Goal: Information Seeking & Learning: Learn about a topic

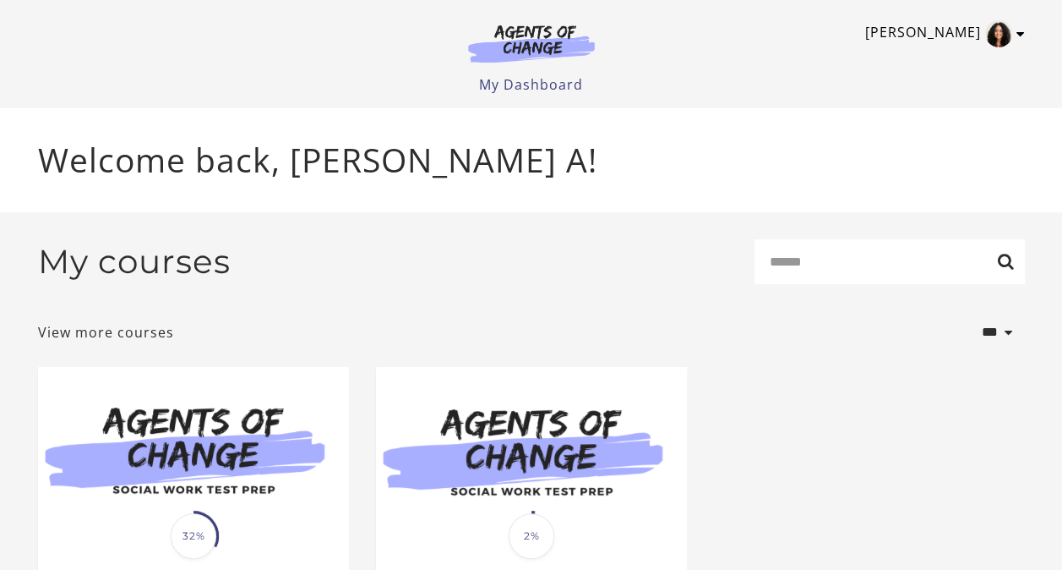
click at [1013, 33] on link "[PERSON_NAME]" at bounding box center [940, 33] width 151 height 27
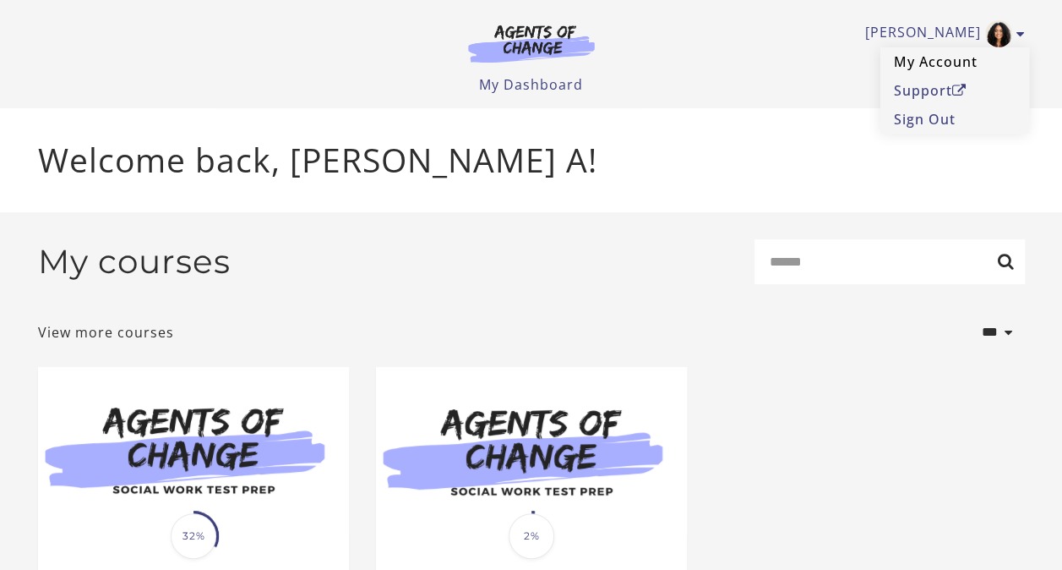
click at [916, 58] on link "My Account" at bounding box center [955, 61] width 149 height 29
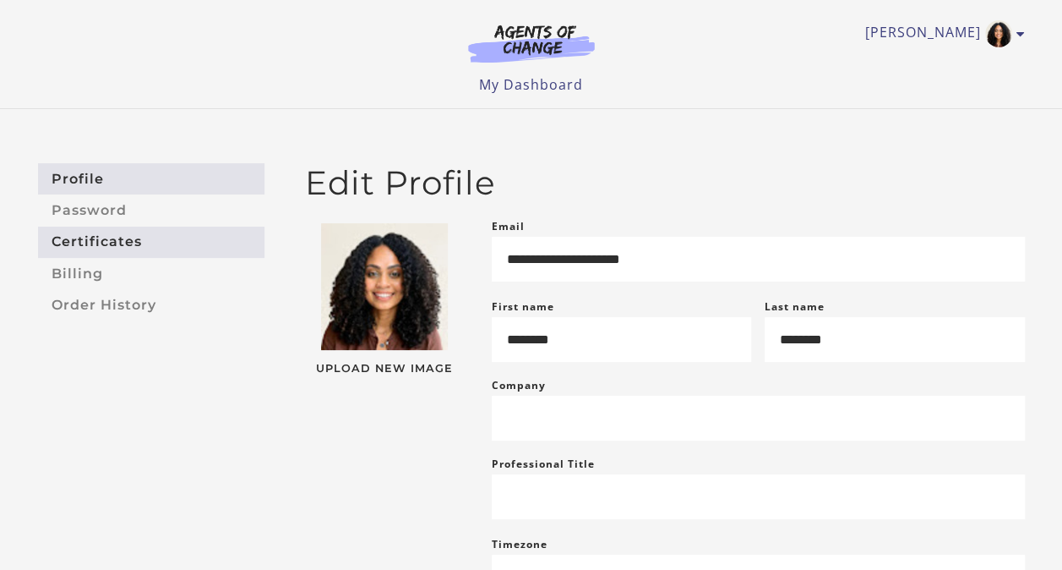
click at [80, 252] on link "Certificates" at bounding box center [151, 242] width 227 height 31
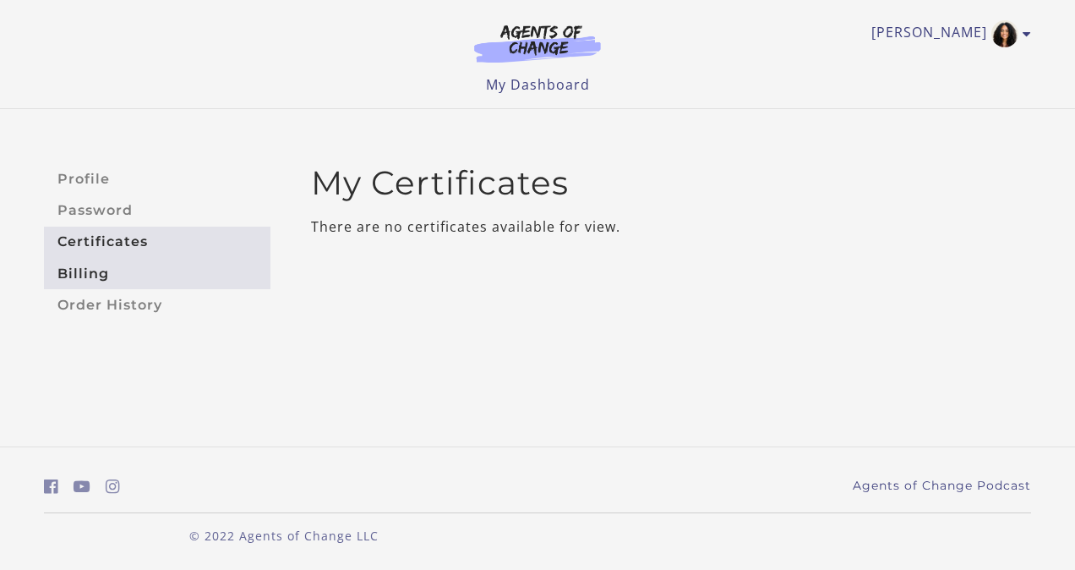
click at [90, 269] on link "Billing" at bounding box center [157, 273] width 227 height 31
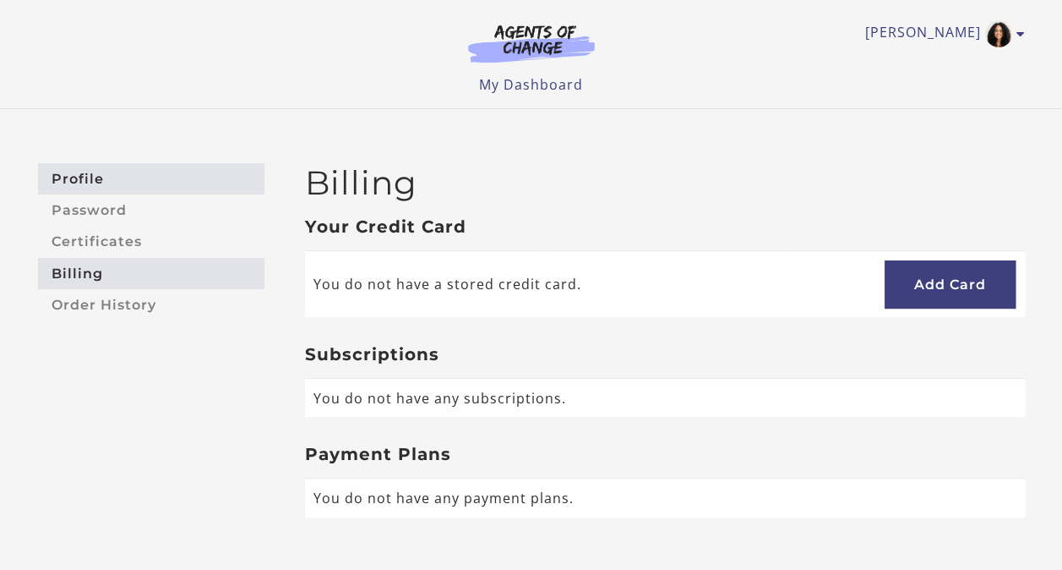
click at [107, 181] on link "Profile" at bounding box center [151, 178] width 227 height 31
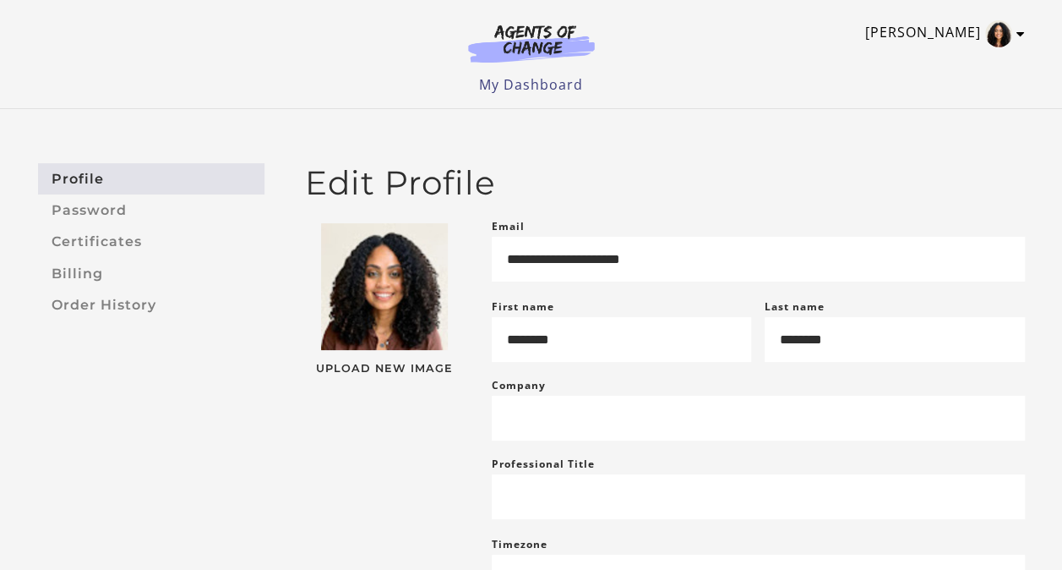
click at [1000, 44] on img "Toggle menu" at bounding box center [999, 33] width 27 height 27
click at [958, 52] on link "My Account" at bounding box center [955, 61] width 149 height 29
click at [560, 88] on link "My Dashboard" at bounding box center [531, 84] width 104 height 19
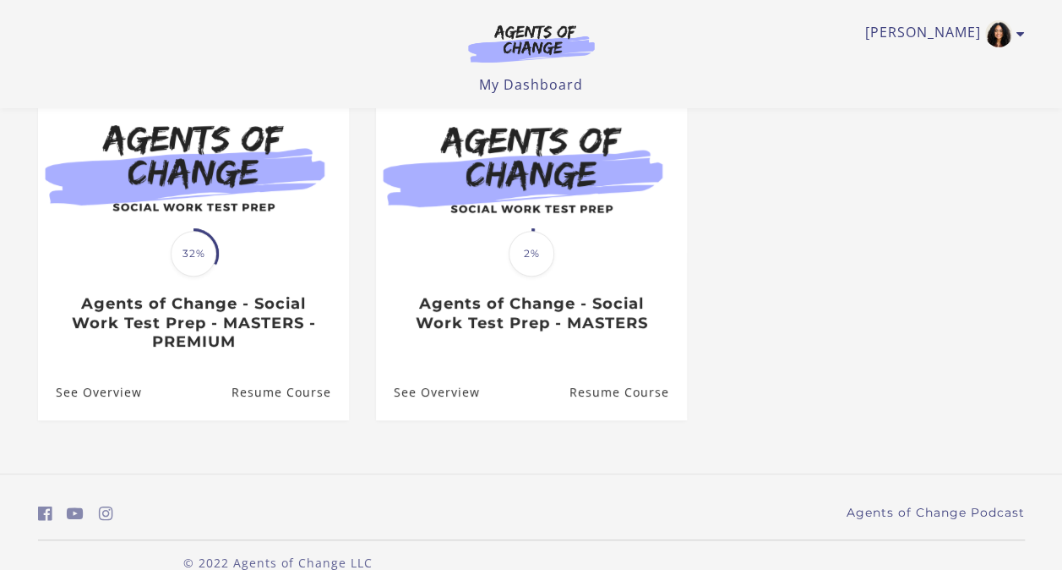
scroll to position [208, 0]
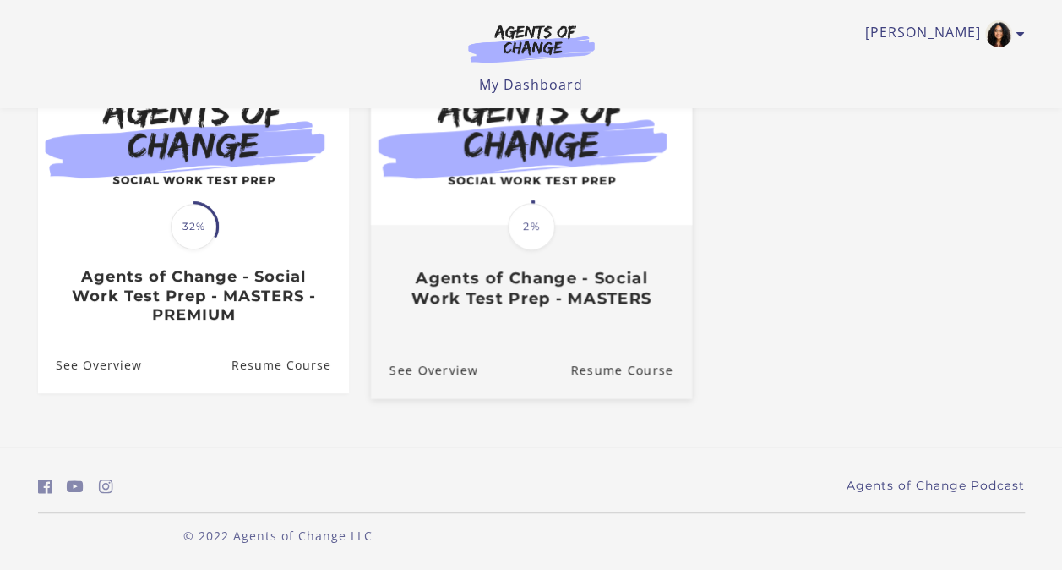
click at [518, 209] on span "2%" at bounding box center [531, 226] width 47 height 47
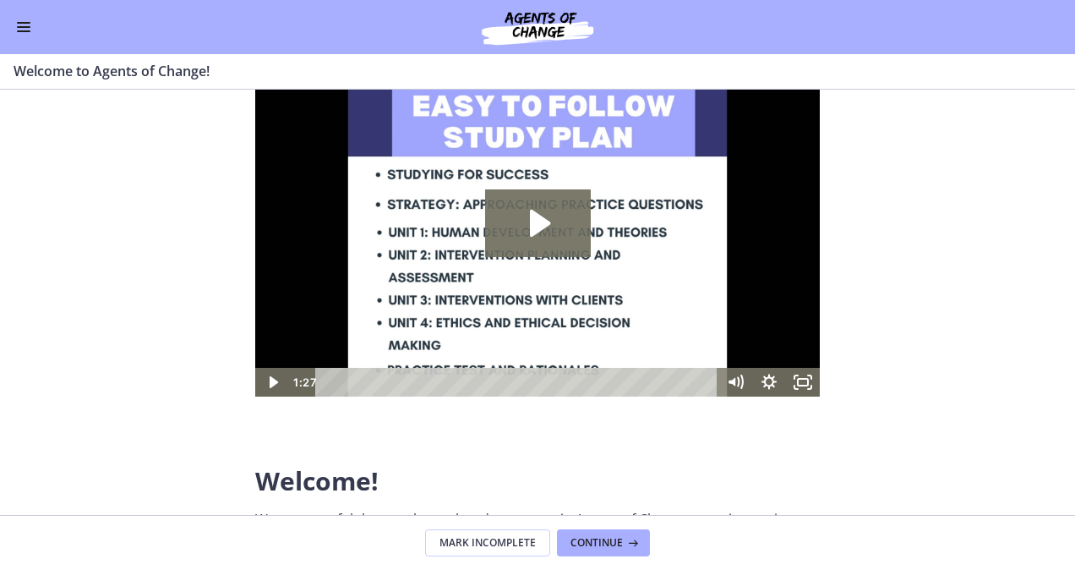
scroll to position [63, 0]
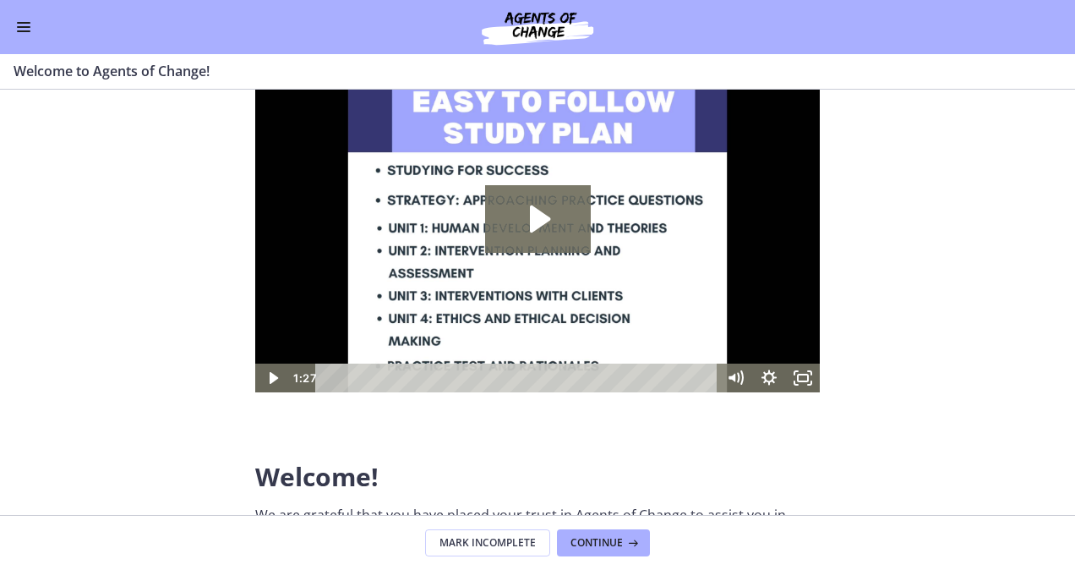
click at [21, 25] on button "Enable menu" at bounding box center [24, 27] width 20 height 20
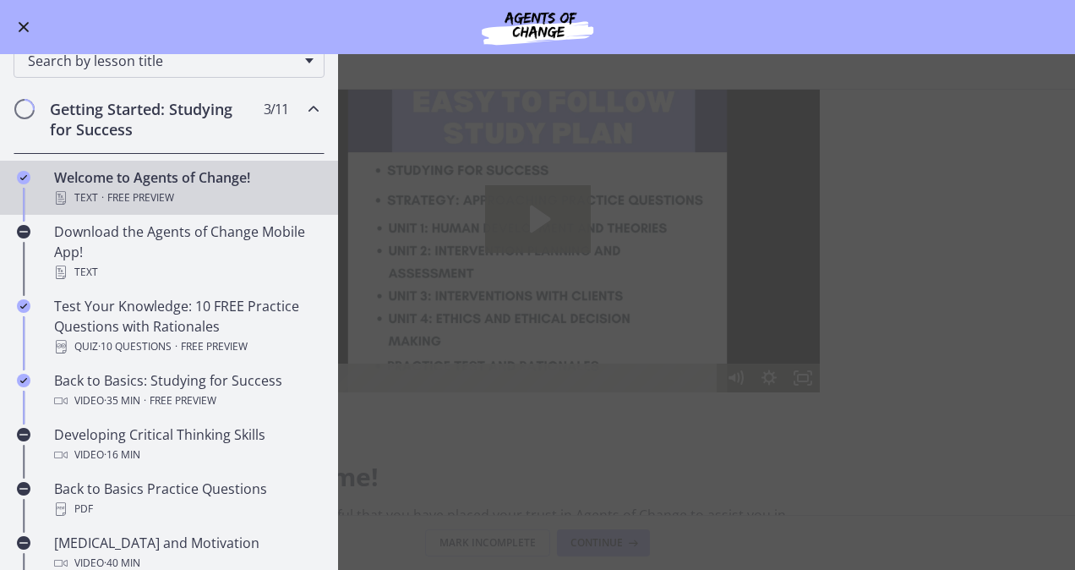
scroll to position [194, 0]
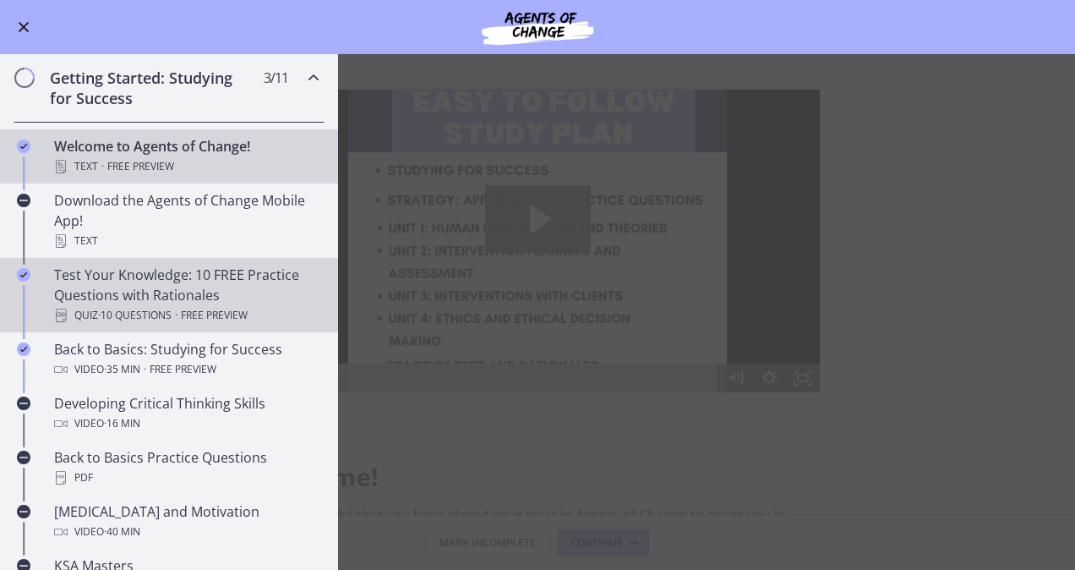
click at [177, 303] on div "Test Your Knowledge: 10 FREE Practice Questions with Rationales Quiz · 10 Quest…" at bounding box center [186, 295] width 264 height 61
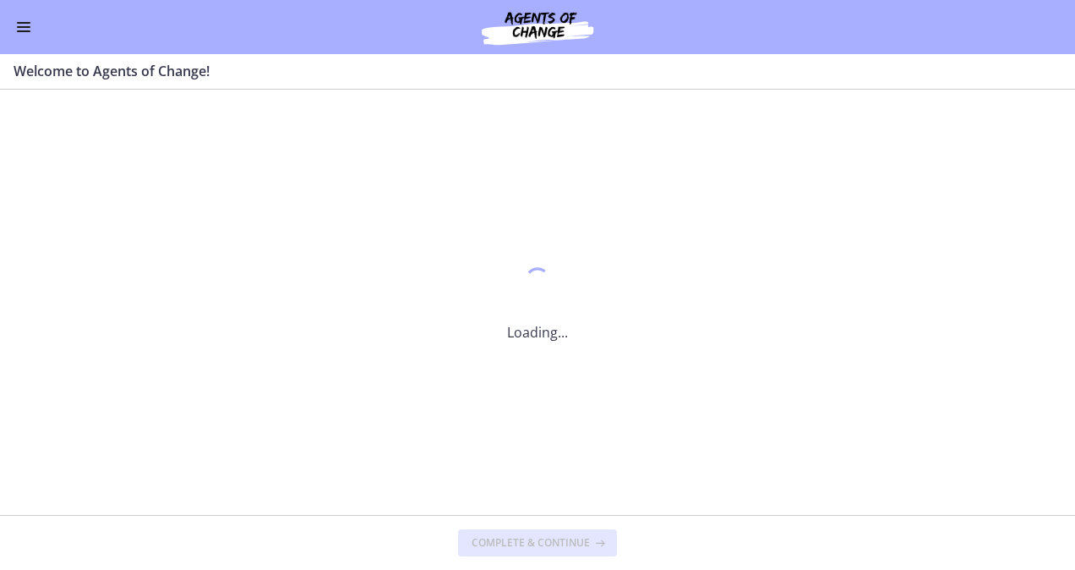
scroll to position [0, 0]
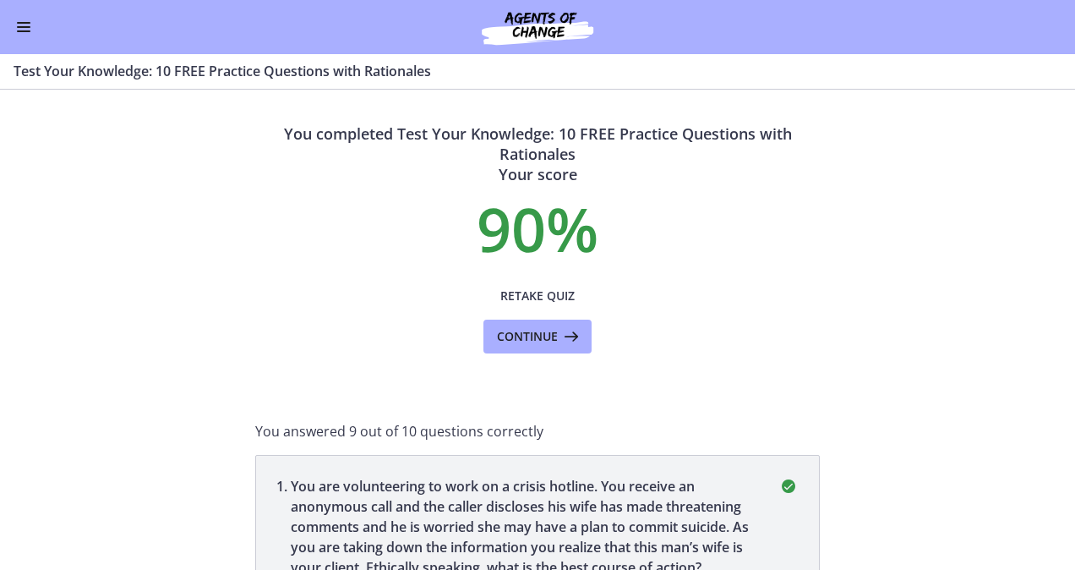
click at [25, 31] on span "Enable menu" at bounding box center [24, 31] width 14 height 2
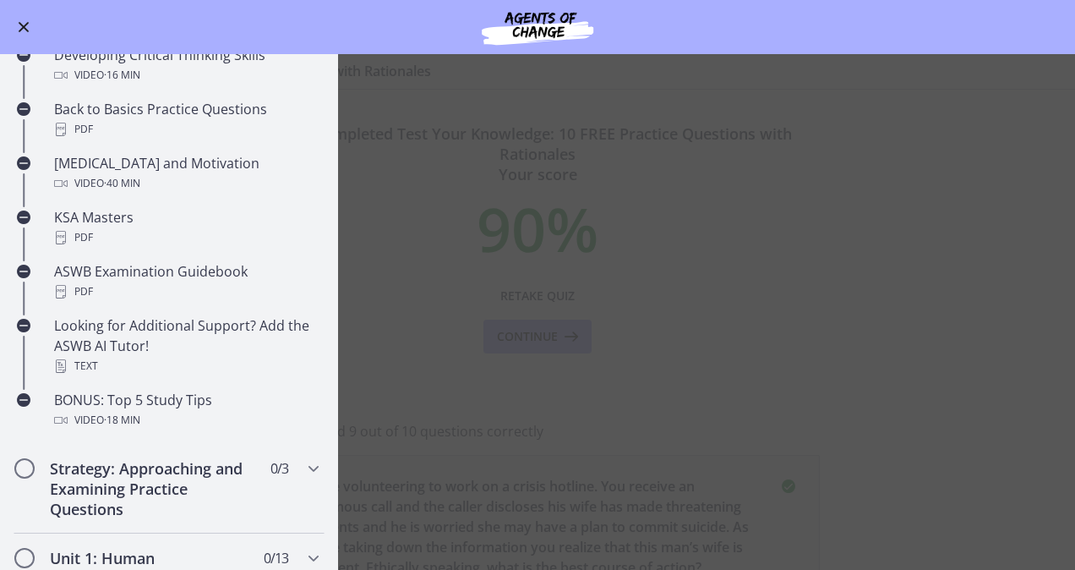
scroll to position [544, 0]
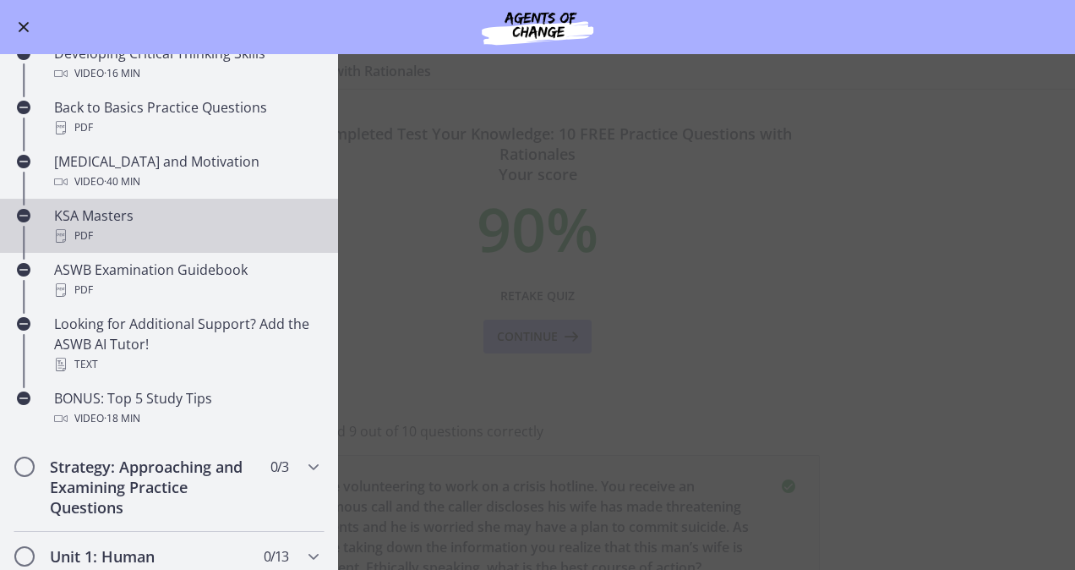
click at [187, 235] on div "PDF" at bounding box center [186, 236] width 264 height 20
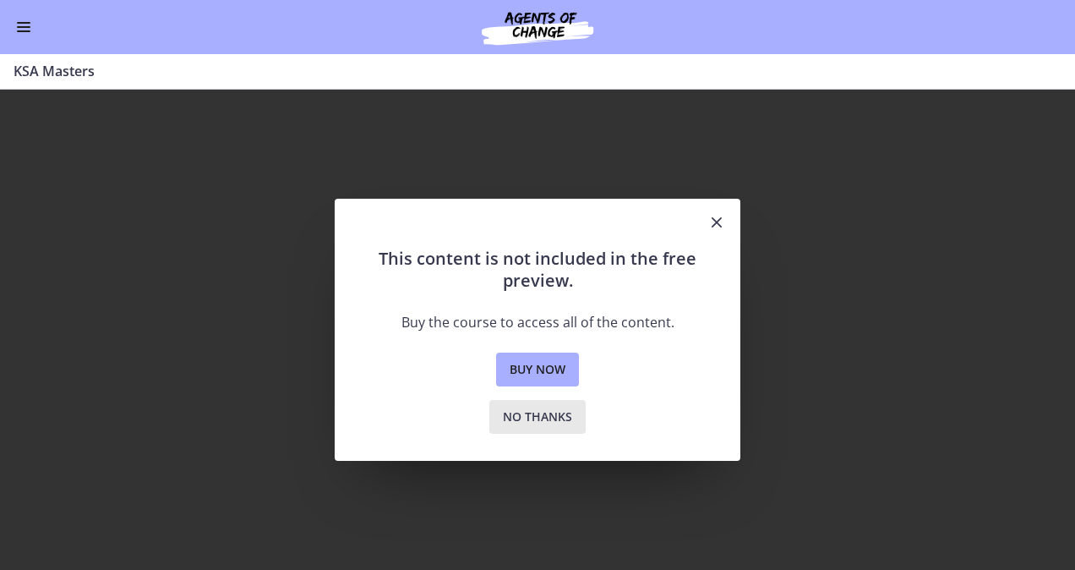
click at [532, 429] on button "No thanks" at bounding box center [537, 417] width 96 height 34
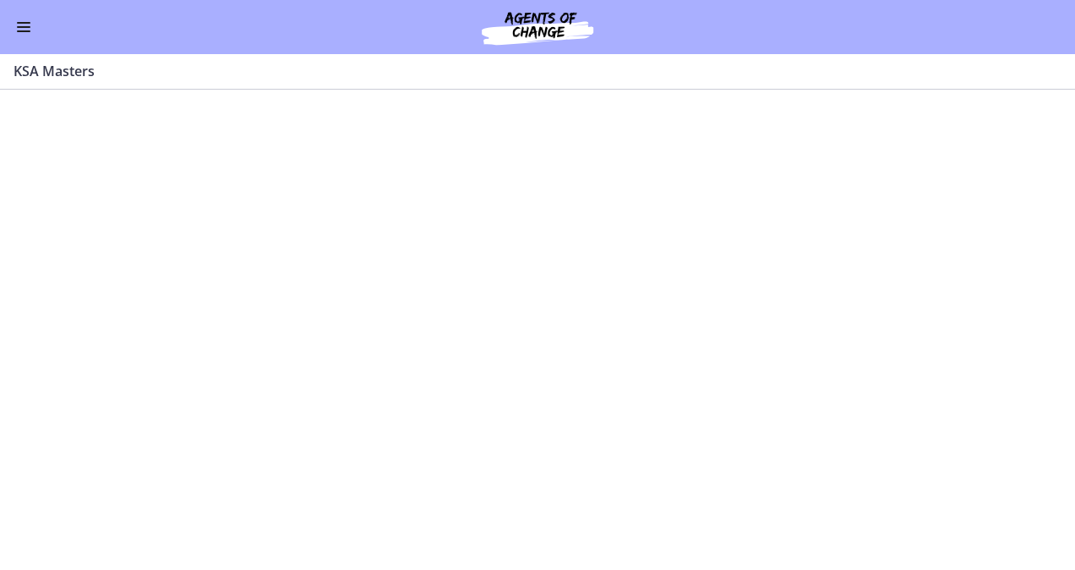
click at [23, 30] on button "Enable menu" at bounding box center [24, 27] width 20 height 20
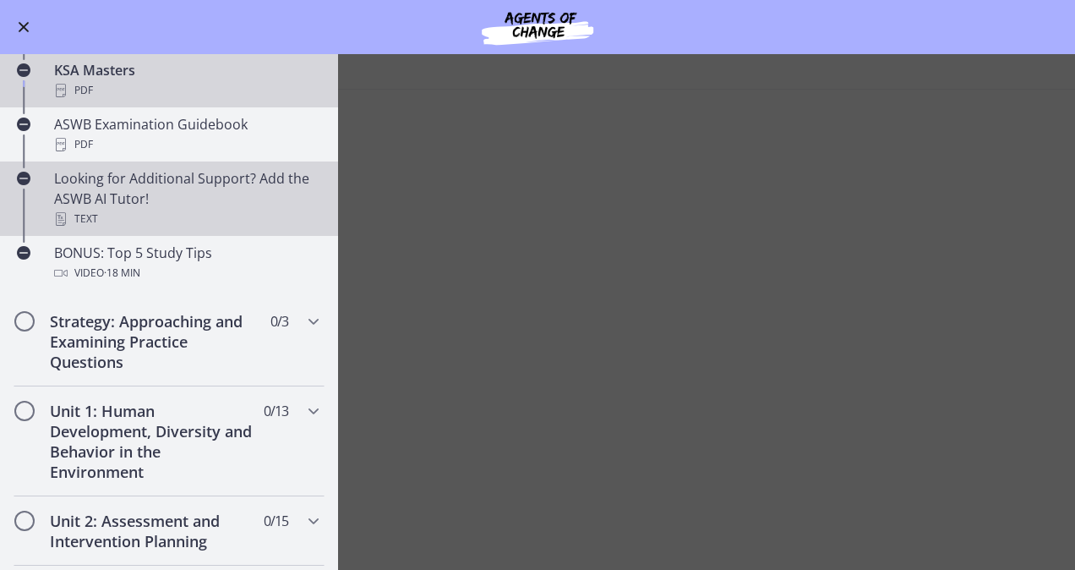
scroll to position [691, 0]
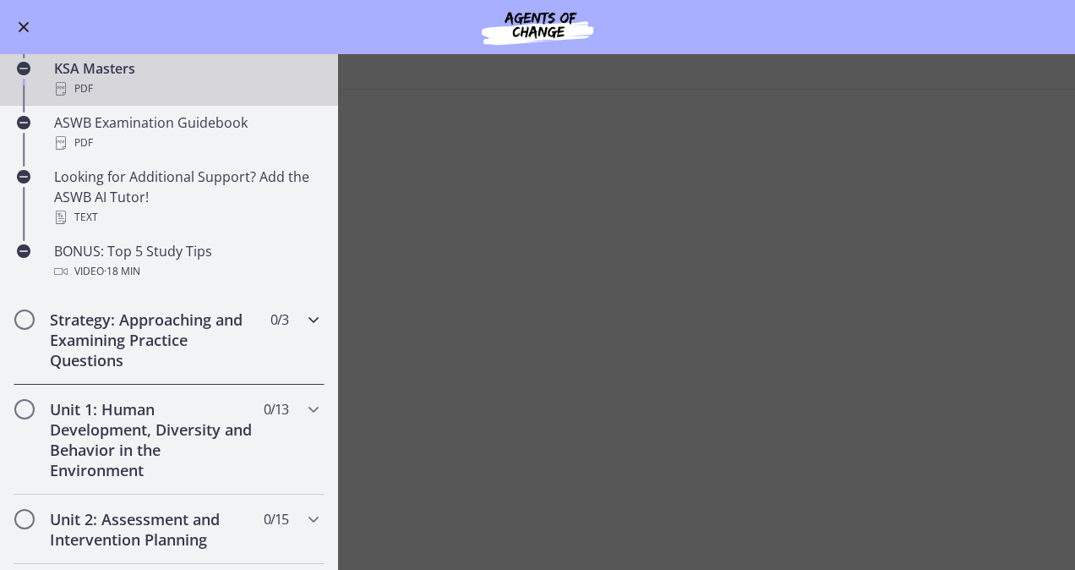
click at [300, 335] on div "Strategy: Approaching and Examining Practice Questions 0 / 3 Completed" at bounding box center [169, 340] width 311 height 90
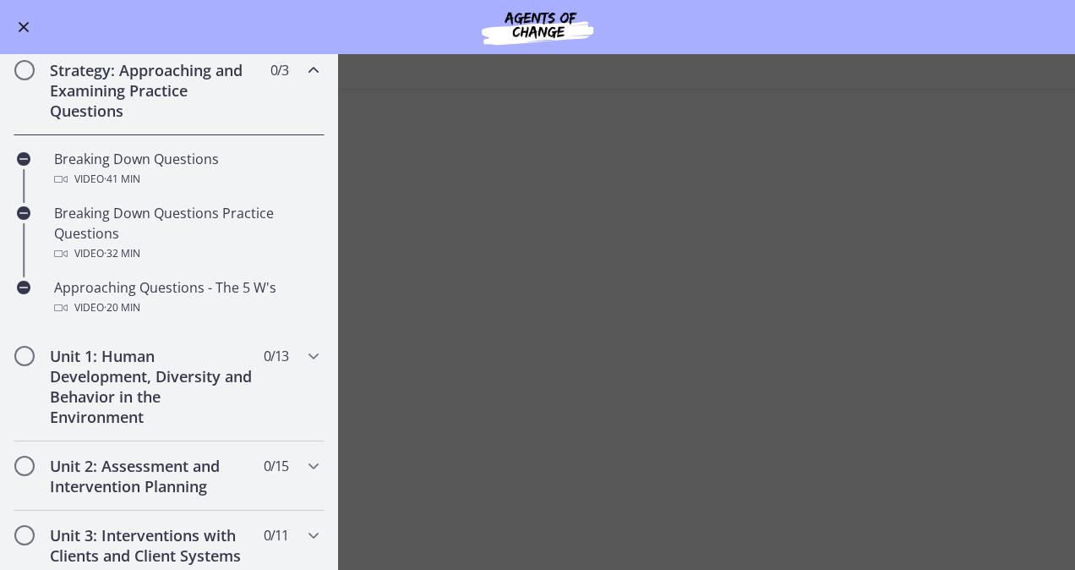
scroll to position [269, 0]
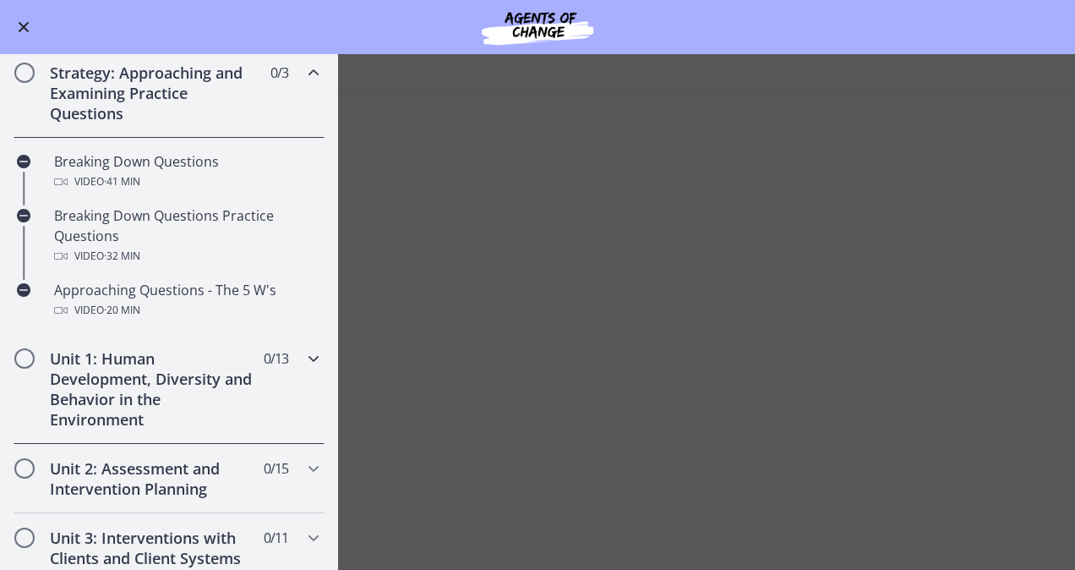
click at [304, 352] on icon "Chapters" at bounding box center [313, 358] width 20 height 20
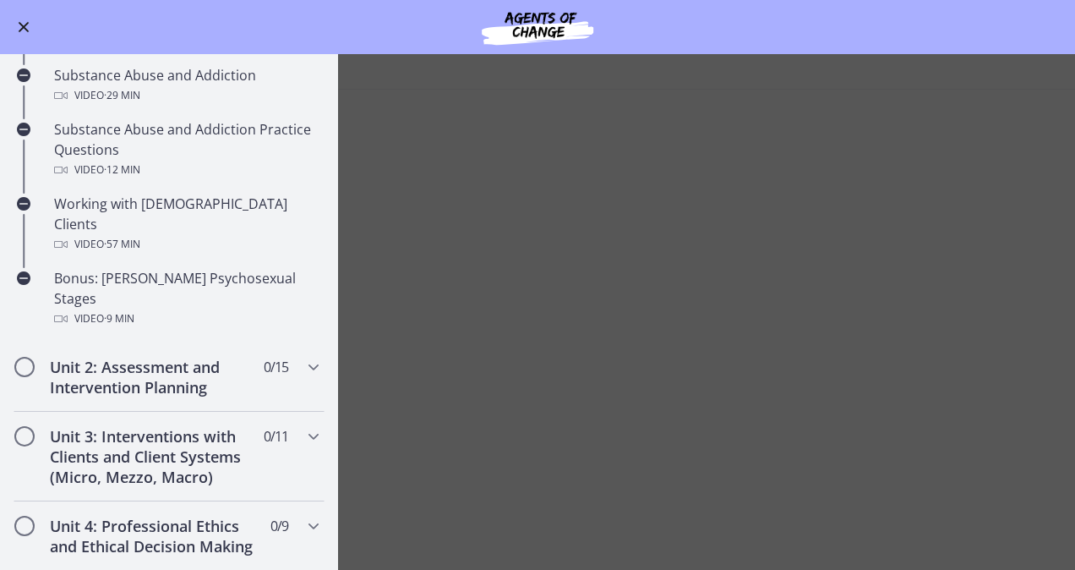
scroll to position [1054, 0]
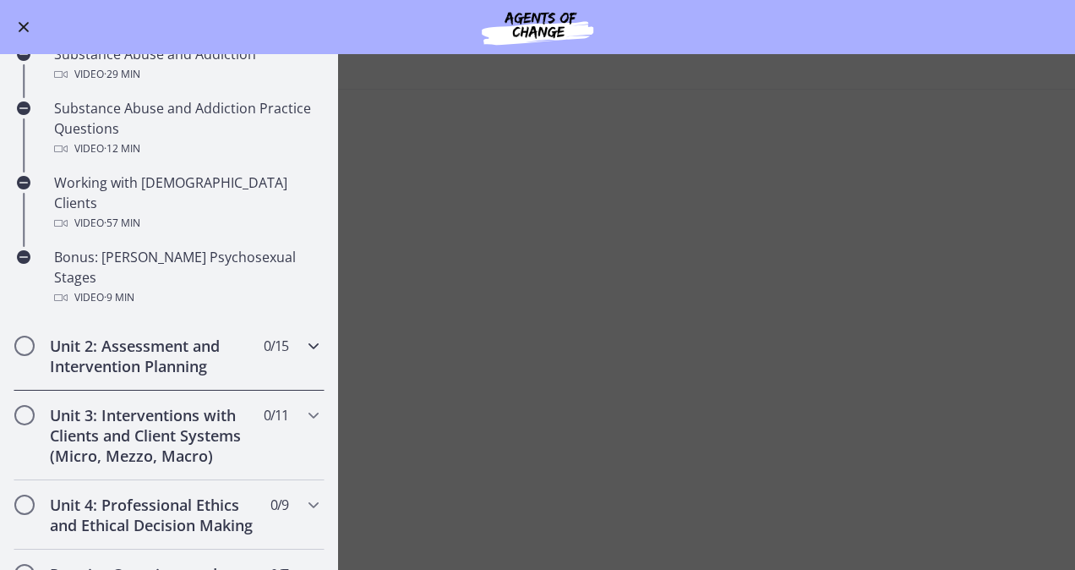
click at [313, 321] on div "Unit 2: Assessment and Intervention Planning 0 / 15 Completed" at bounding box center [169, 355] width 338 height 69
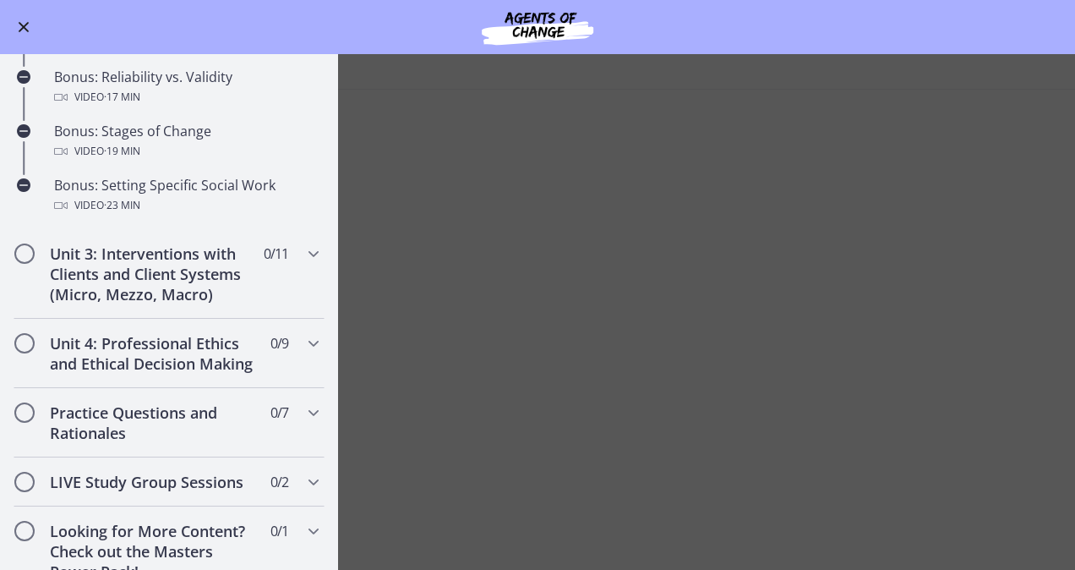
scroll to position [1400, 0]
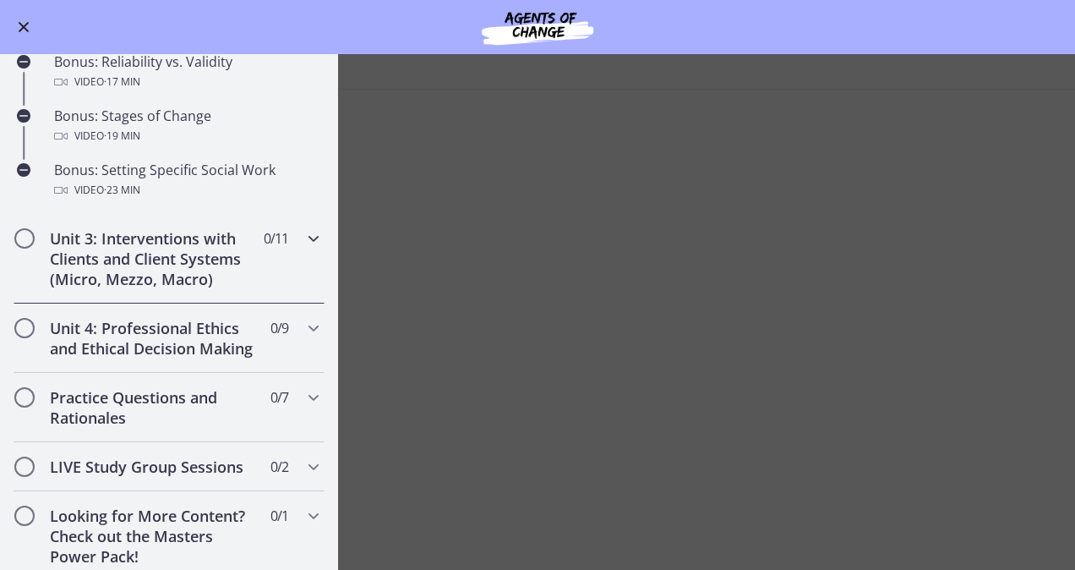
click at [303, 248] on icon "Chapters" at bounding box center [313, 238] width 20 height 20
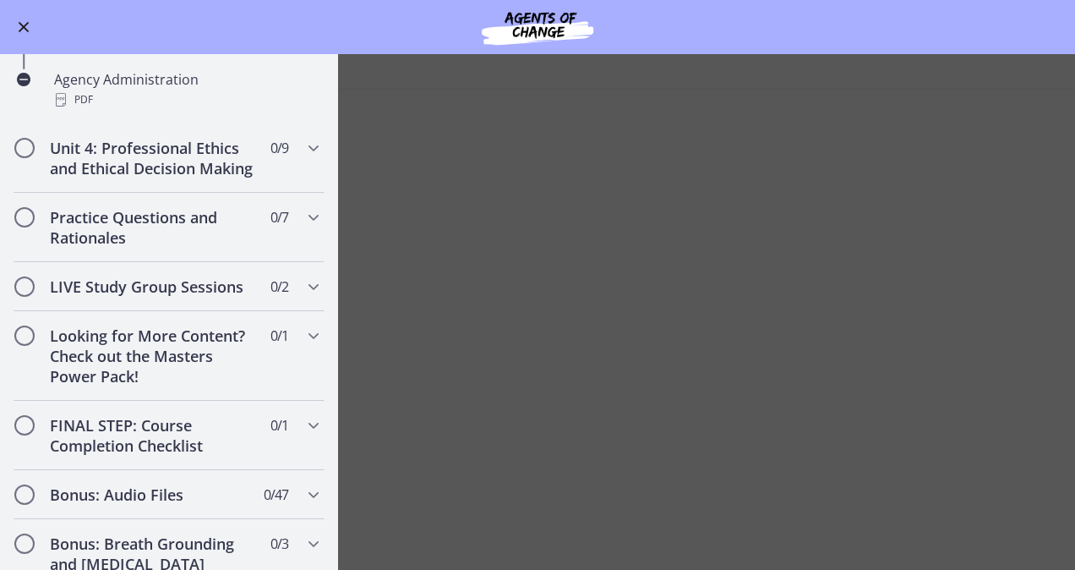
scroll to position [1205, 0]
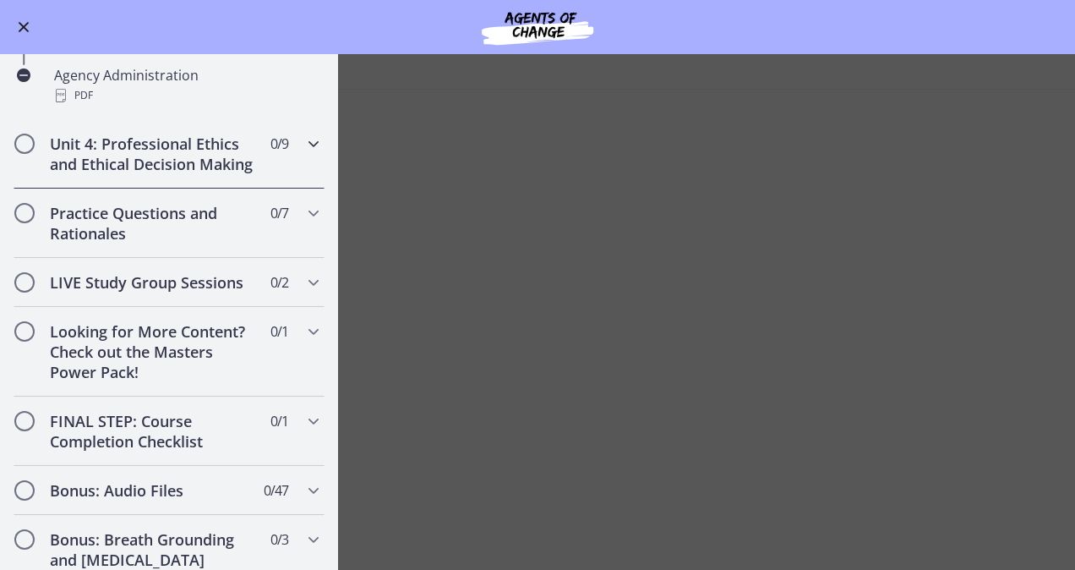
click at [303, 134] on icon "Chapters" at bounding box center [313, 144] width 20 height 20
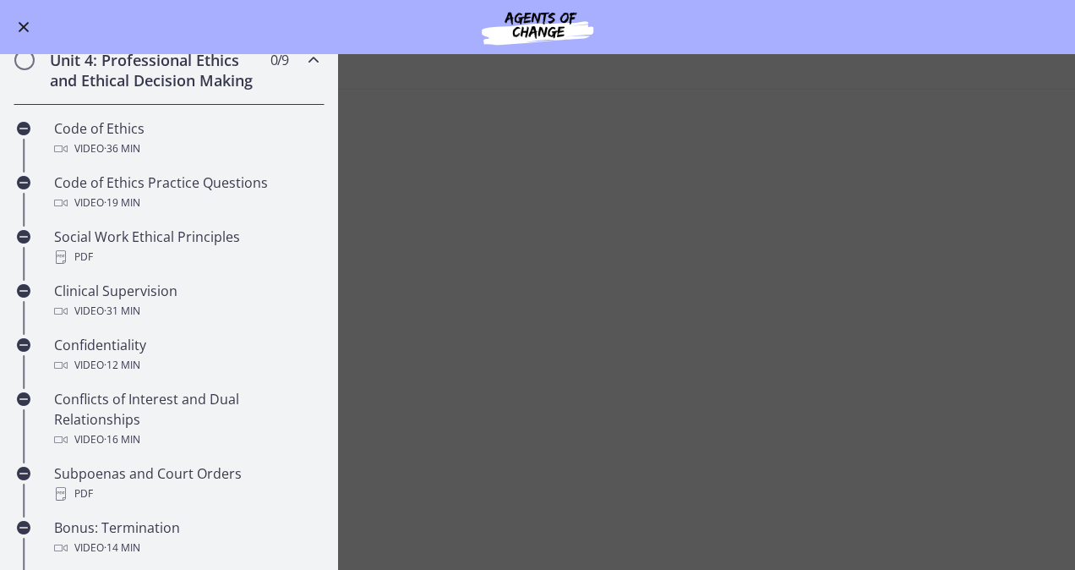
scroll to position [642, 0]
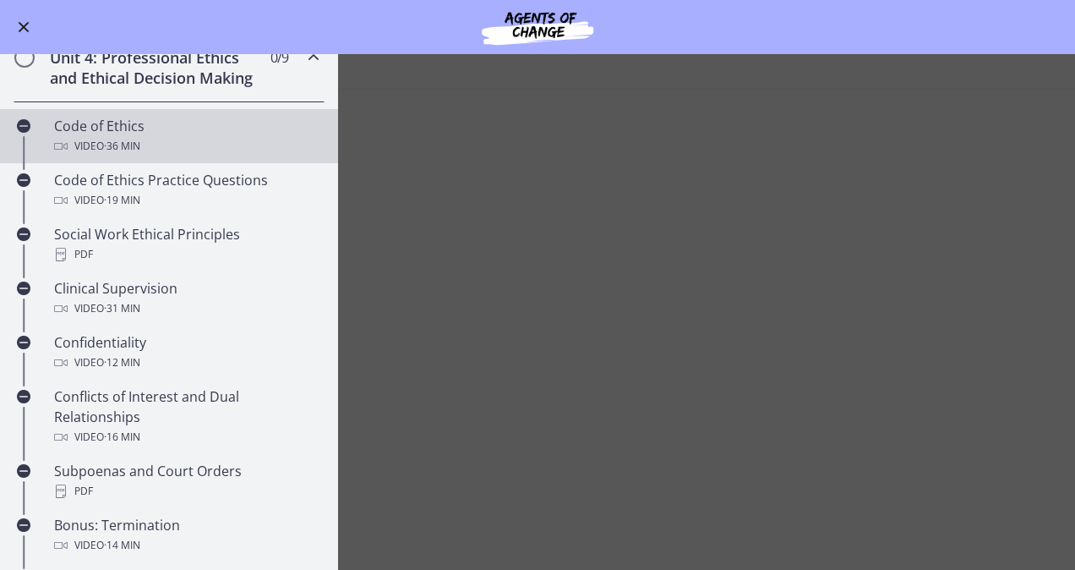
click at [269, 156] on div "Video · 36 min" at bounding box center [186, 146] width 264 height 20
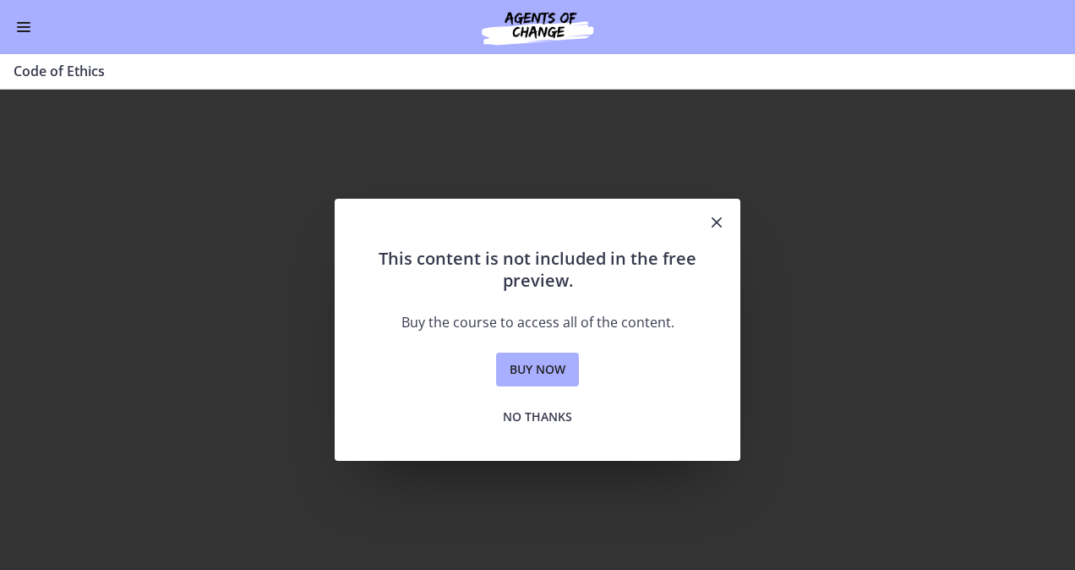
click at [718, 224] on icon "Close" at bounding box center [717, 222] width 20 height 20
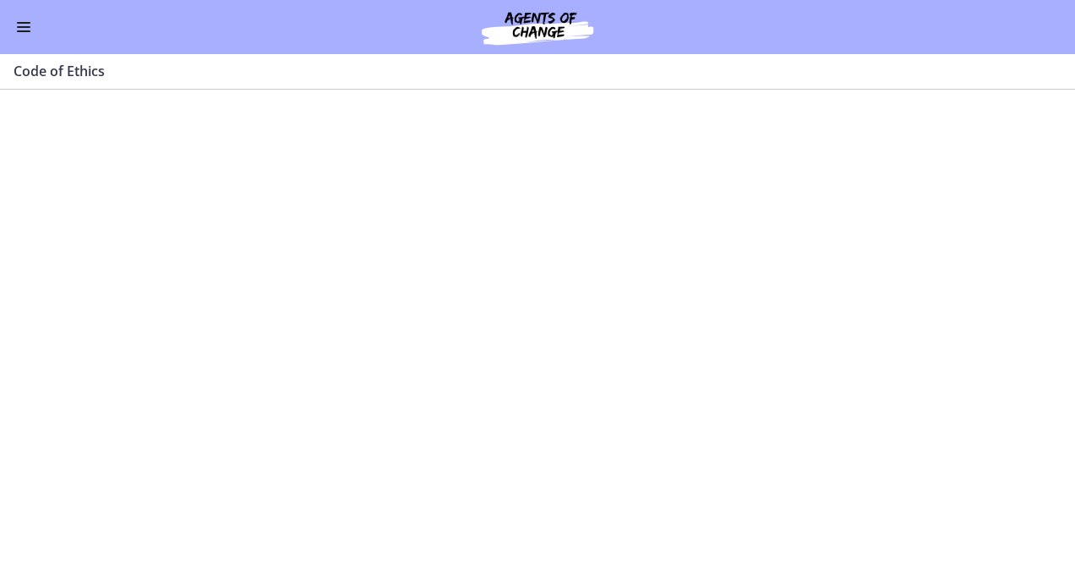
click at [25, 26] on span "Enable menu" at bounding box center [24, 27] width 14 height 2
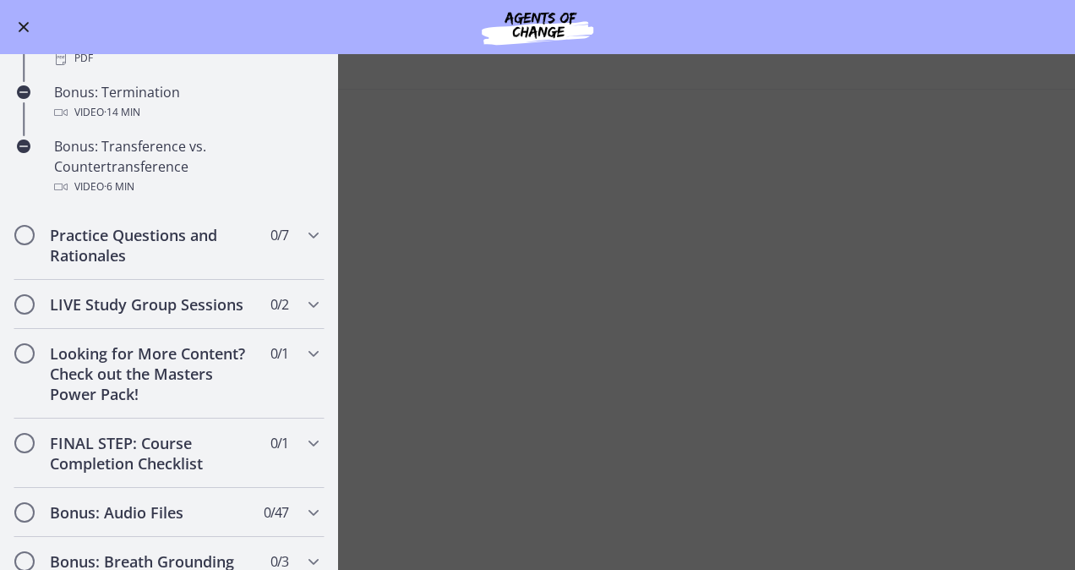
scroll to position [1077, 0]
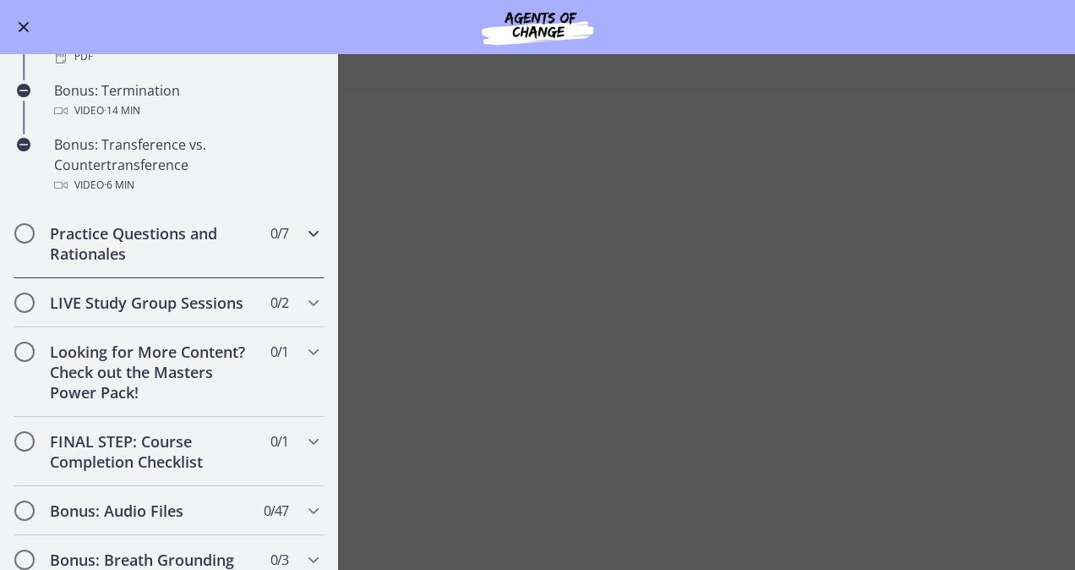
click at [122, 264] on h2 "Practice Questions and Rationales" at bounding box center [153, 243] width 206 height 41
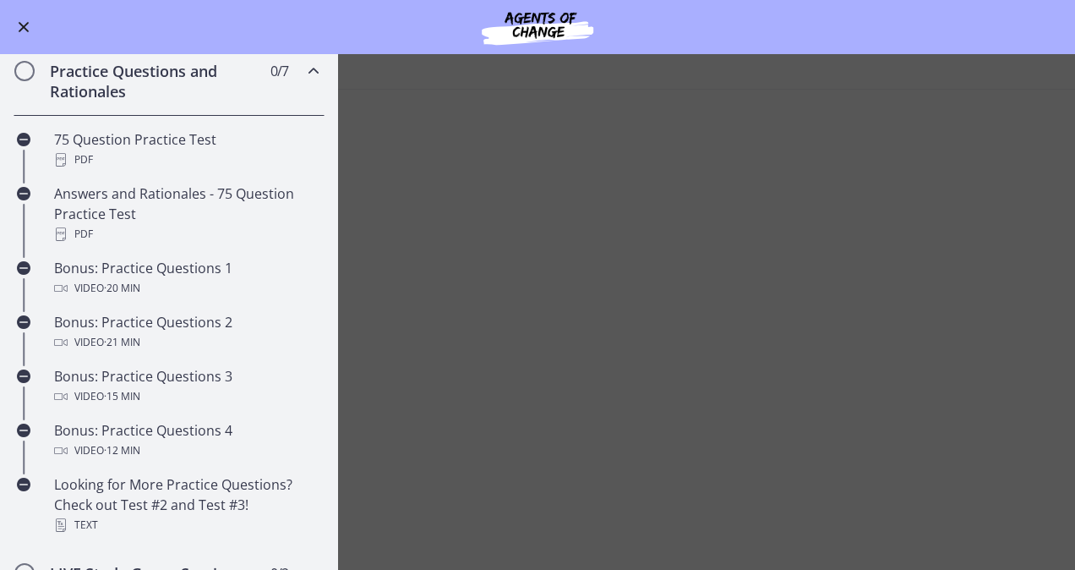
scroll to position [688, 0]
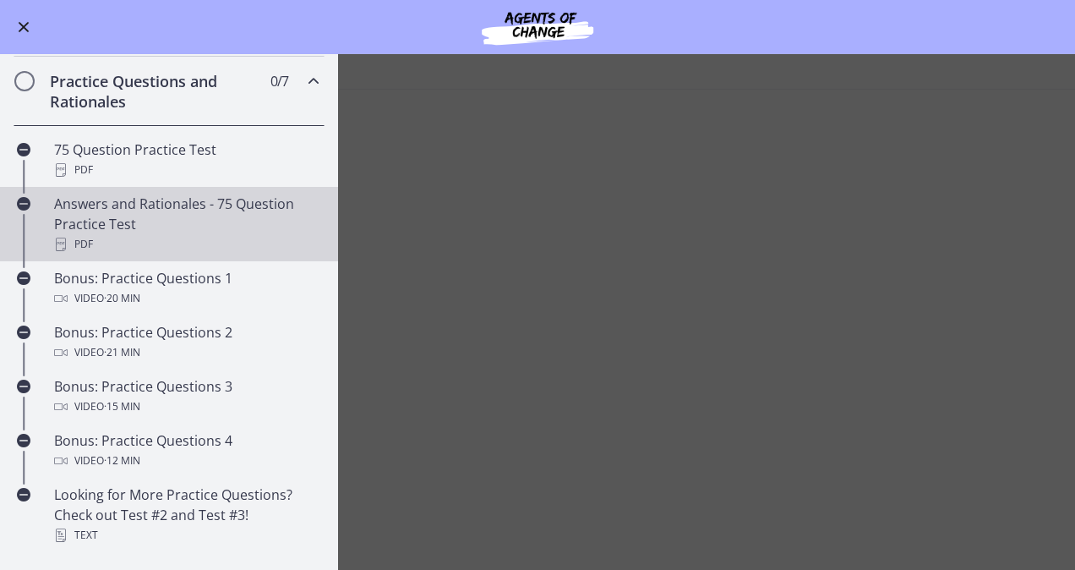
click at [169, 227] on div "Answers and Rationales - 75 Question Practice Test PDF" at bounding box center [186, 224] width 264 height 61
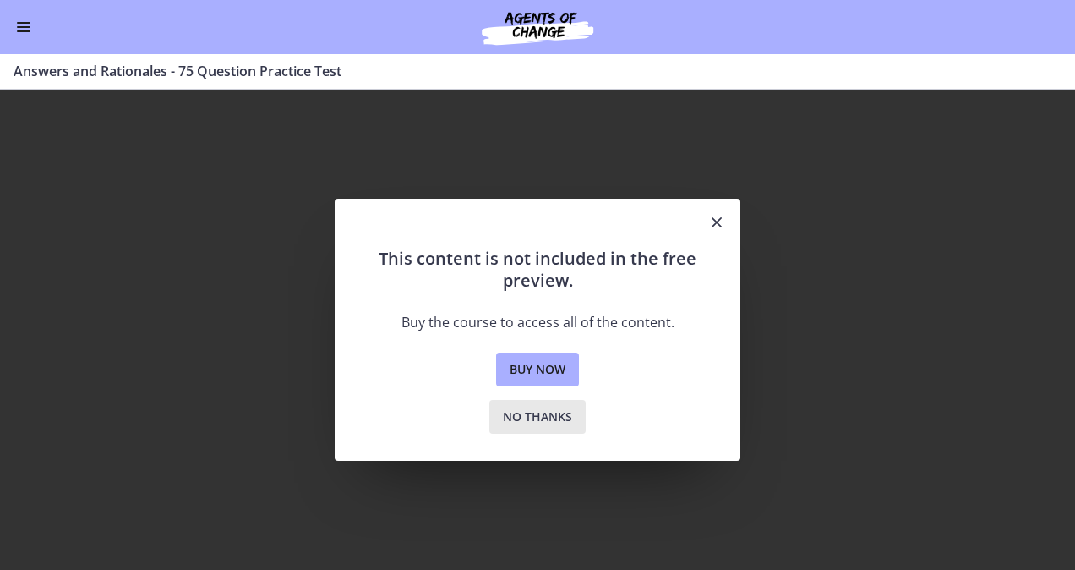
click at [565, 422] on span "No thanks" at bounding box center [537, 417] width 69 height 20
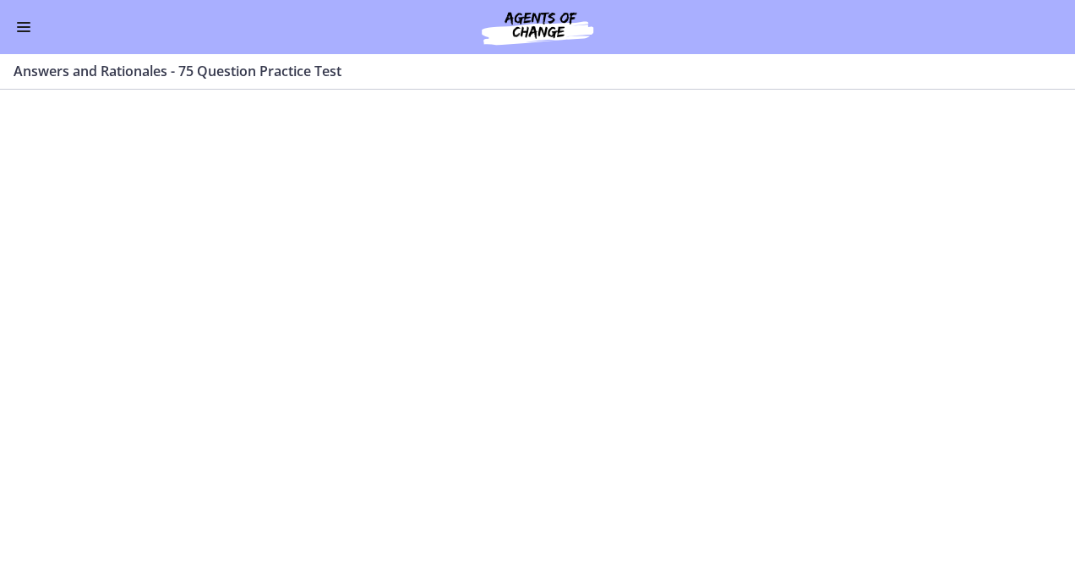
click at [29, 26] on span "Enable menu" at bounding box center [24, 27] width 14 height 2
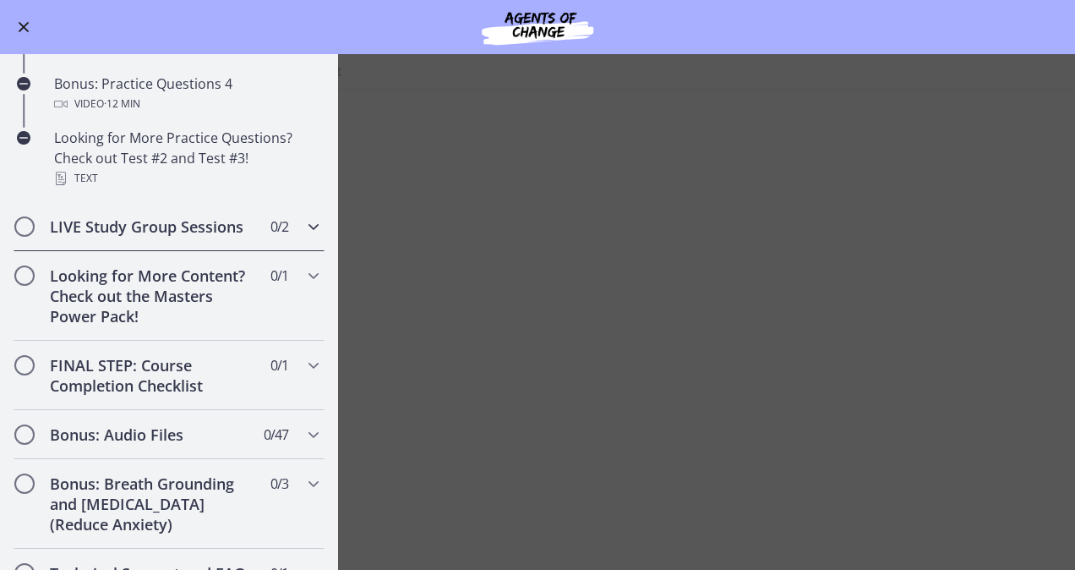
click at [103, 237] on h2 "LIVE Study Group Sessions" at bounding box center [153, 226] width 206 height 20
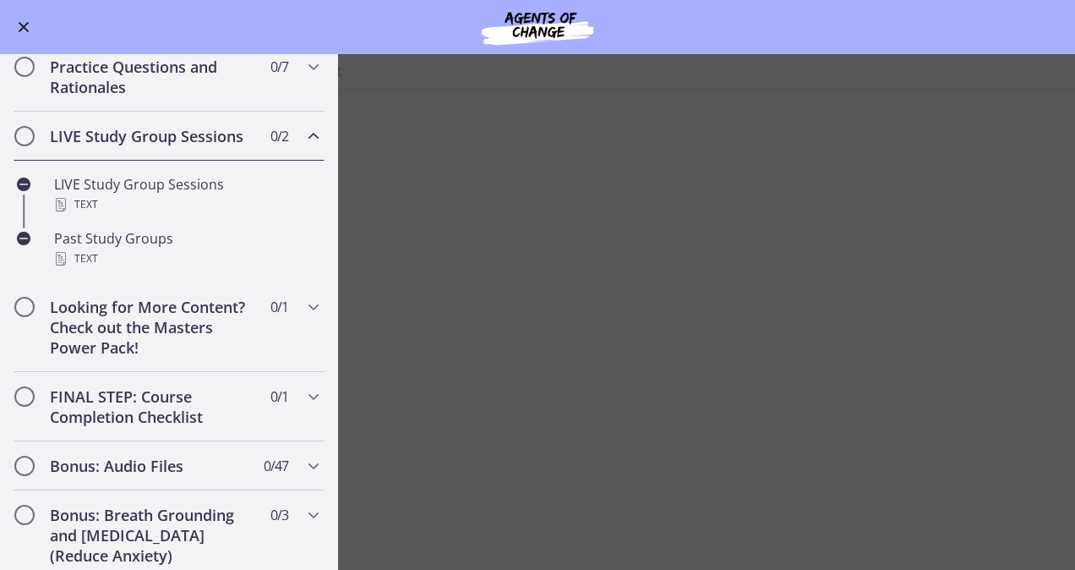
scroll to position [696, 0]
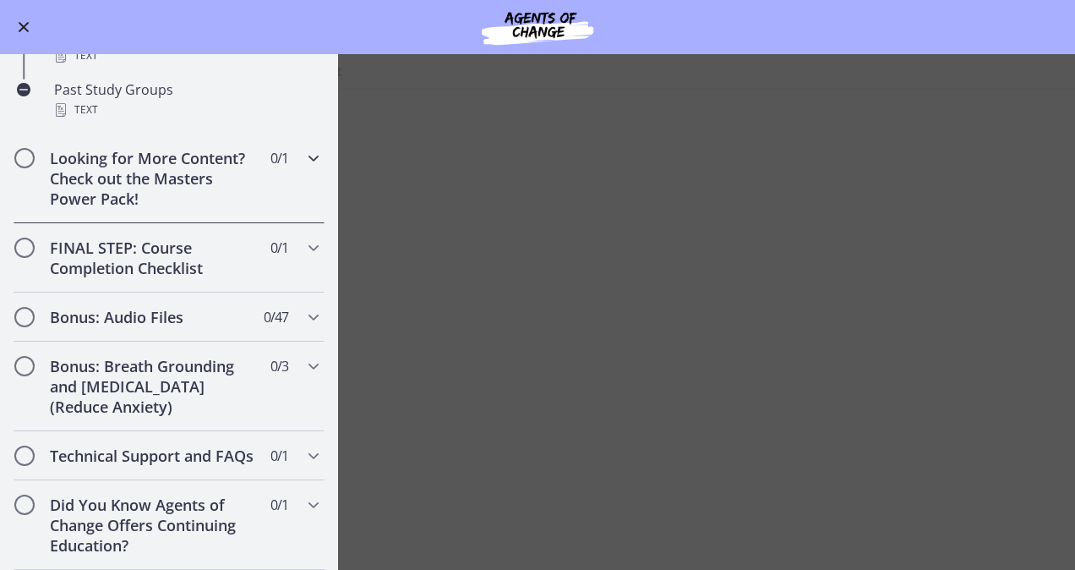
click at [282, 162] on div "Looking for More Content? Check out the Masters Power Pack! 0 / 1 Completed" at bounding box center [169, 179] width 311 height 90
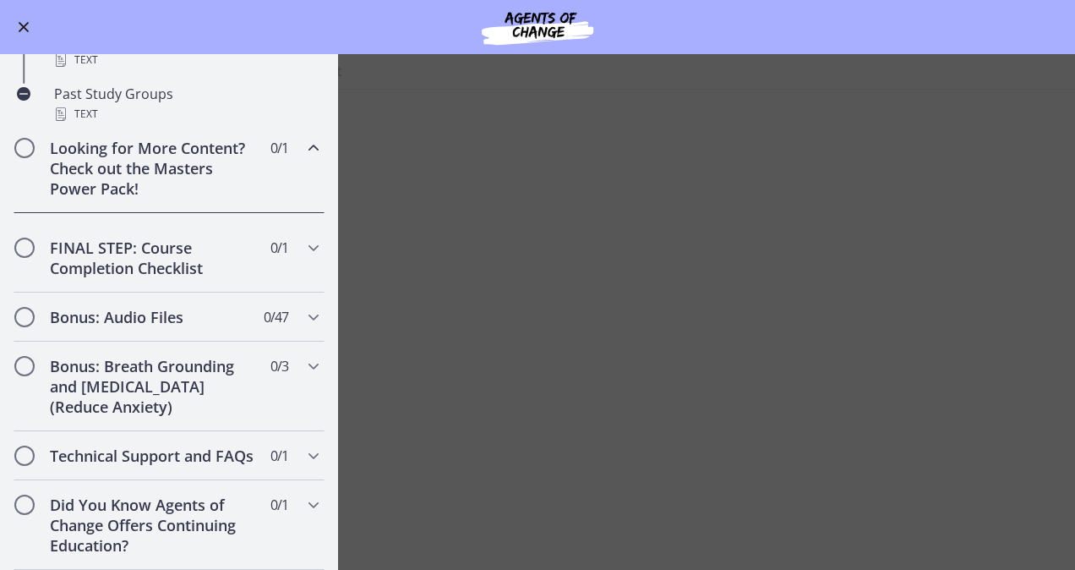
scroll to position [833, 0]
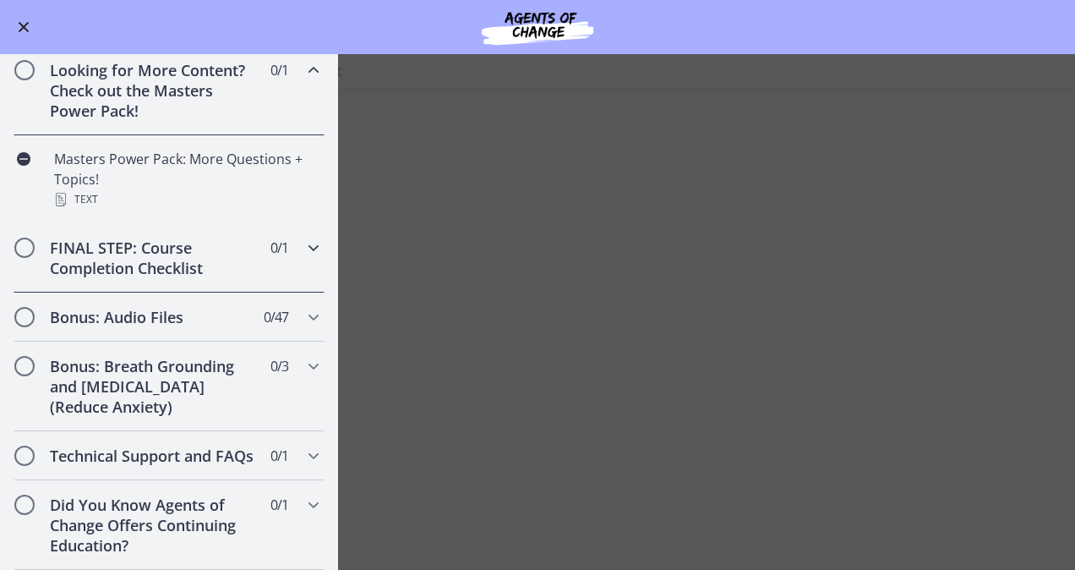
click at [284, 269] on div "FINAL STEP: Course Completion Checklist 0 / 1 Completed" at bounding box center [169, 257] width 311 height 69
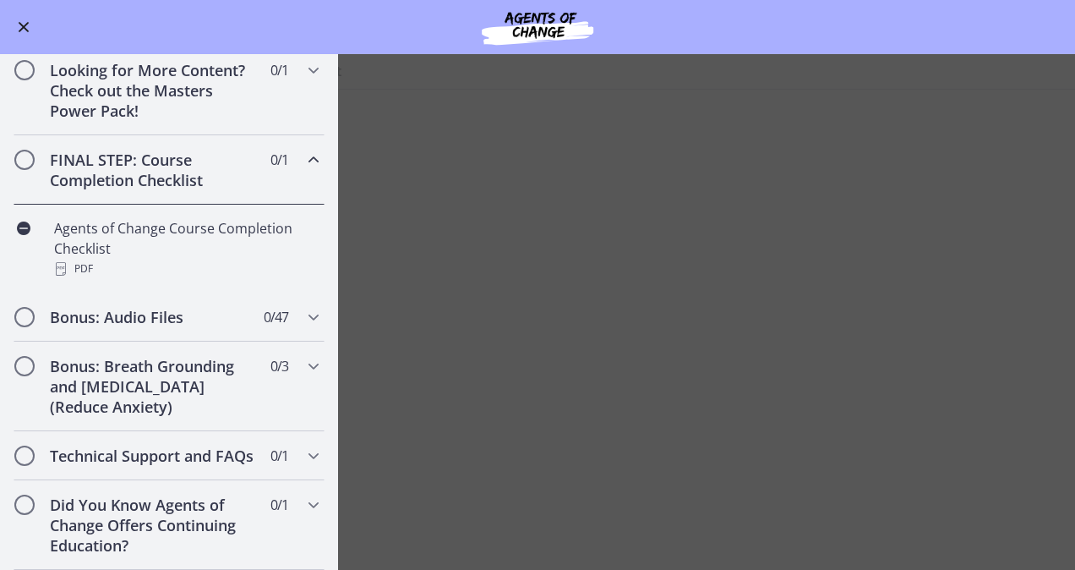
scroll to position [849, 0]
click at [232, 366] on h2 "Bonus: Breath Grounding and [MEDICAL_DATA] (Reduce Anxiety)" at bounding box center [153, 386] width 206 height 61
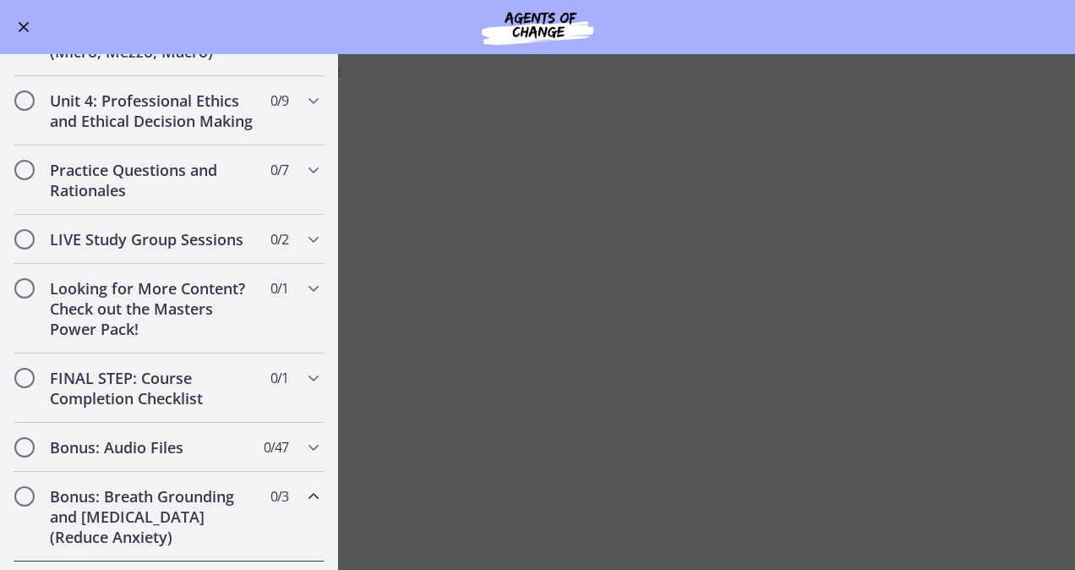
scroll to position [598, 0]
click at [111, 199] on h2 "Practice Questions and Rationales" at bounding box center [153, 181] width 206 height 41
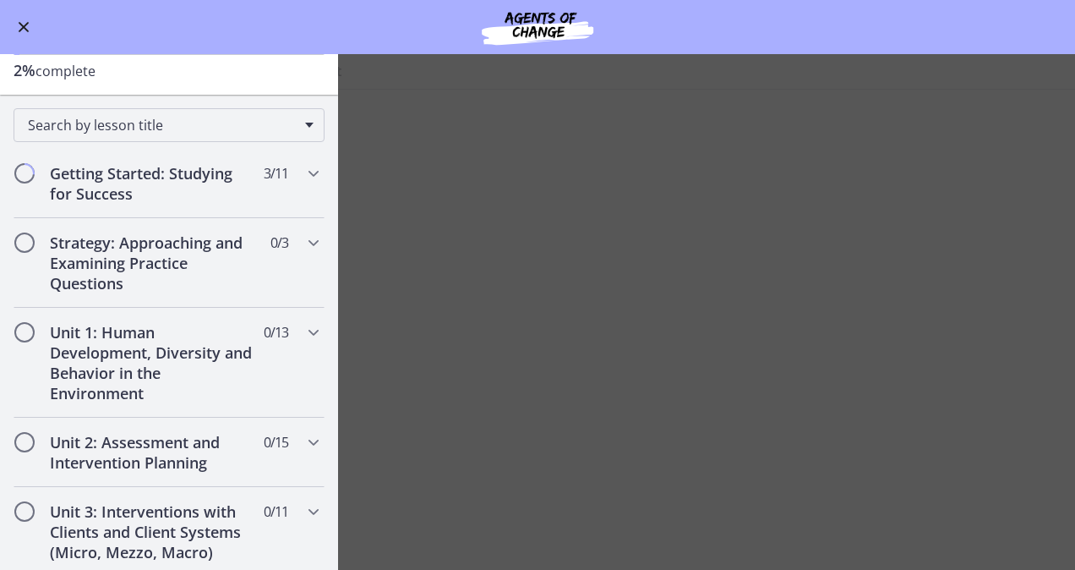
scroll to position [0, 0]
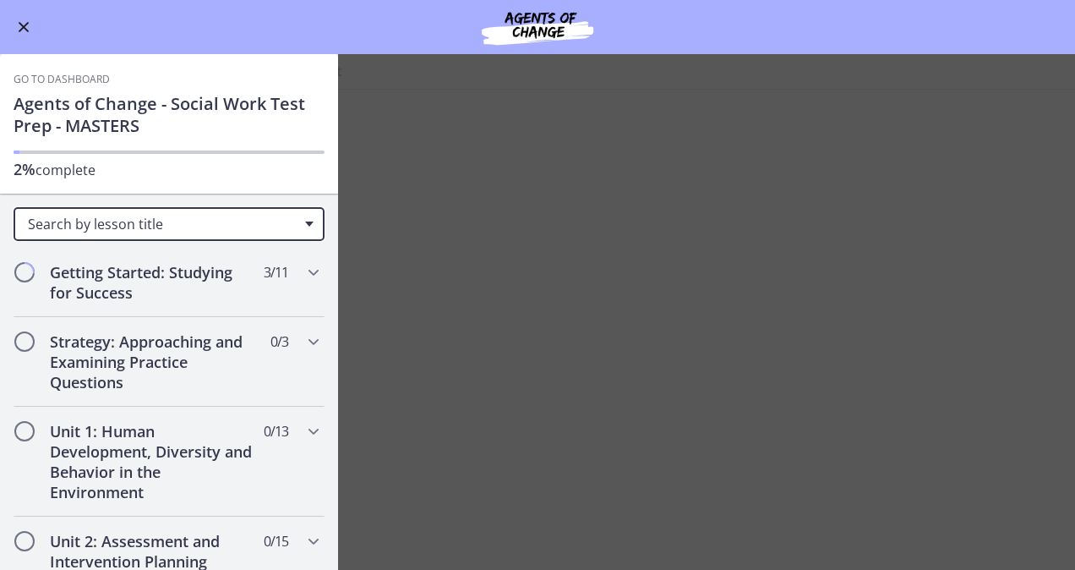
click at [109, 232] on div "Search by lesson title" at bounding box center [169, 224] width 311 height 34
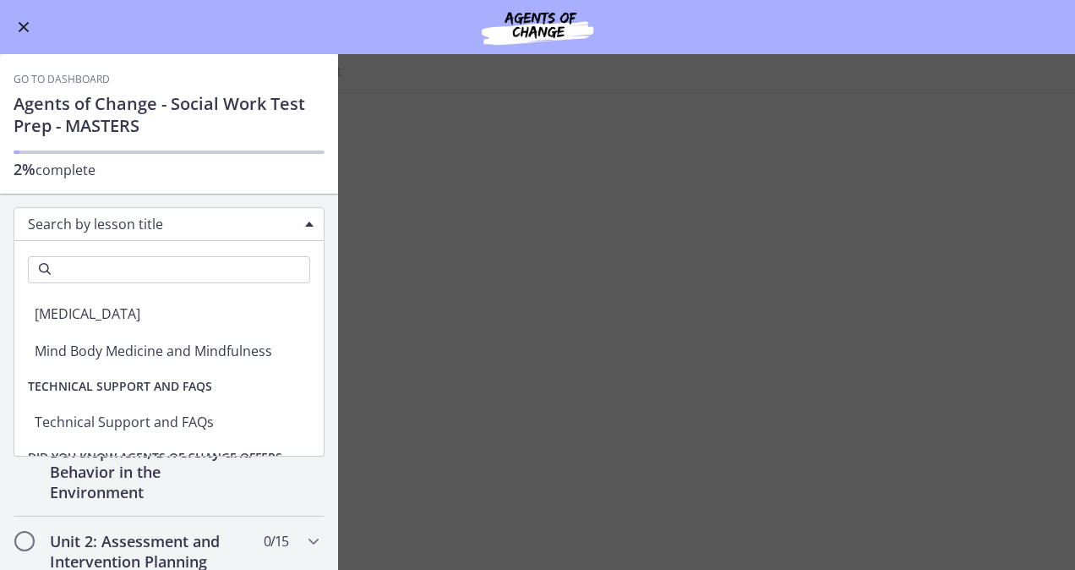
scroll to position [5767, 0]
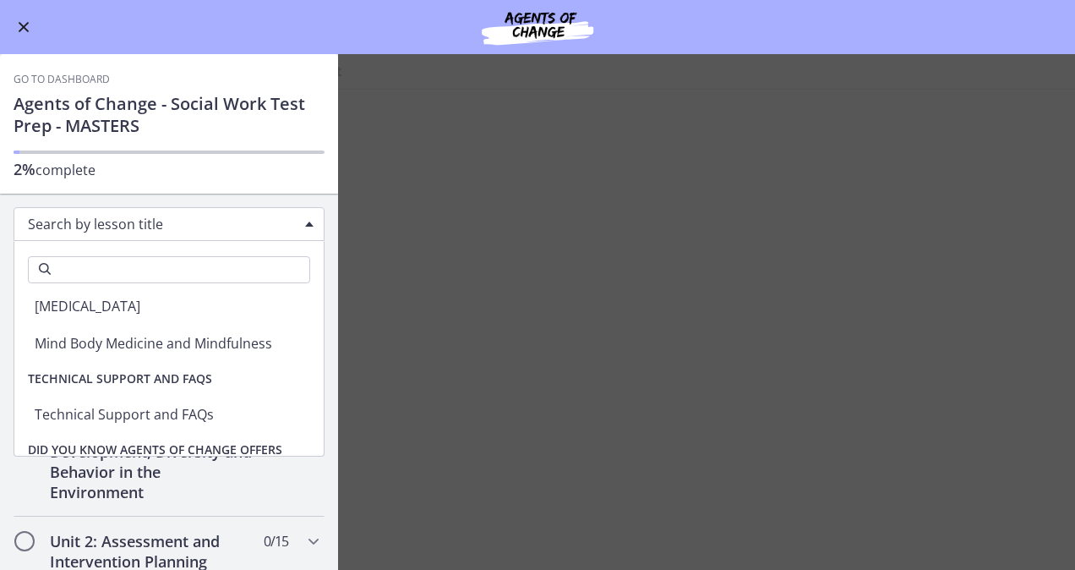
click at [17, 27] on span "Enable menu" at bounding box center [24, 27] width 14 height 2
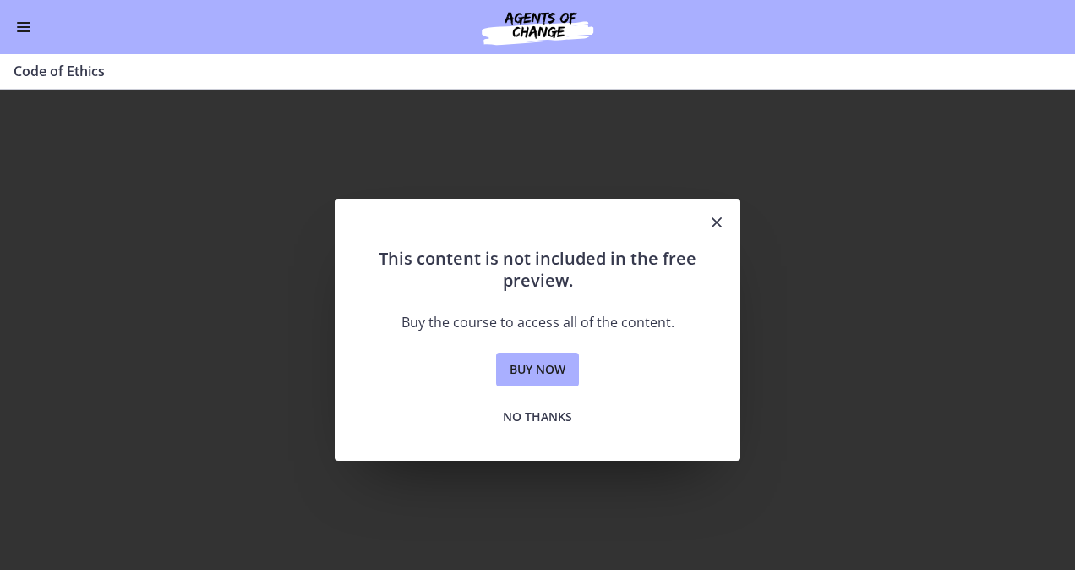
click at [14, 17] on button "Enable menu" at bounding box center [24, 27] width 20 height 20
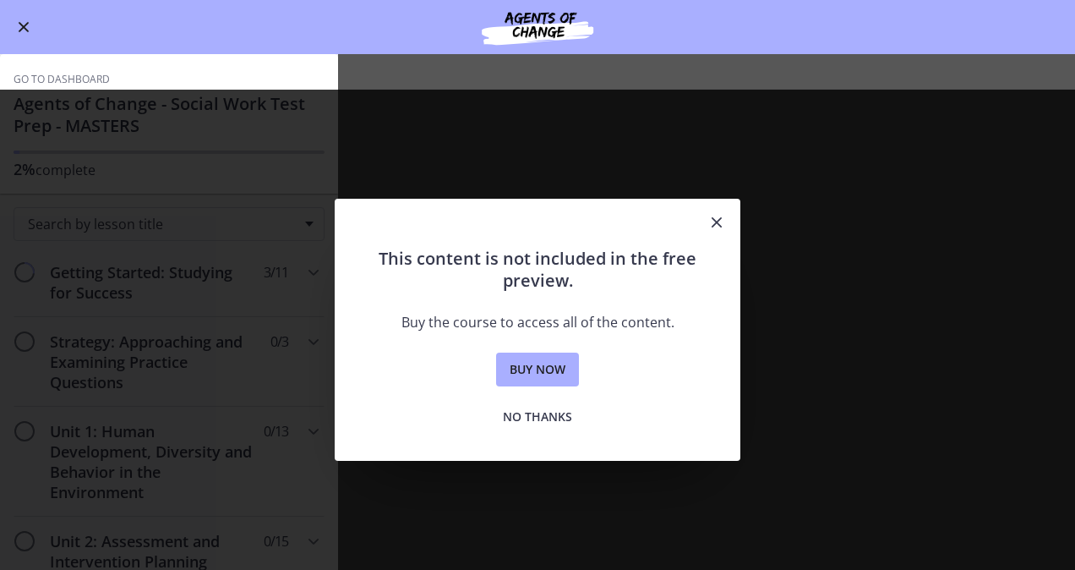
click at [69, 79] on link "Go to Dashboard" at bounding box center [62, 80] width 96 height 14
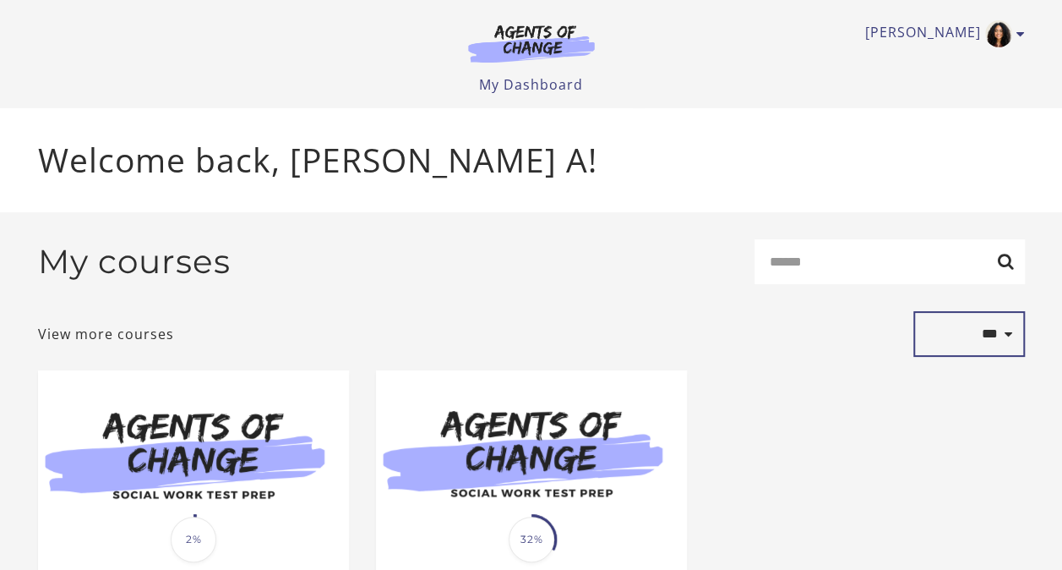
click at [1000, 340] on select "**********" at bounding box center [970, 334] width 112 height 46
click at [913, 177] on p "Welcome back, [PERSON_NAME] A!" at bounding box center [531, 160] width 987 height 50
click at [1013, 34] on link "[PERSON_NAME]" at bounding box center [940, 33] width 151 height 27
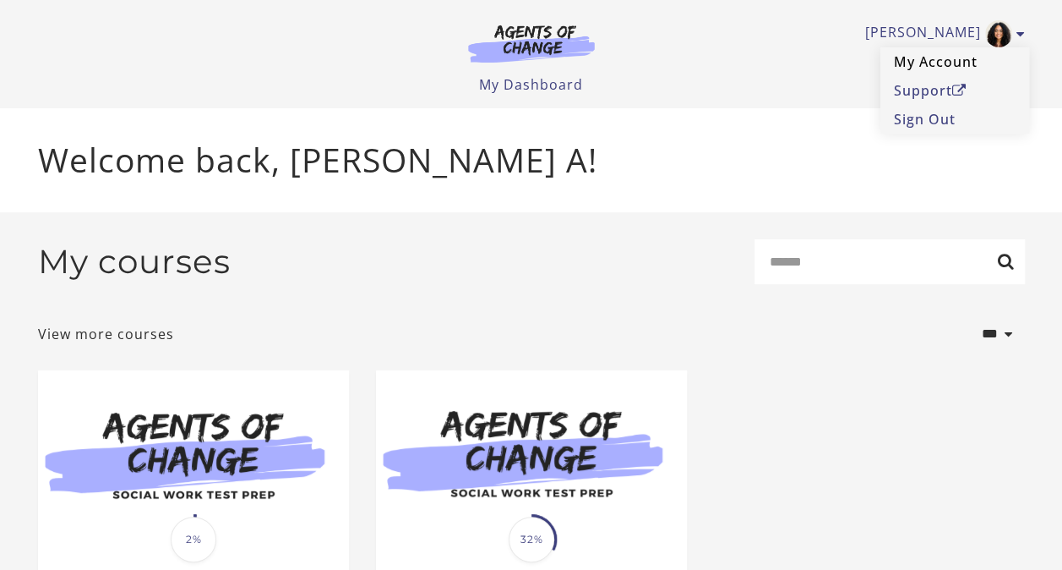
click at [919, 63] on link "My Account" at bounding box center [955, 61] width 149 height 29
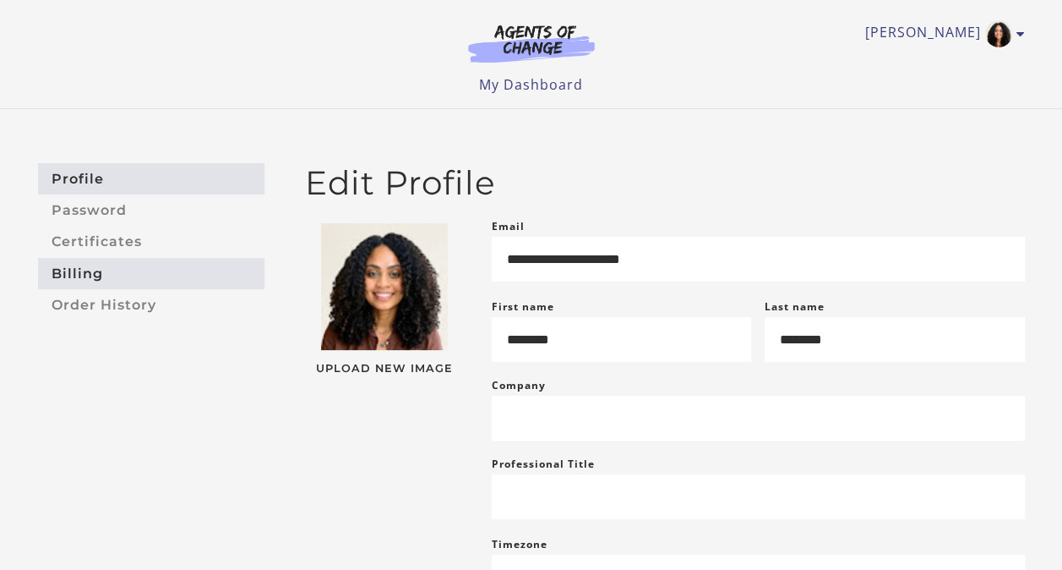
click at [91, 265] on link "Billing" at bounding box center [151, 273] width 227 height 31
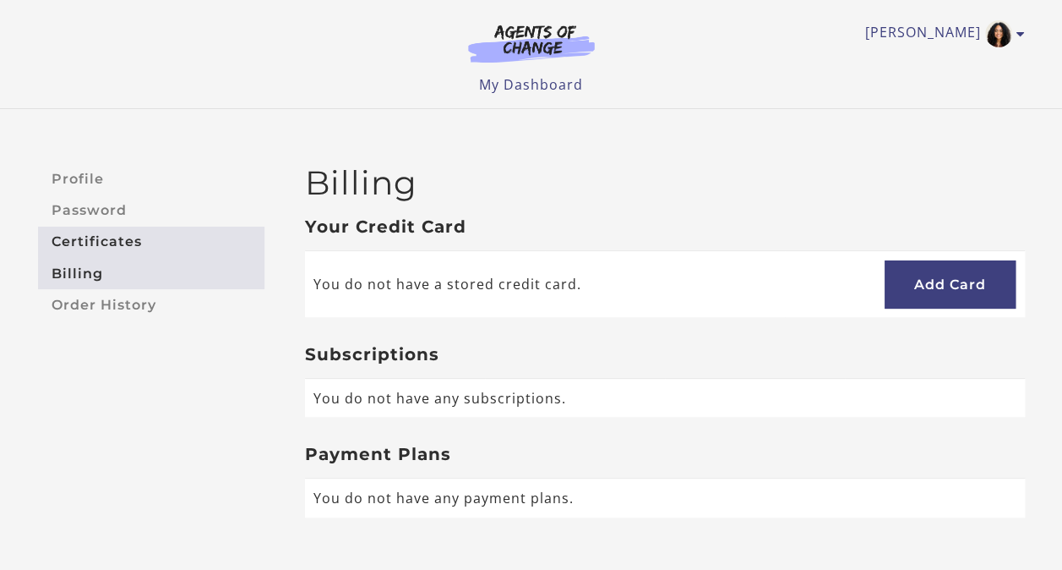
click at [91, 254] on link "Certificates" at bounding box center [151, 242] width 227 height 31
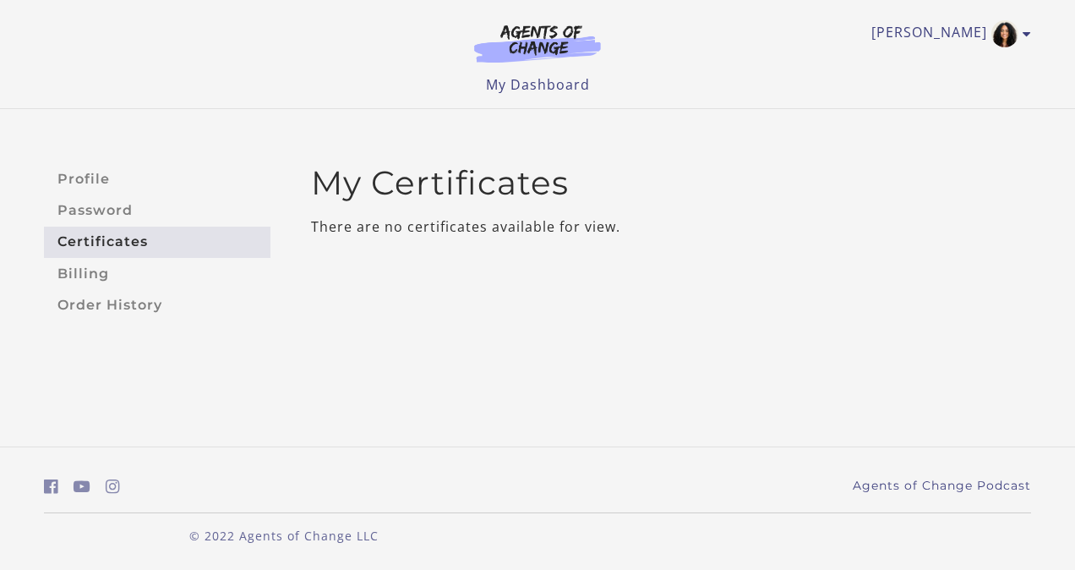
click at [85, 230] on link "Certificates" at bounding box center [157, 242] width 227 height 31
click at [80, 213] on link "Password" at bounding box center [157, 209] width 227 height 31
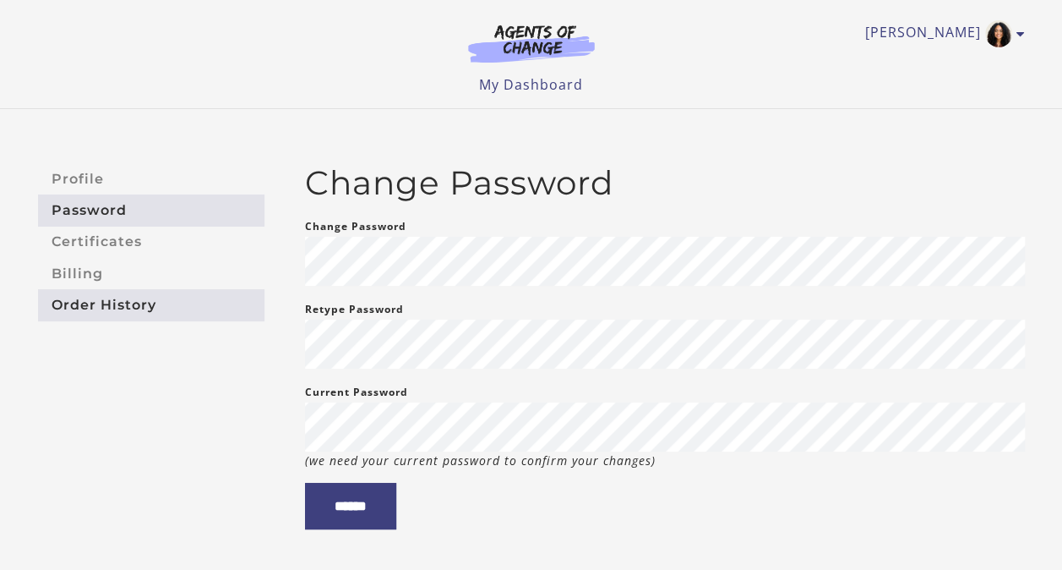
click at [68, 314] on link "Order History" at bounding box center [151, 304] width 227 height 31
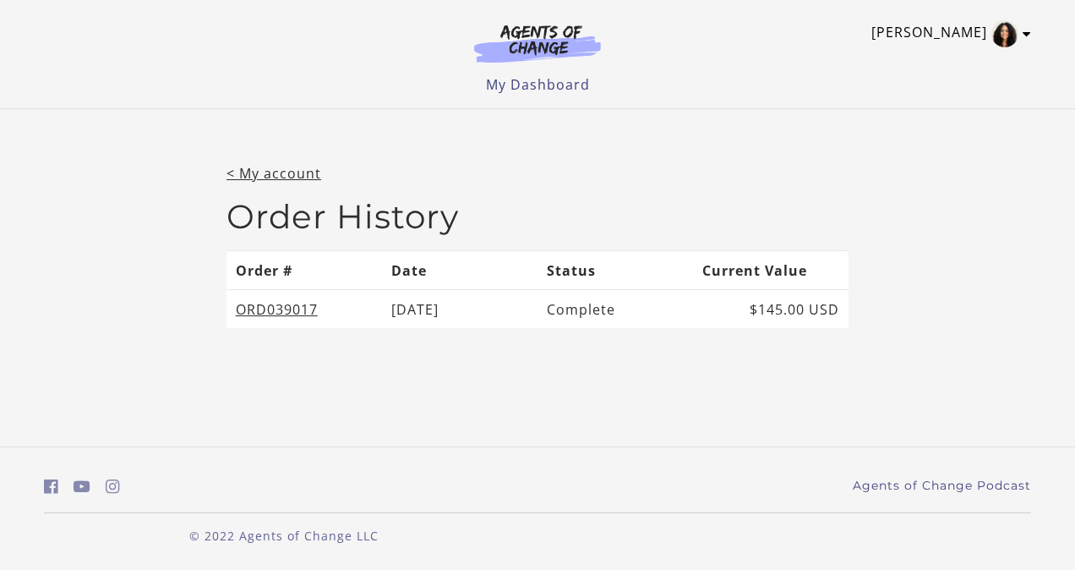
click at [1027, 37] on icon "Toggle menu" at bounding box center [1027, 34] width 8 height 14
click at [307, 174] on link "< My account" at bounding box center [274, 173] width 95 height 19
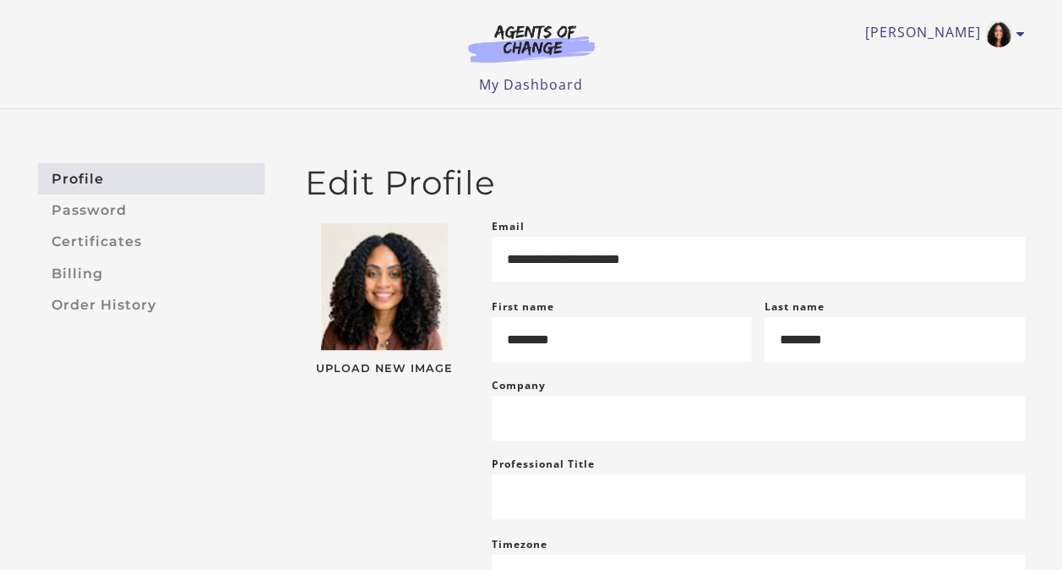
click at [494, 94] on li "My Dashboard" at bounding box center [531, 84] width 104 height 20
click at [494, 88] on link "My Dashboard" at bounding box center [531, 84] width 104 height 19
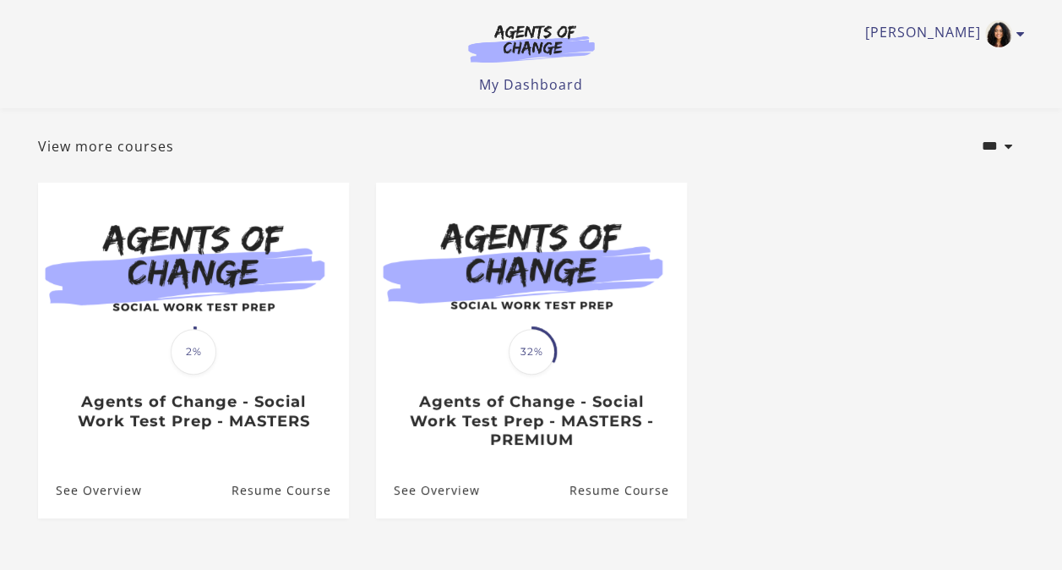
scroll to position [101, 0]
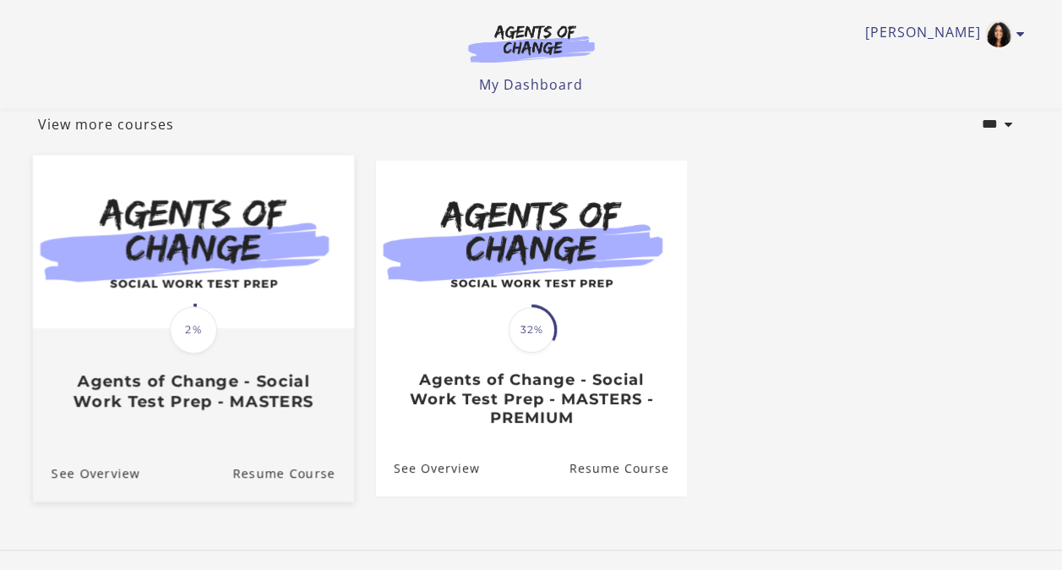
click at [153, 321] on img at bounding box center [192, 241] width 321 height 173
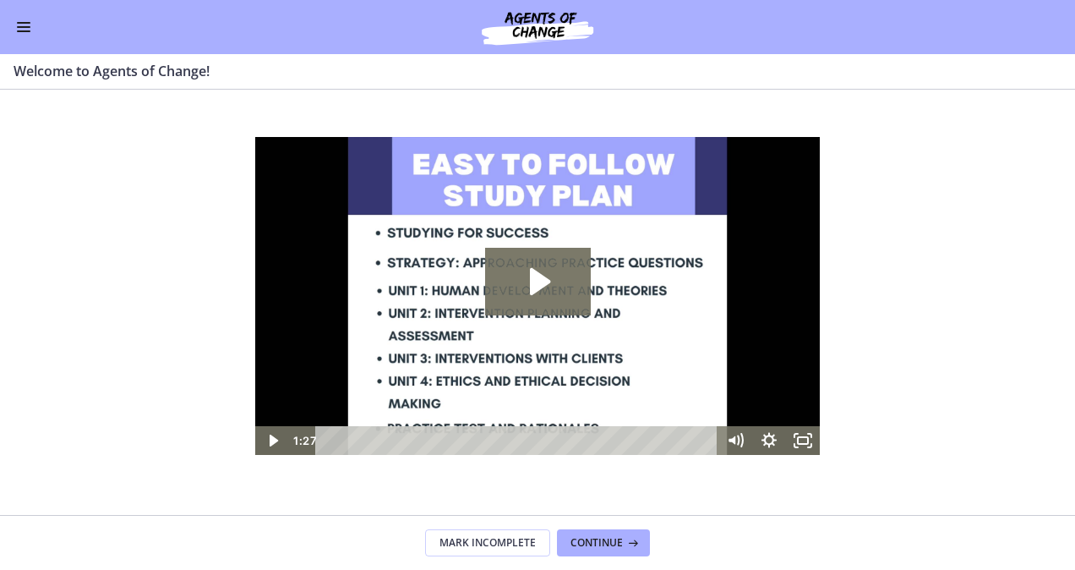
click at [29, 35] on button "Enable menu" at bounding box center [24, 27] width 20 height 20
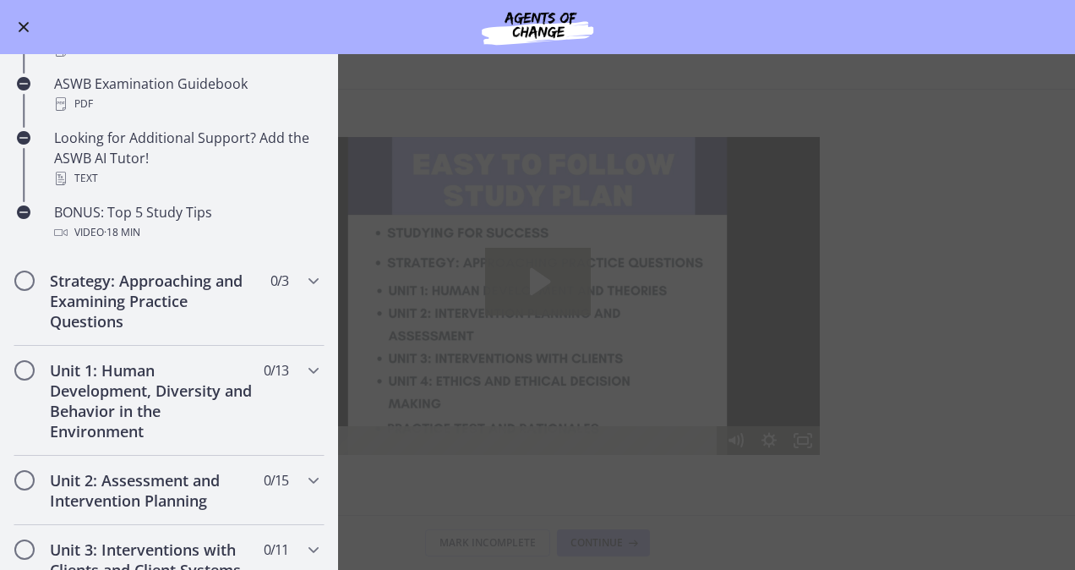
scroll to position [730, 0]
click at [197, 307] on h2 "Strategy: Approaching and Examining Practice Questions" at bounding box center [153, 300] width 206 height 61
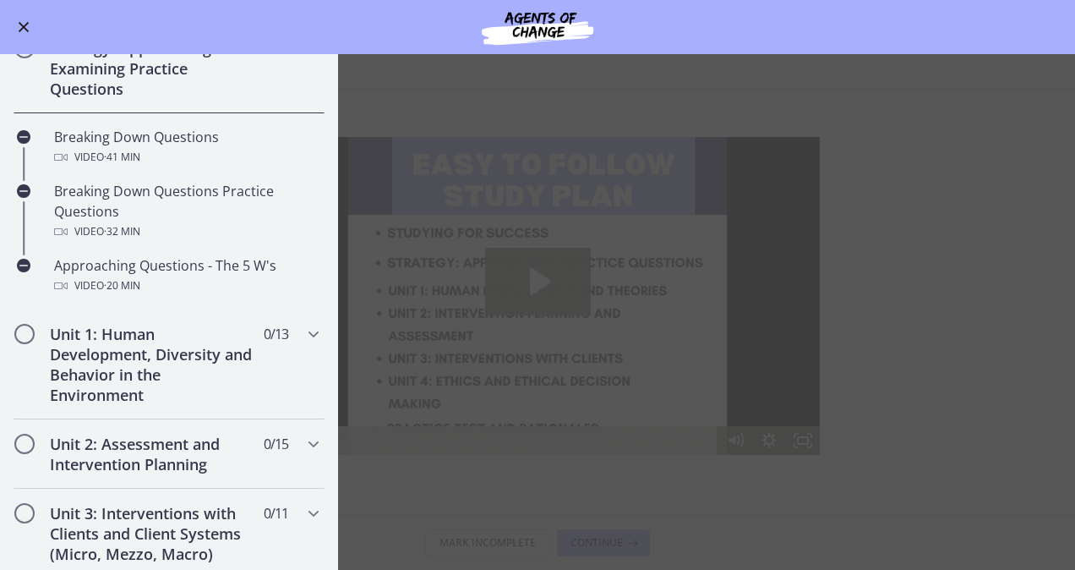
scroll to position [298, 0]
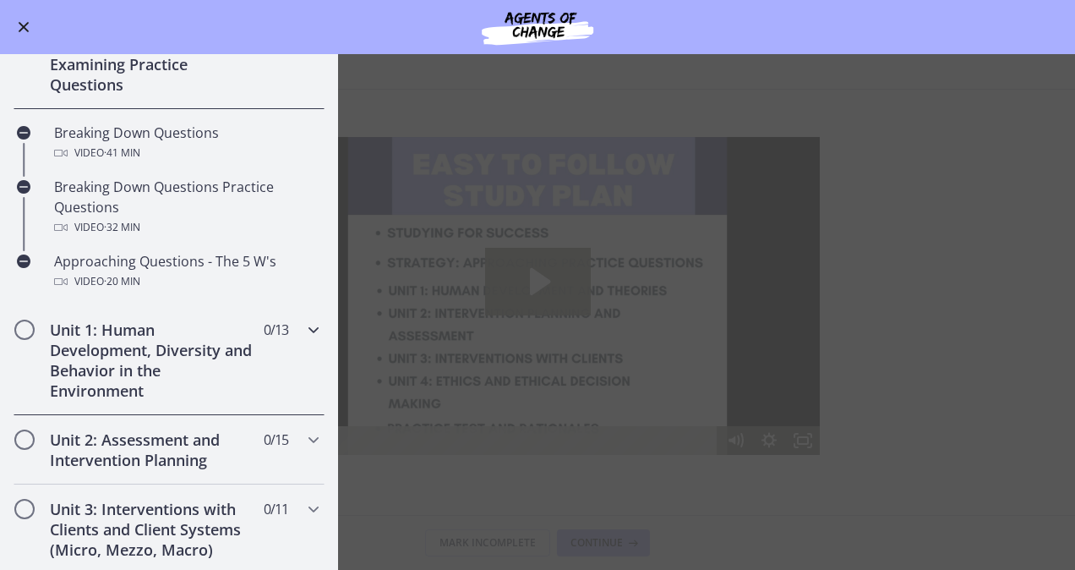
click at [228, 345] on h2 "Unit 1: Human Development, Diversity and Behavior in the Environment" at bounding box center [153, 359] width 206 height 81
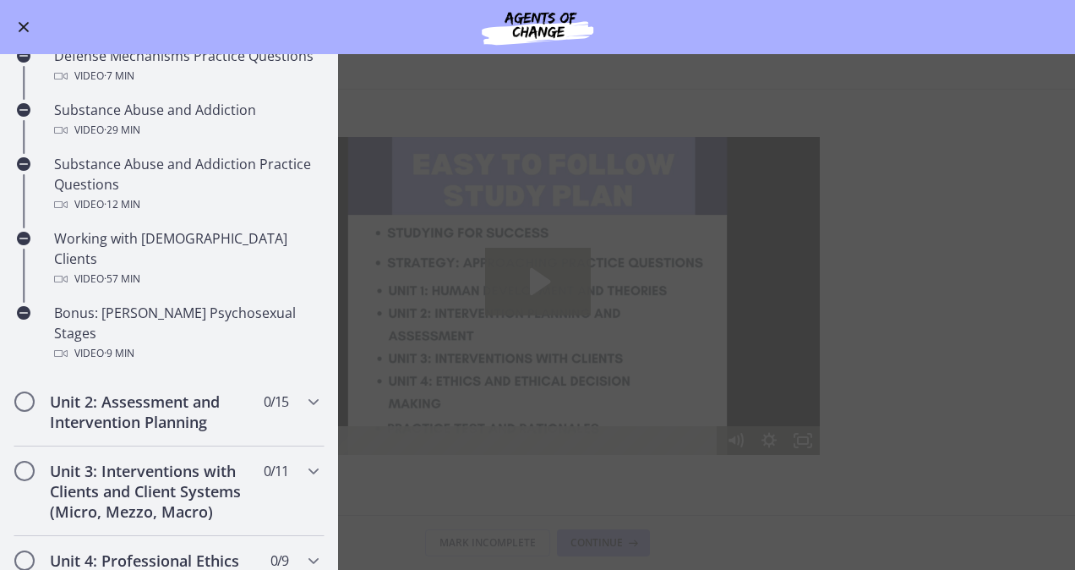
scroll to position [999, 0]
click at [148, 392] on div "Unit 2: Assessment and Intervention Planning 0 / 15 Completed" at bounding box center [169, 410] width 311 height 69
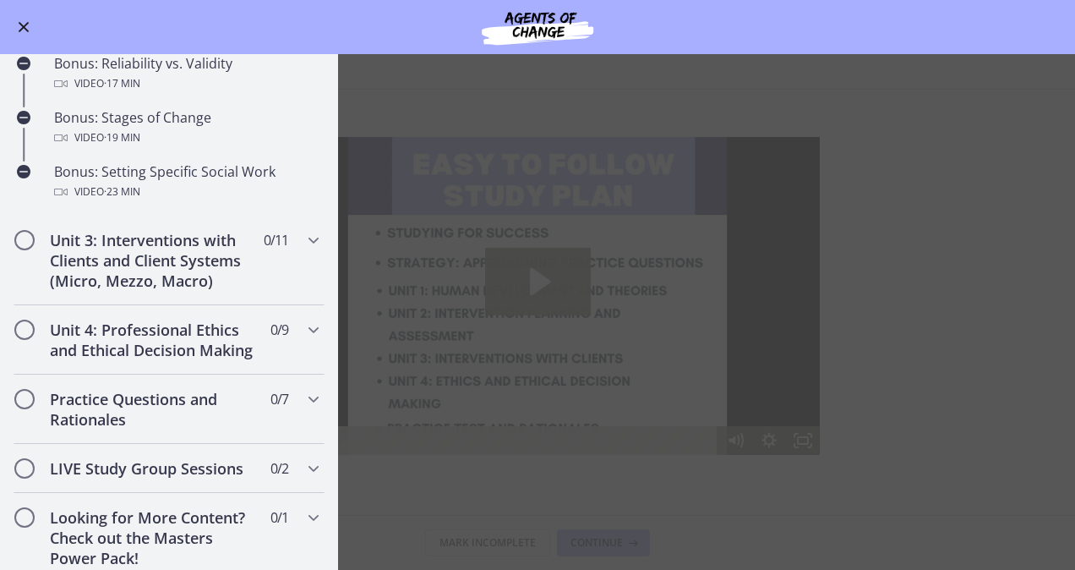
scroll to position [1403, 0]
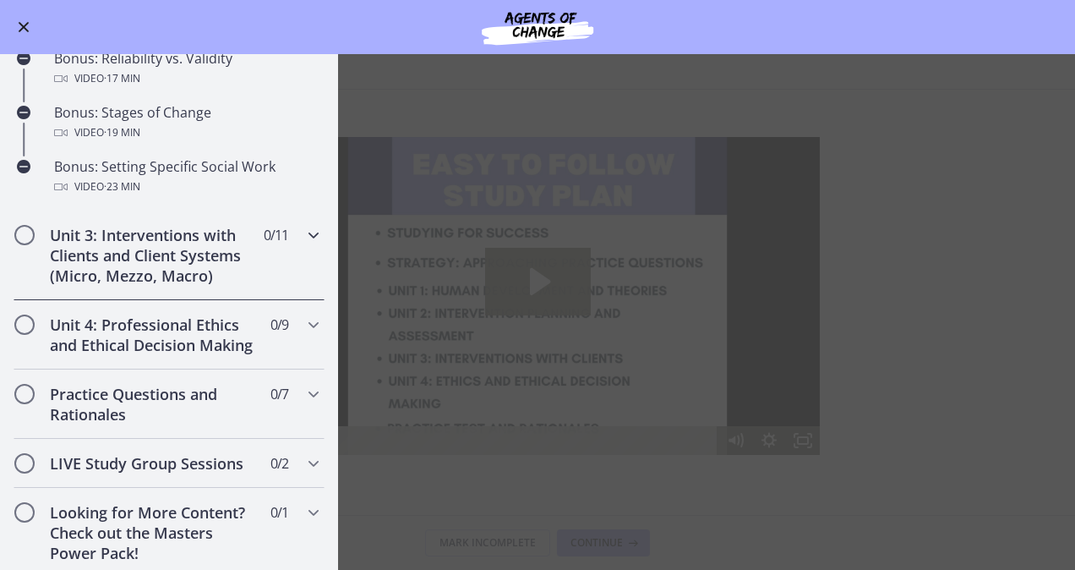
click at [91, 286] on h2 "Unit 3: Interventions with Clients and Client Systems (Micro, Mezzo, Macro)" at bounding box center [153, 255] width 206 height 61
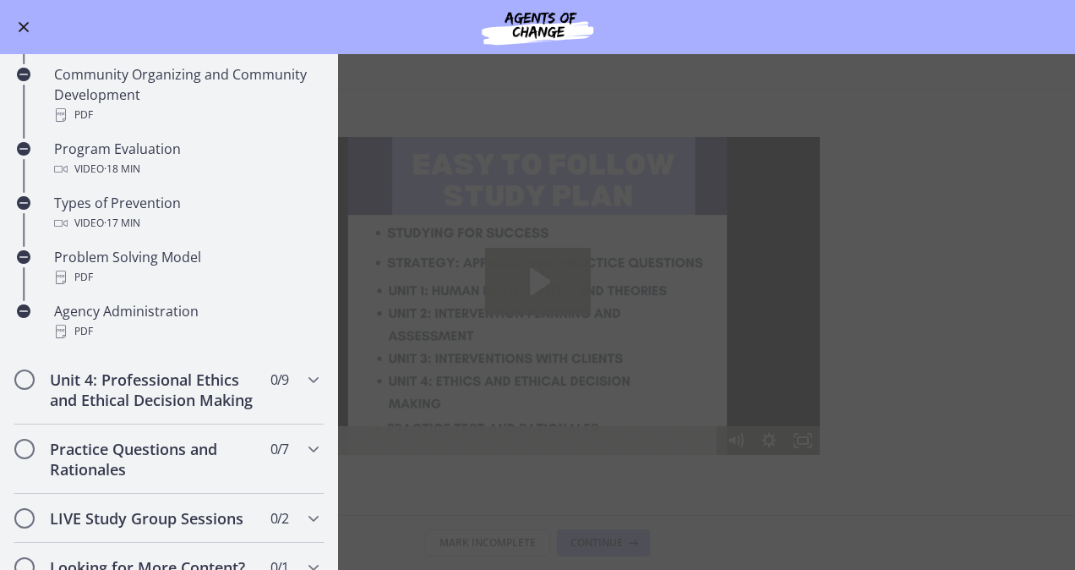
scroll to position [983, 0]
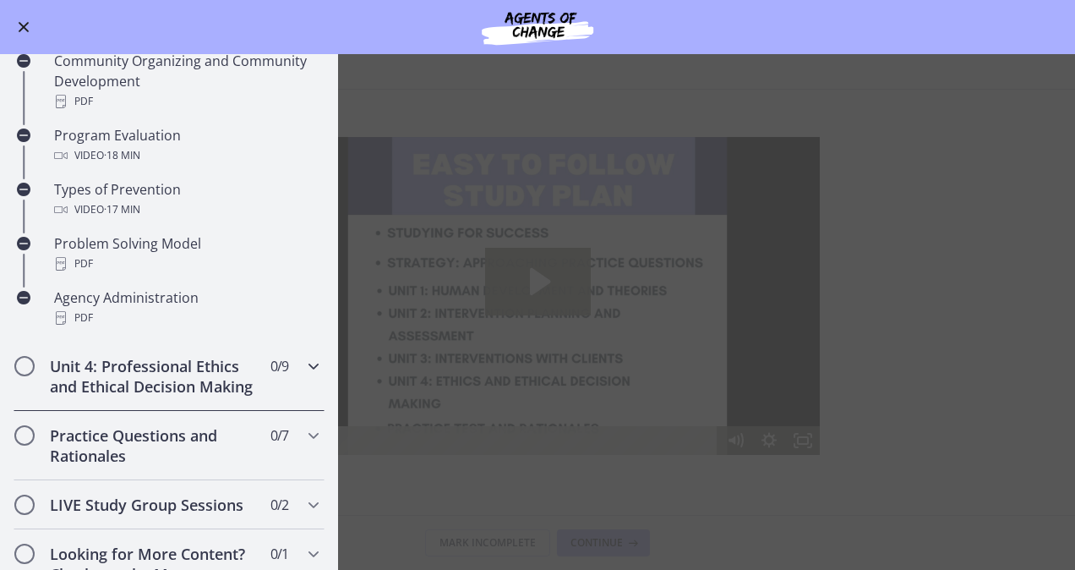
click at [146, 387] on h2 "Unit 4: Professional Ethics and Ethical Decision Making" at bounding box center [153, 376] width 206 height 41
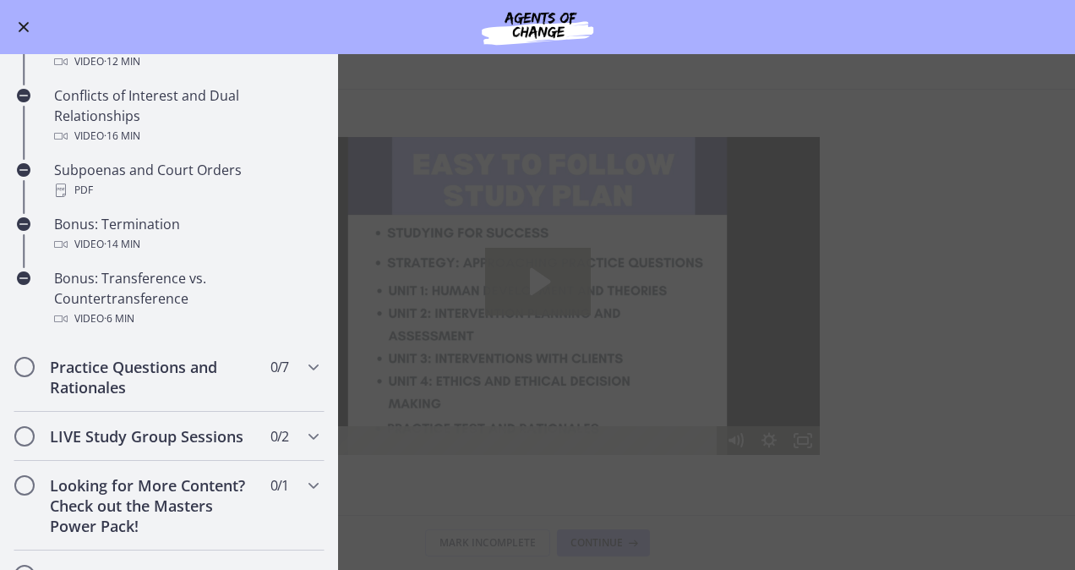
scroll to position [957, 0]
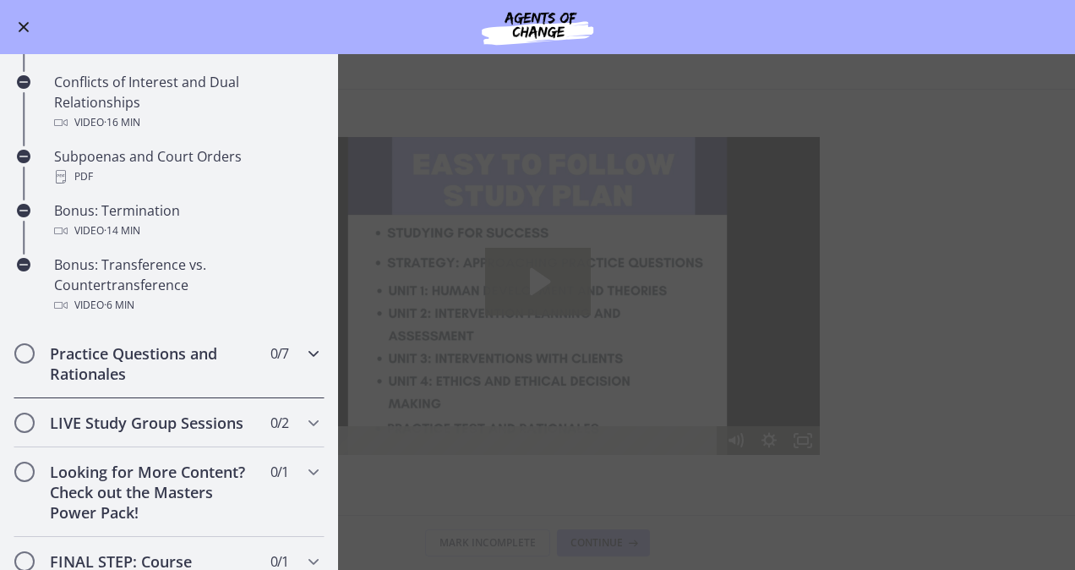
click at [147, 384] on h2 "Practice Questions and Rationales" at bounding box center [153, 363] width 206 height 41
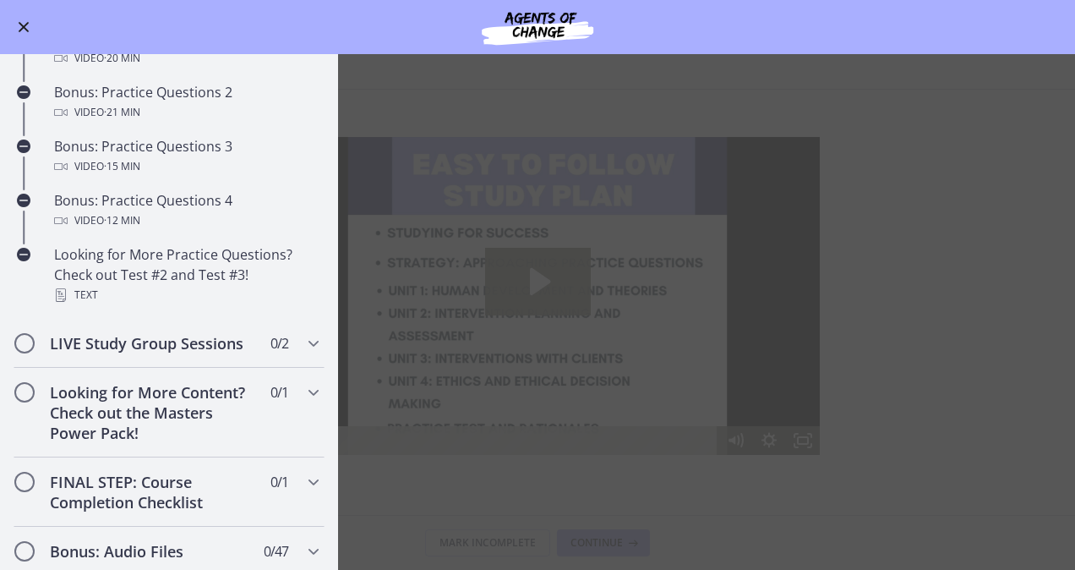
scroll to position [931, 0]
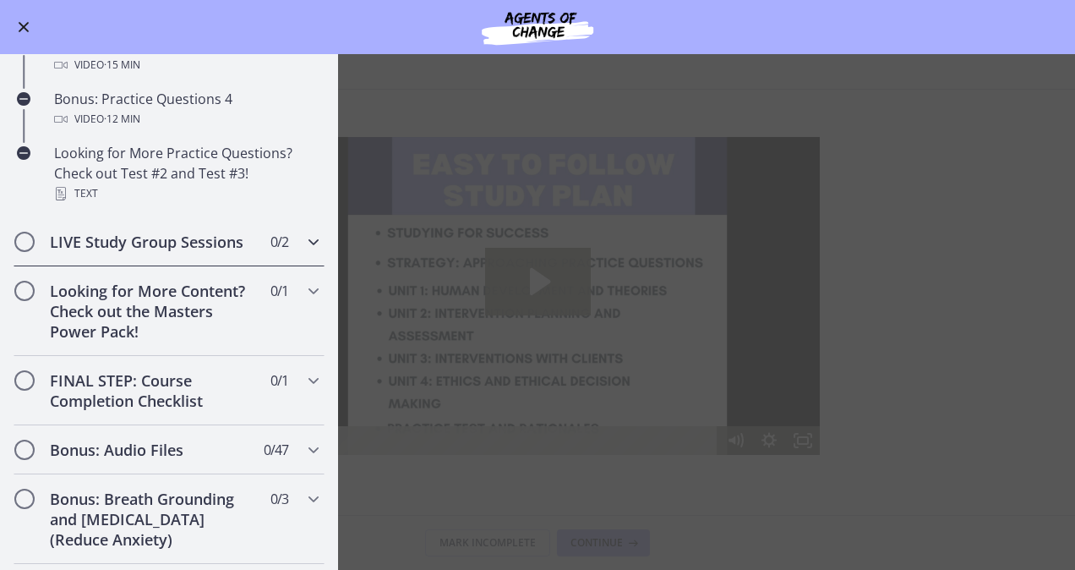
click at [95, 252] on h2 "LIVE Study Group Sessions" at bounding box center [153, 242] width 206 height 20
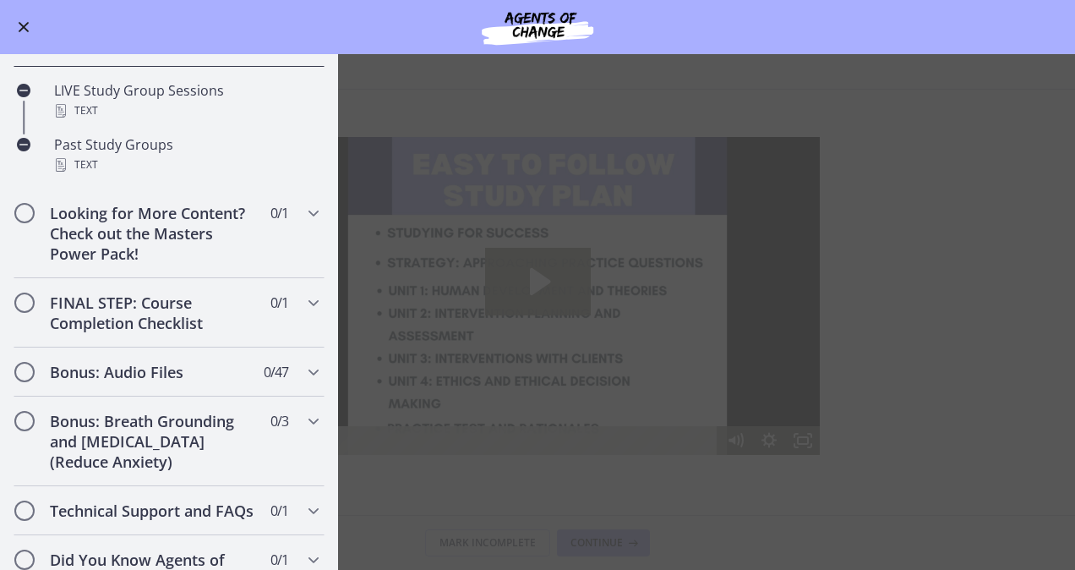
scroll to position [791, 0]
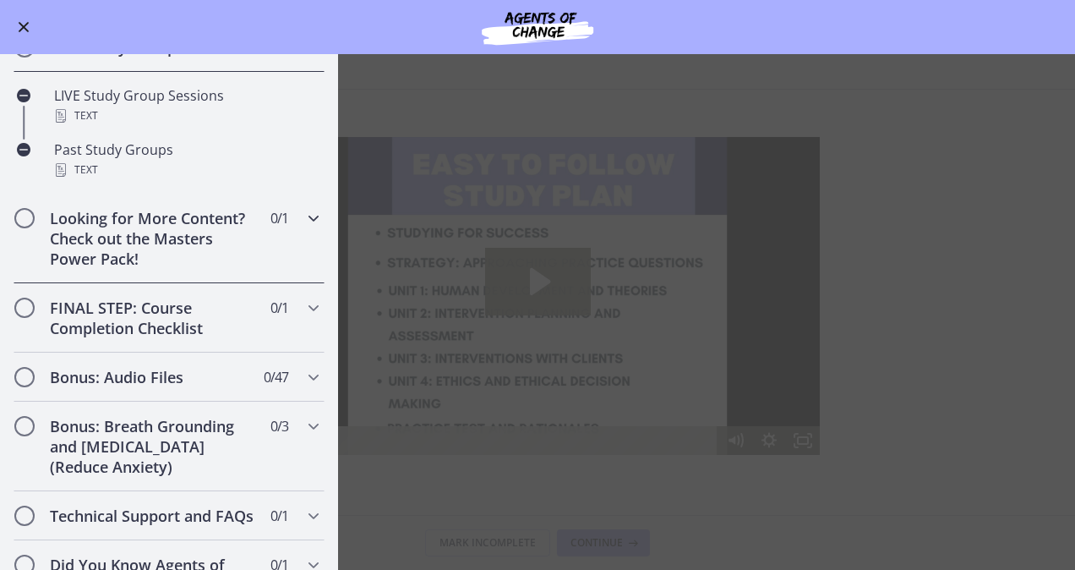
click at [101, 269] on h2 "Looking for More Content? Check out the Masters Power Pack!" at bounding box center [153, 238] width 206 height 61
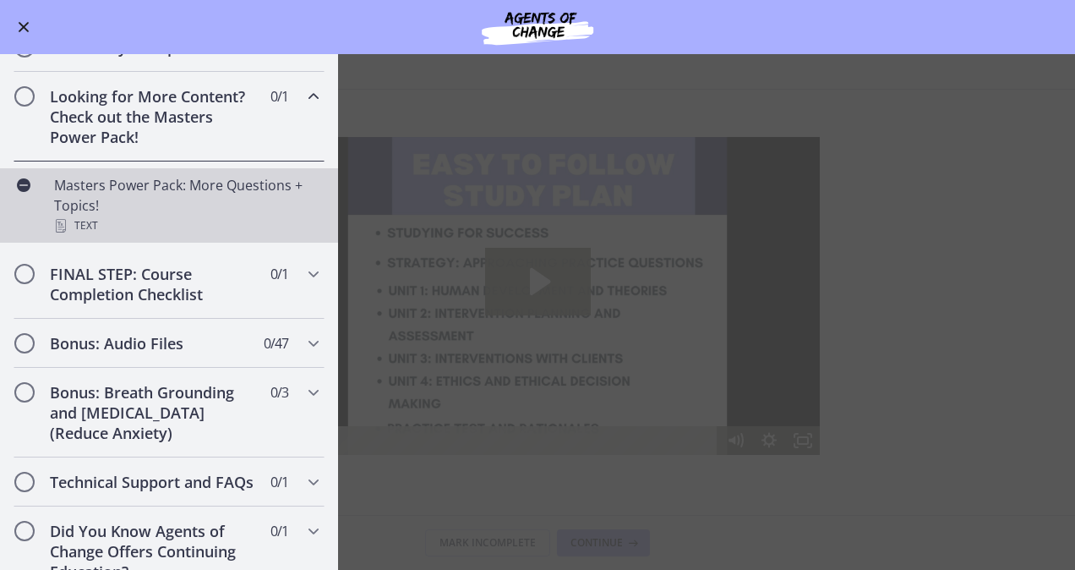
click at [254, 210] on div "Masters Power Pack: More Questions + Topics! Text" at bounding box center [186, 205] width 264 height 61
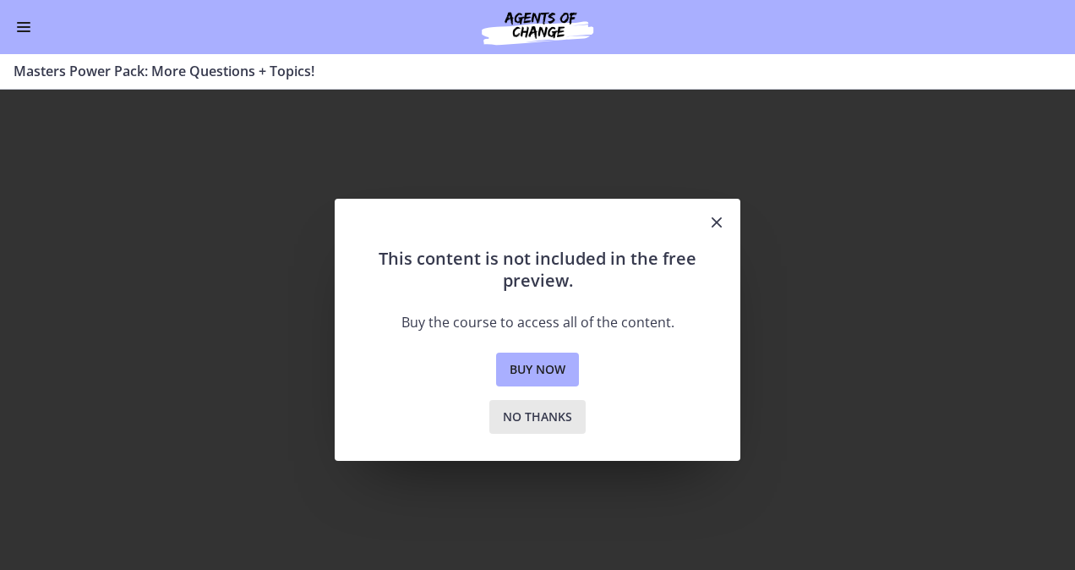
click at [571, 419] on span "No thanks" at bounding box center [537, 417] width 69 height 20
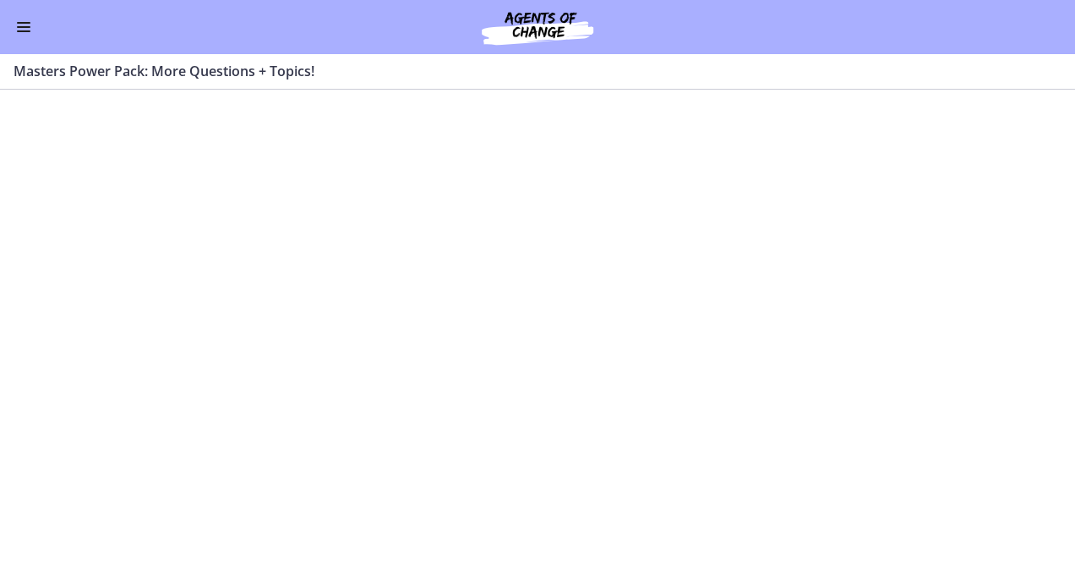
click at [32, 35] on button "Enable menu" at bounding box center [24, 27] width 20 height 20
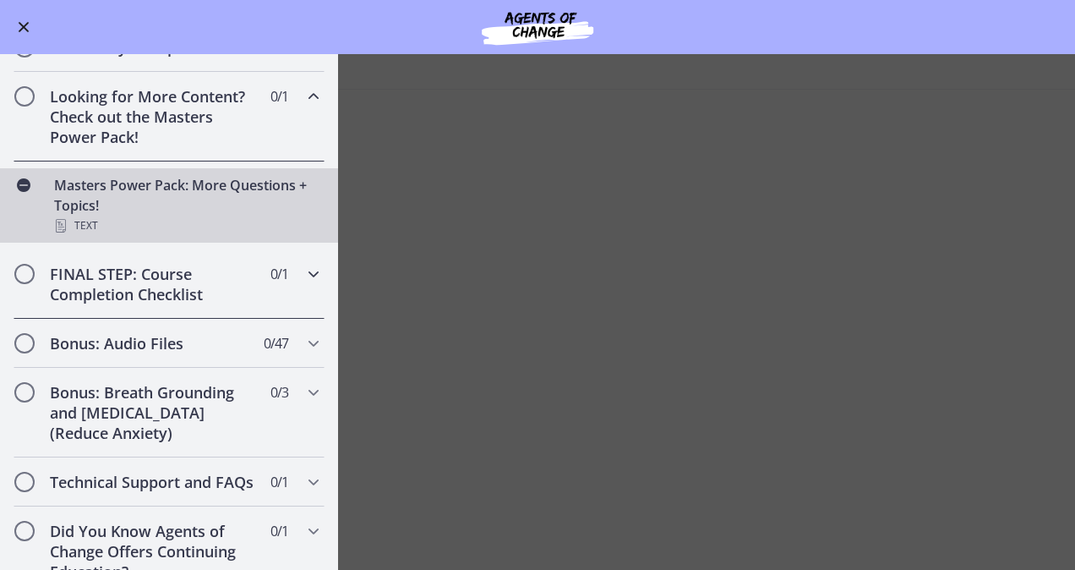
click at [303, 284] on icon "Chapters" at bounding box center [313, 274] width 20 height 20
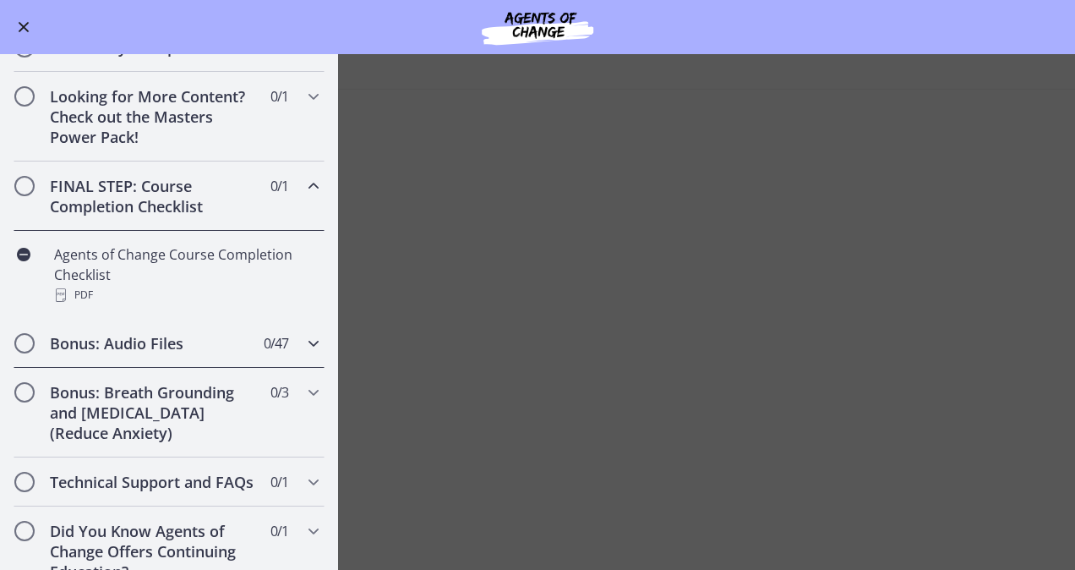
scroll to position [849, 0]
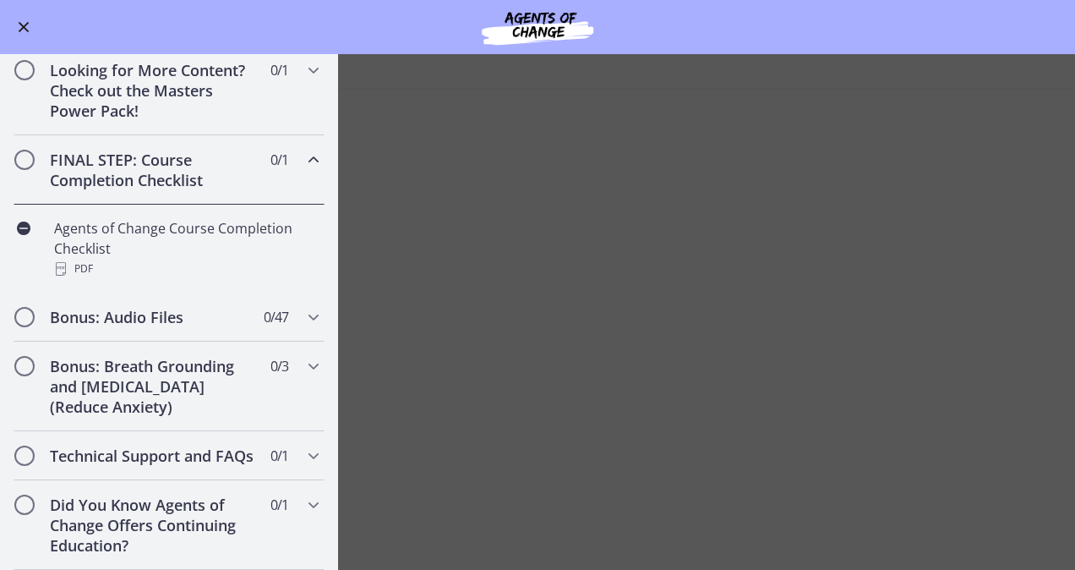
click at [24, 19] on button "Enable menu" at bounding box center [24, 27] width 20 height 20
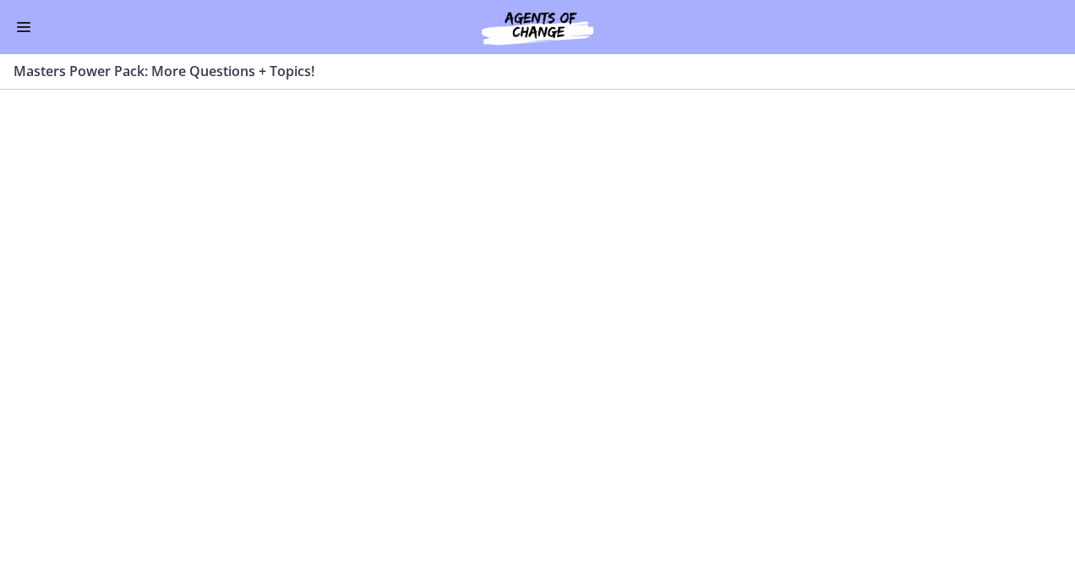
click at [34, 26] on div "Go to Dashboard" at bounding box center [537, 27] width 1075 height 54
click at [20, 23] on span "Enable menu" at bounding box center [24, 23] width 14 height 2
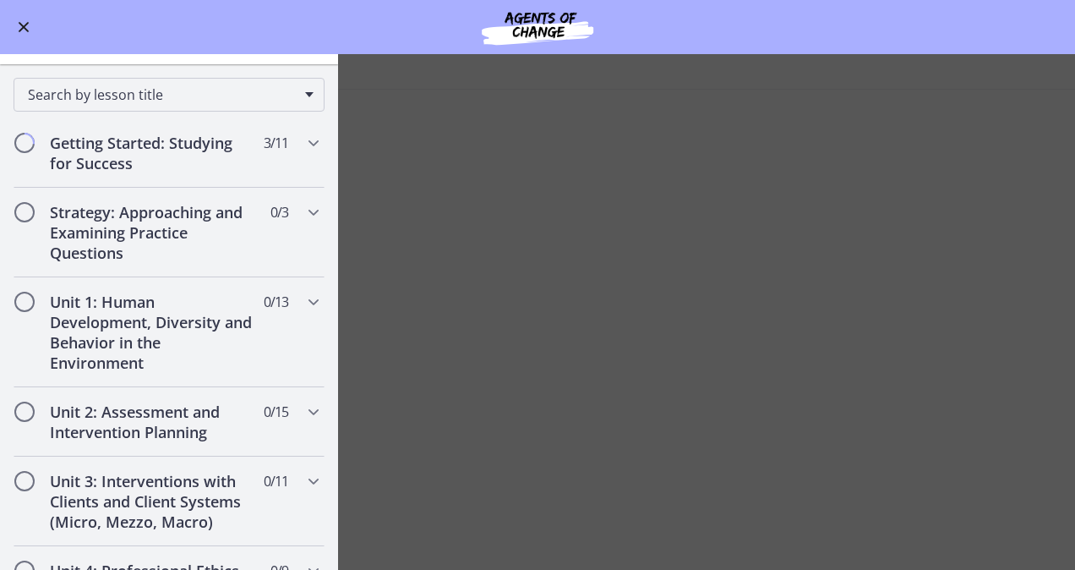
scroll to position [0, 0]
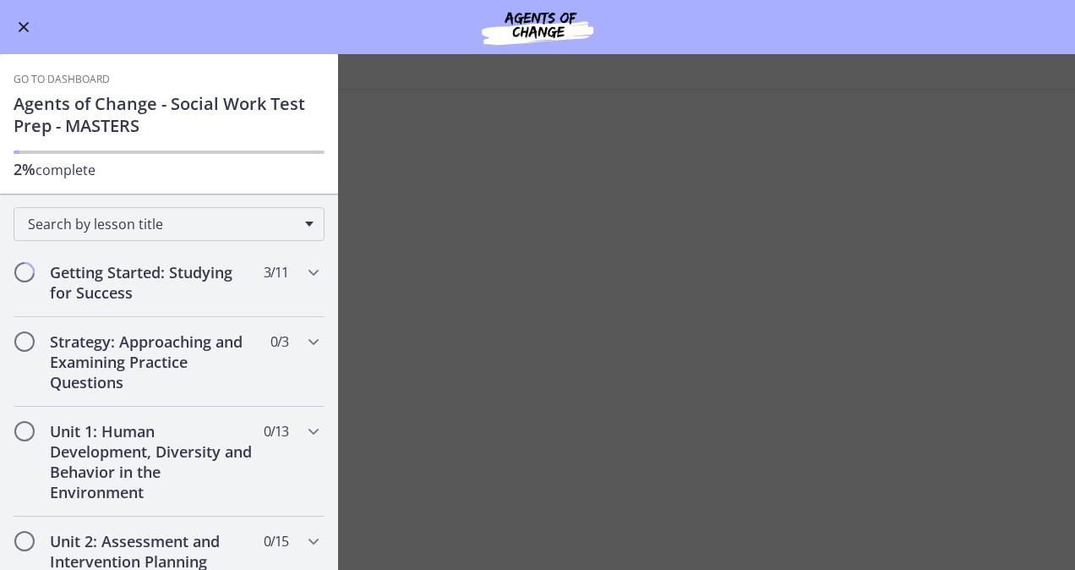
click at [90, 73] on link "Go to Dashboard" at bounding box center [62, 80] width 96 height 14
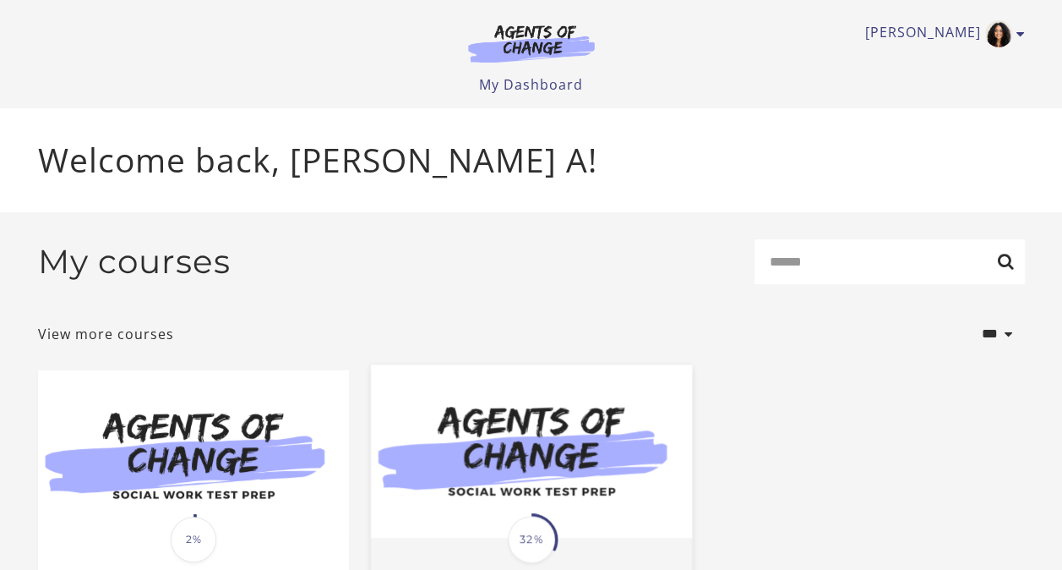
click at [565, 481] on img at bounding box center [530, 450] width 321 height 173
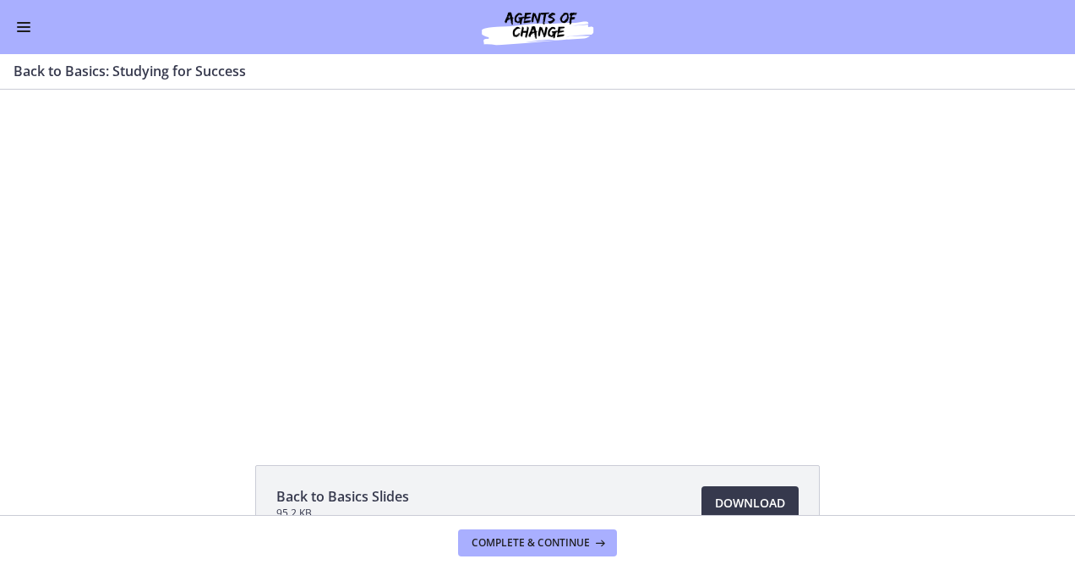
scroll to position [188, 0]
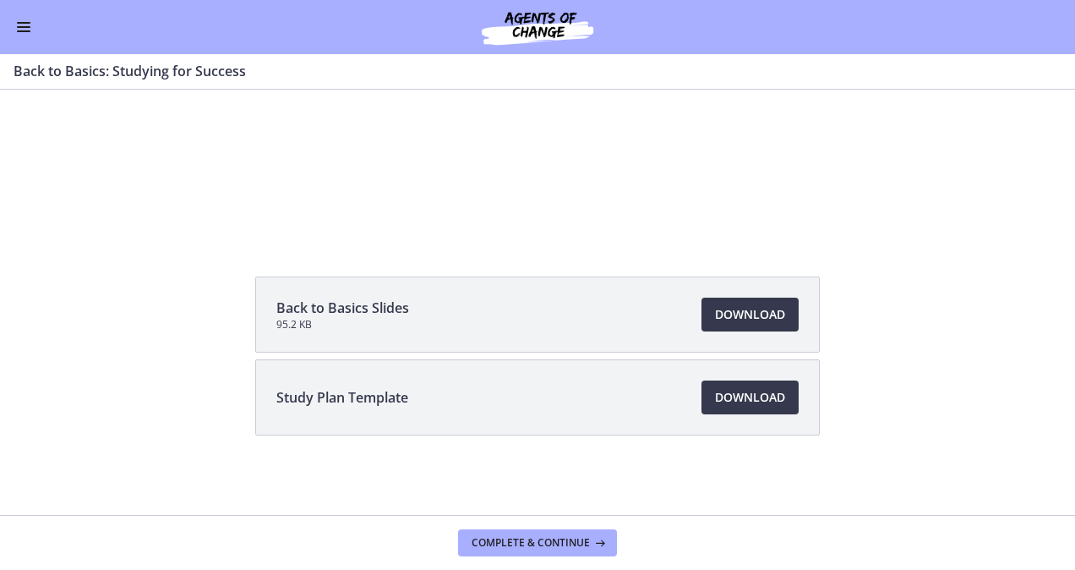
click at [12, 27] on div "Go to Dashboard" at bounding box center [537, 27] width 1075 height 54
click at [25, 26] on span "Enable menu" at bounding box center [24, 27] width 14 height 2
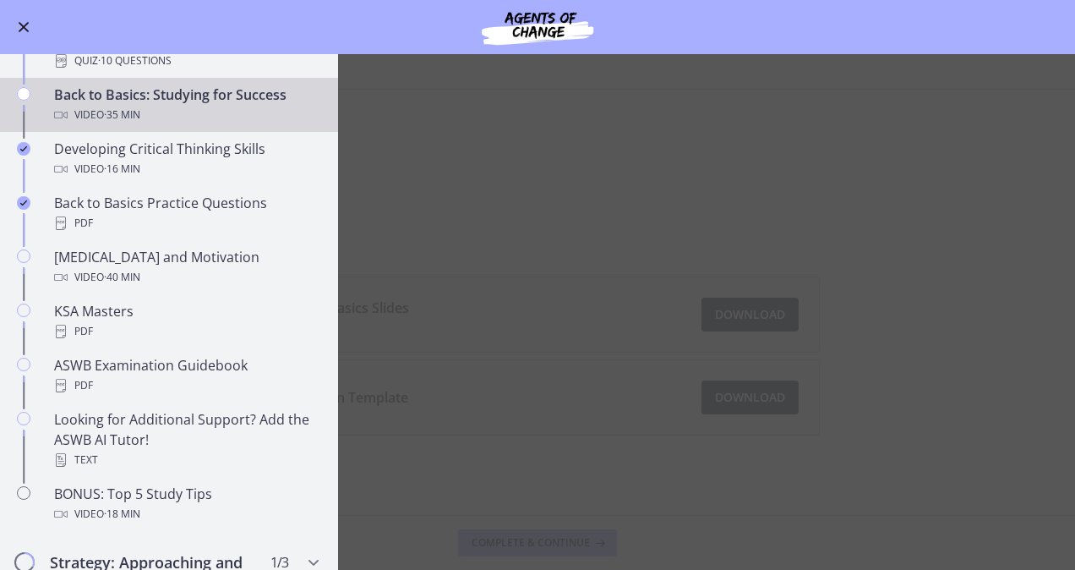
scroll to position [451, 0]
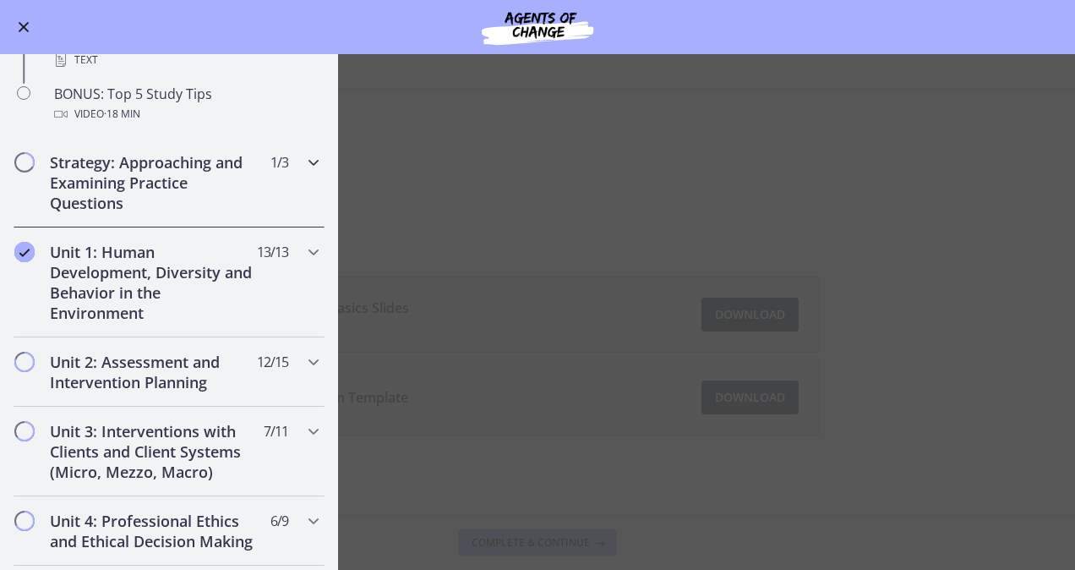
click at [108, 181] on h2 "Strategy: Approaching and Examining Practice Questions" at bounding box center [153, 182] width 206 height 61
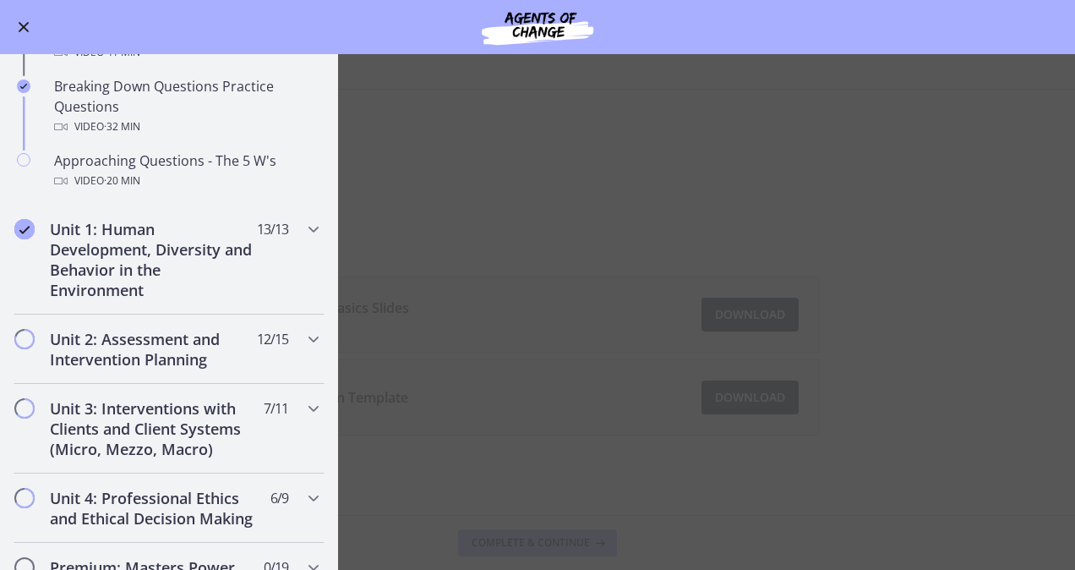
scroll to position [402, 0]
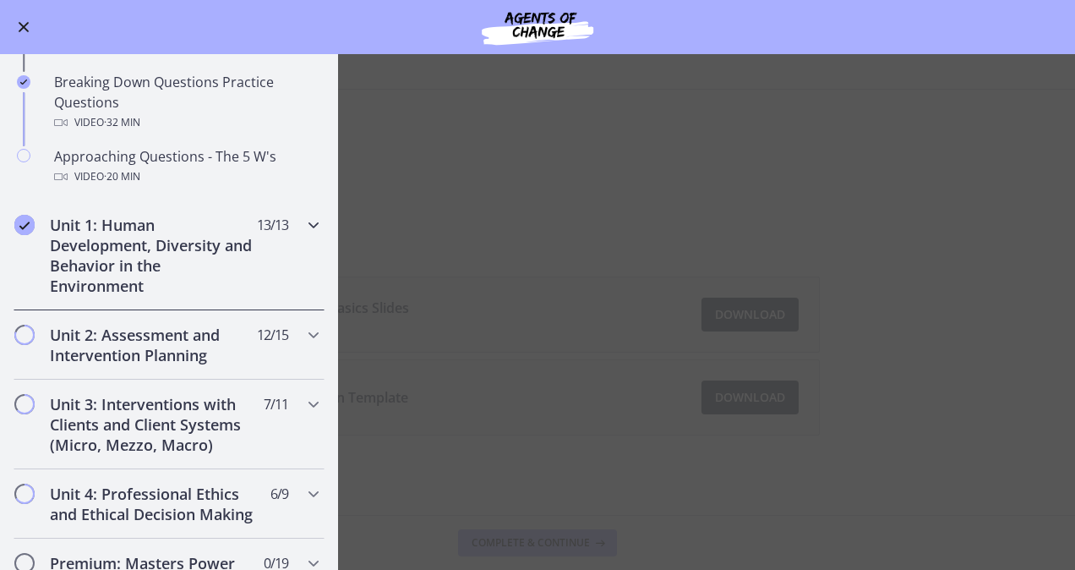
click at [122, 255] on h2 "Unit 1: Human Development, Diversity and Behavior in the Environment" at bounding box center [153, 255] width 206 height 81
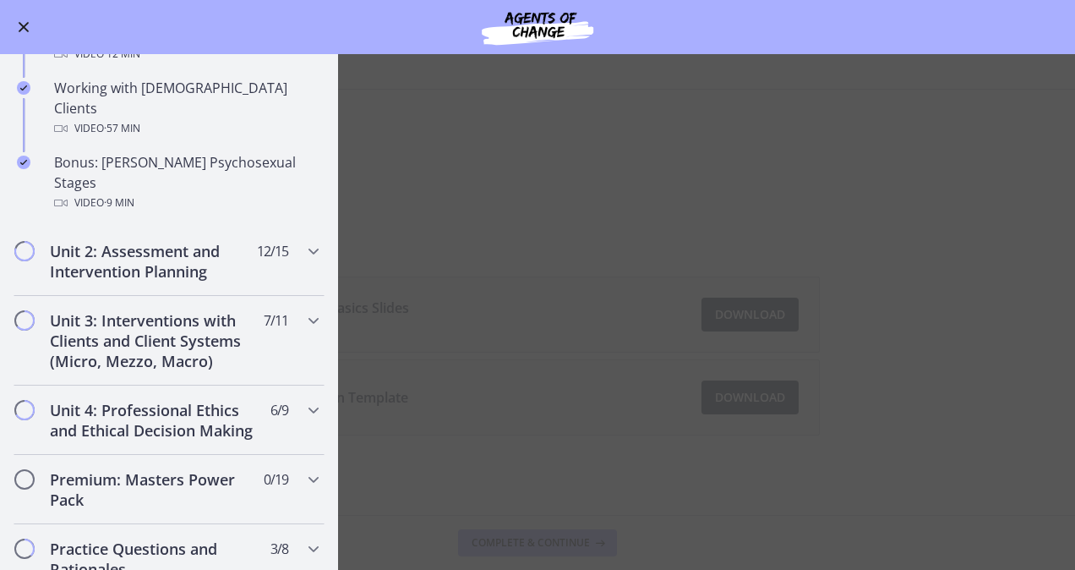
scroll to position [1163, 0]
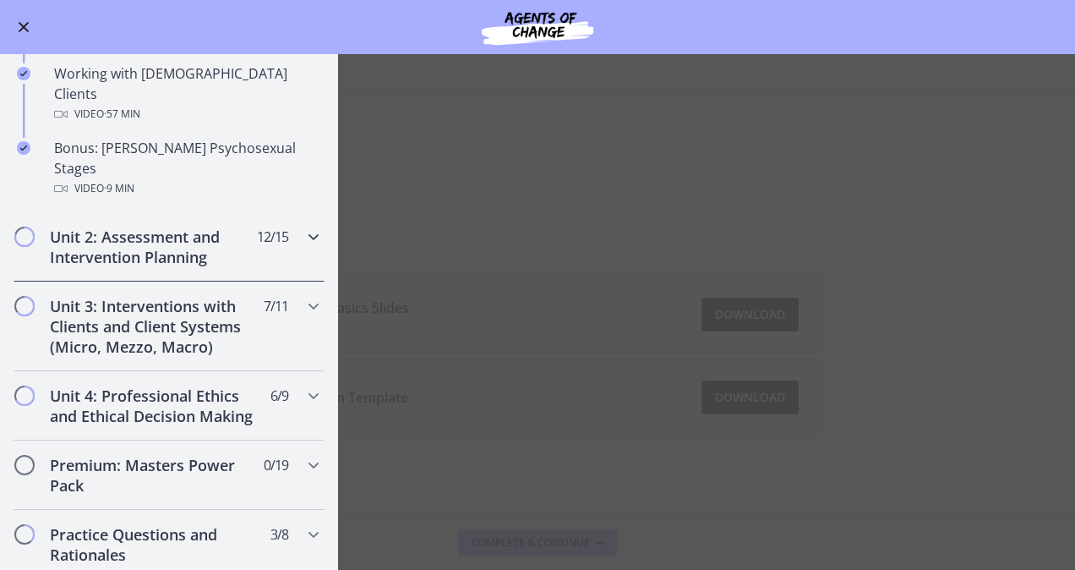
click at [97, 227] on h2 "Unit 2: Assessment and Intervention Planning" at bounding box center [153, 247] width 206 height 41
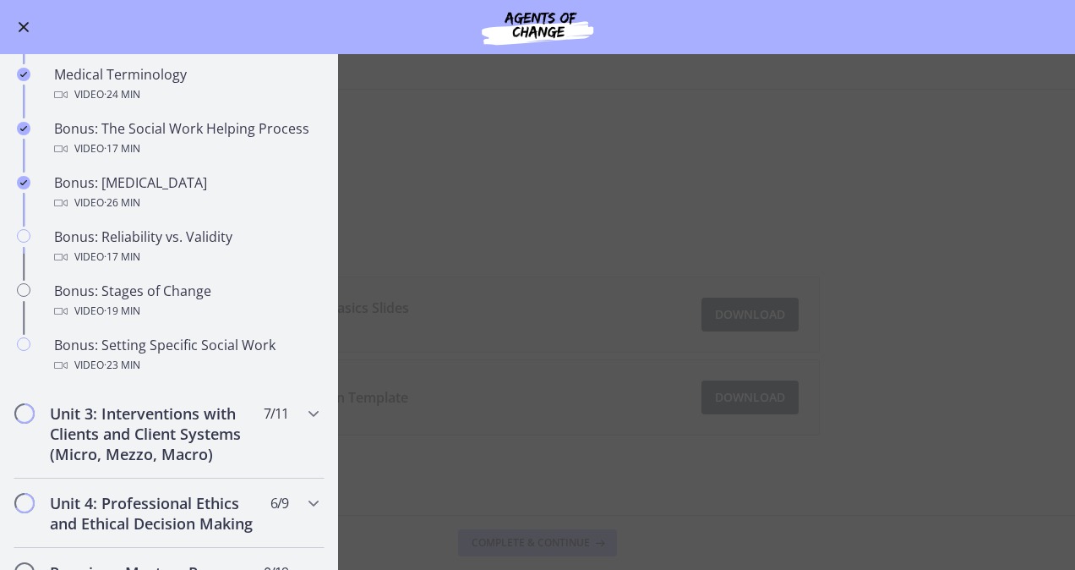
scroll to position [1226, 0]
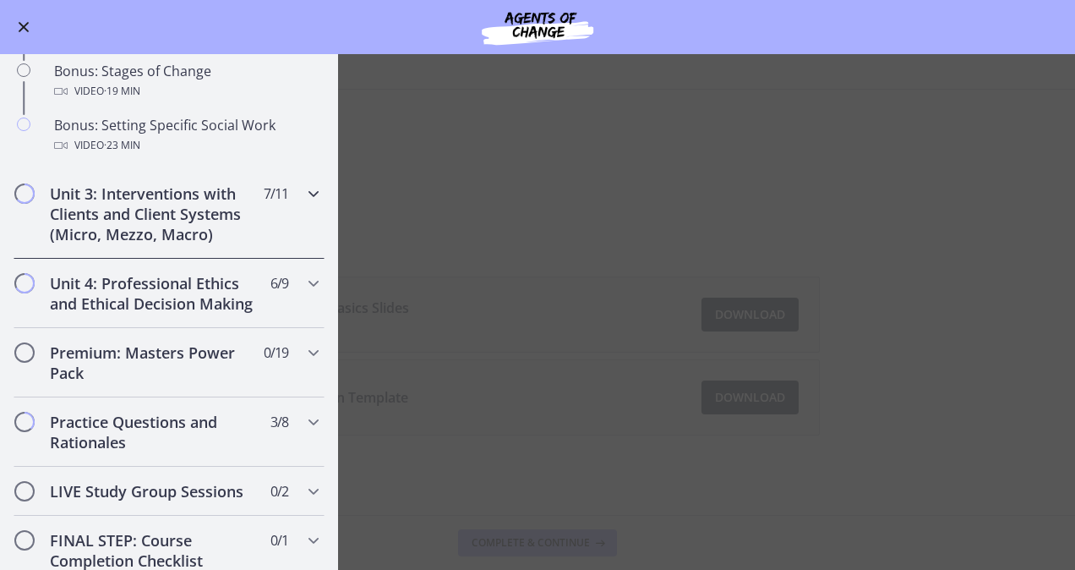
click at [108, 243] on h2 "Unit 3: Interventions with Clients and Client Systems (Micro, Mezzo, Macro)" at bounding box center [153, 213] width 206 height 61
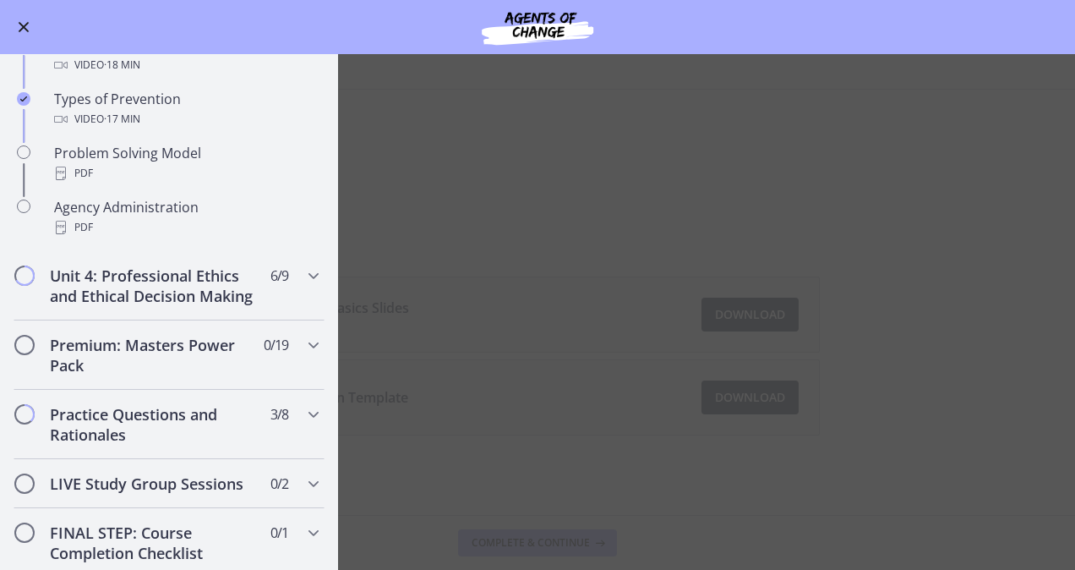
scroll to position [1080, 0]
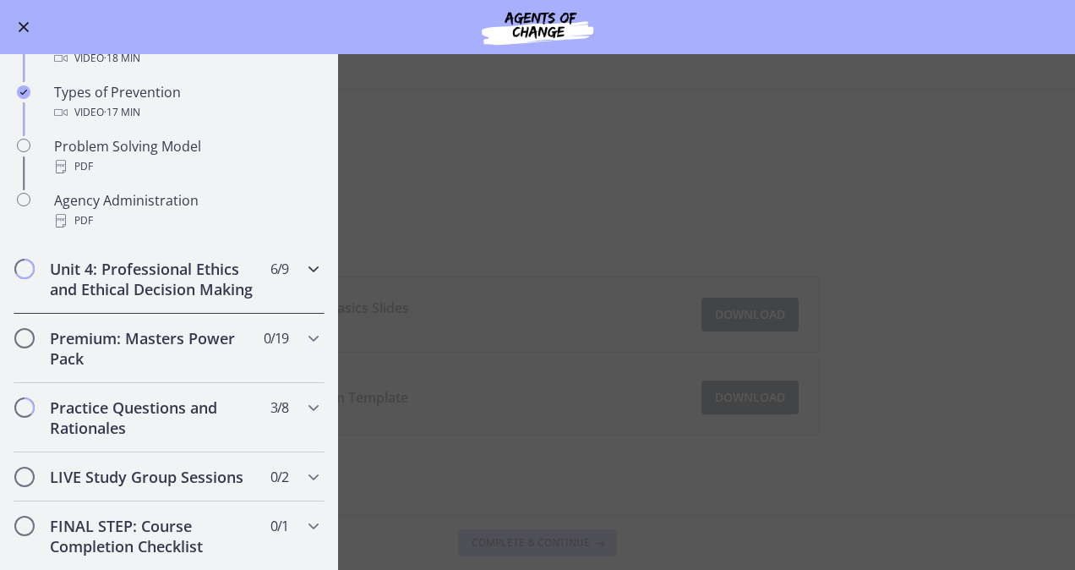
click at [100, 296] on h2 "Unit 4: Professional Ethics and Ethical Decision Making" at bounding box center [153, 279] width 206 height 41
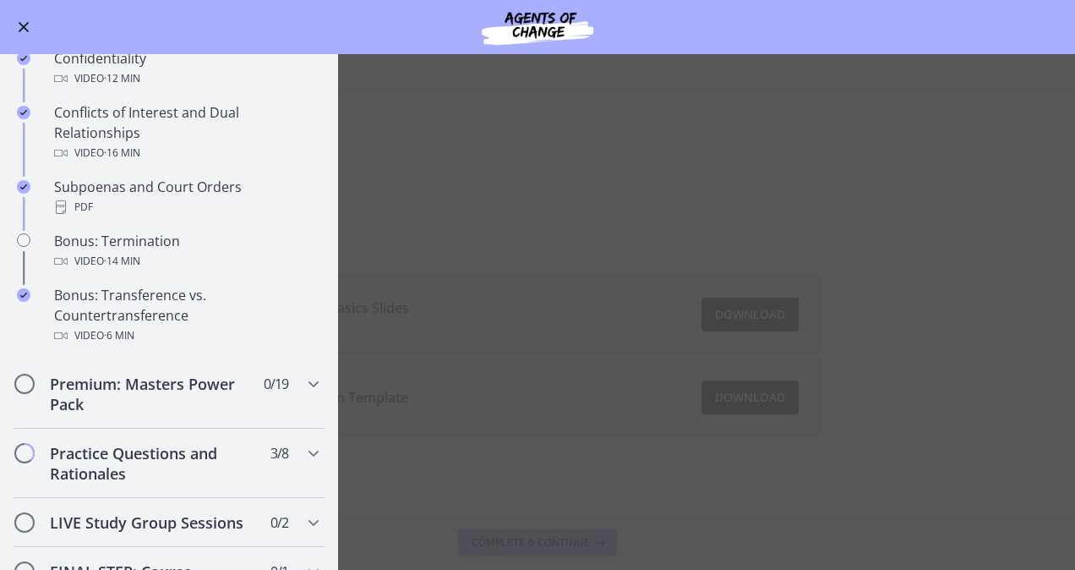
scroll to position [931, 0]
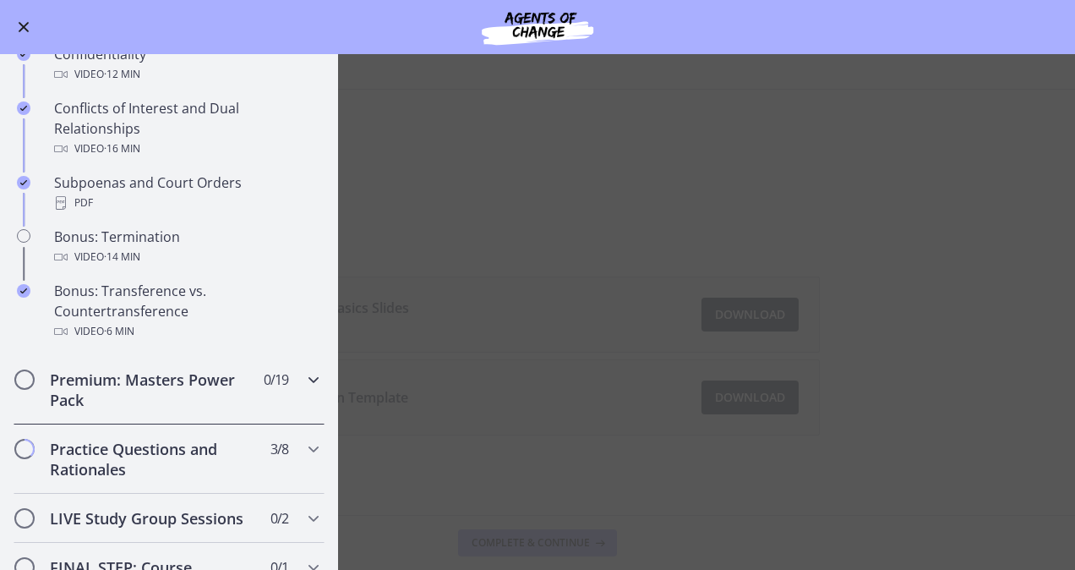
click at [286, 407] on div "Premium: Masters Power Pack 0 / 19 Completed" at bounding box center [169, 389] width 311 height 69
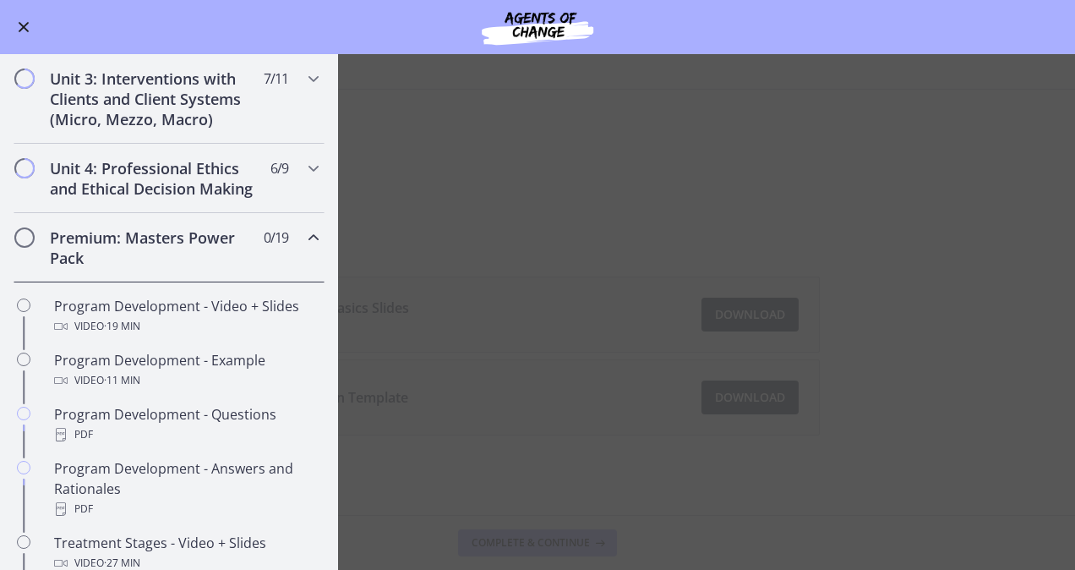
scroll to position [505, 0]
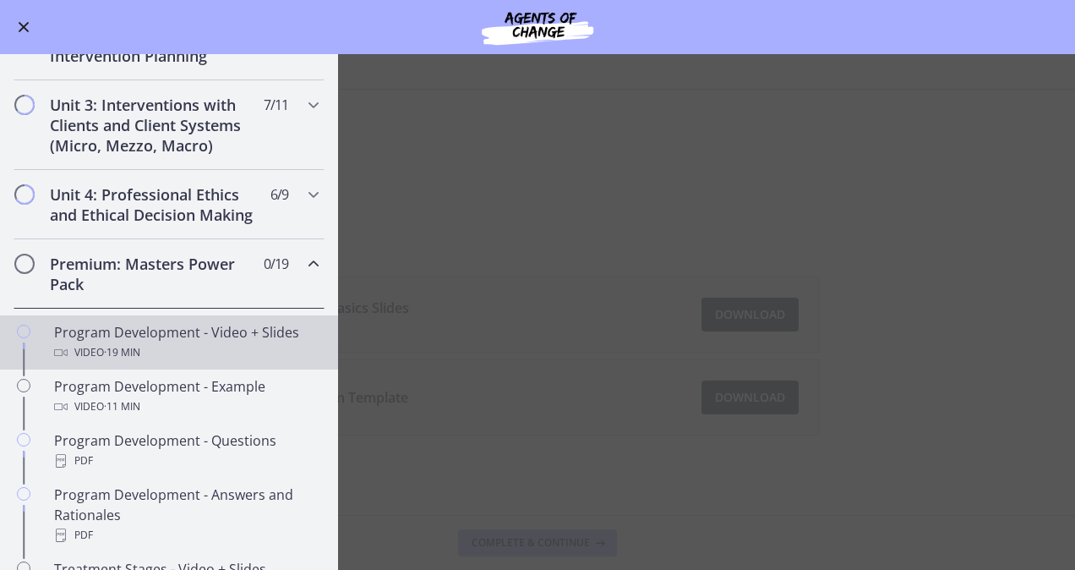
click at [125, 369] on link "Program Development - Video + Slides Video · 19 min" at bounding box center [169, 342] width 338 height 54
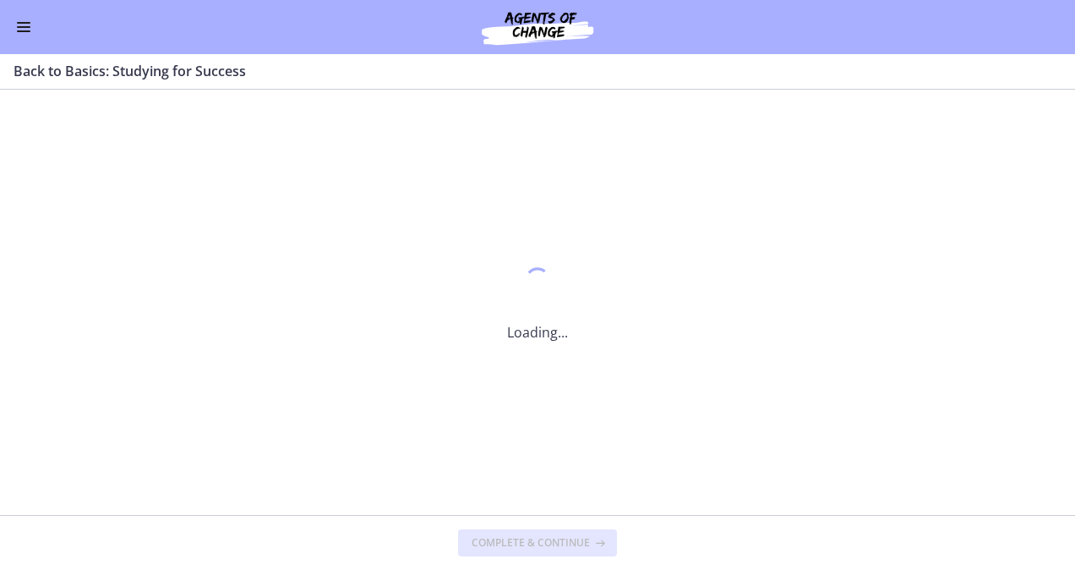
scroll to position [0, 0]
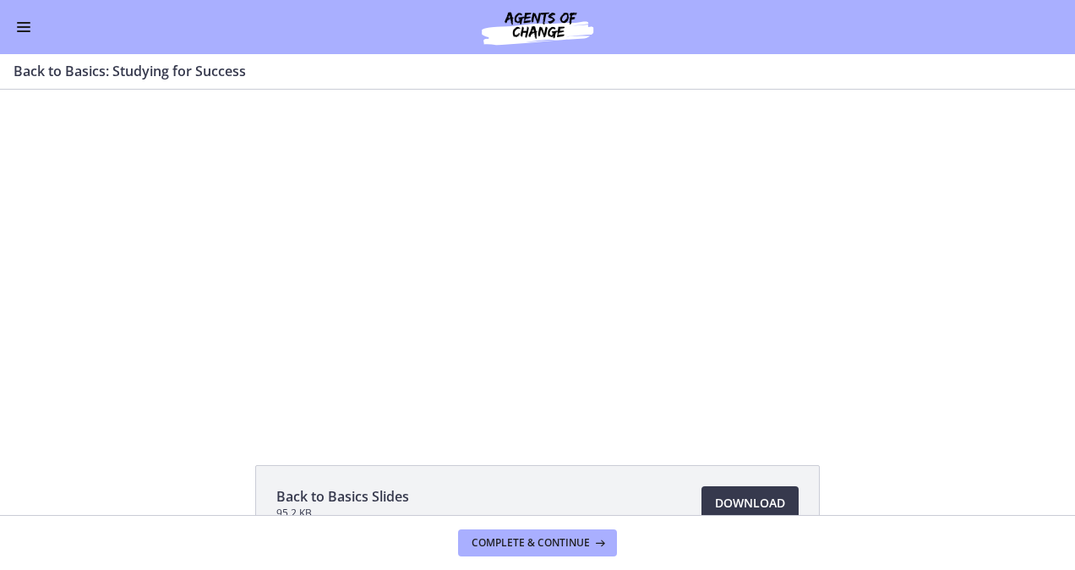
click at [20, 25] on button "Enable menu" at bounding box center [24, 27] width 20 height 20
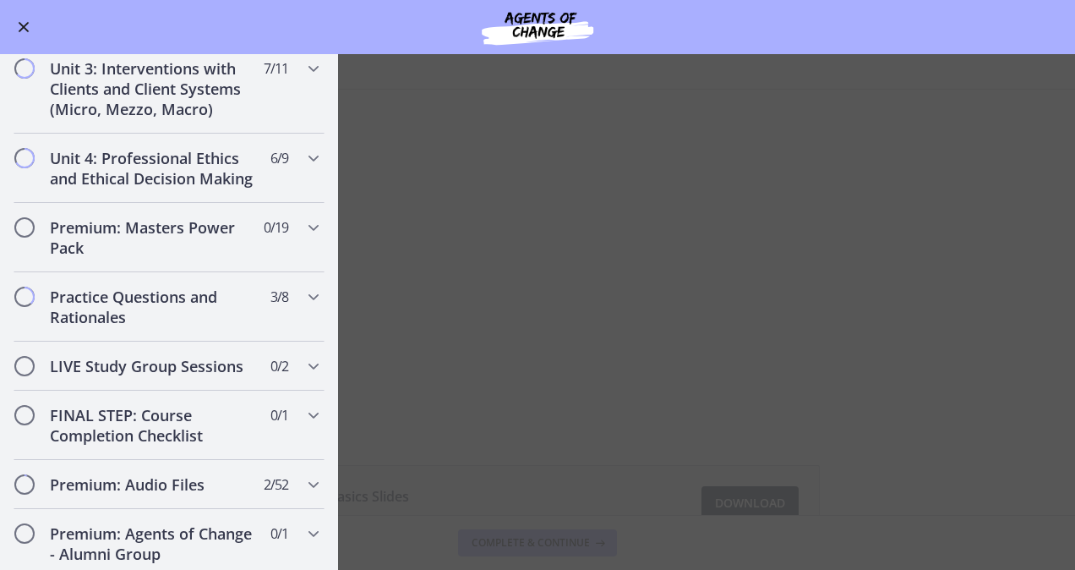
scroll to position [1210, 0]
click at [102, 259] on h2 "Premium: Masters Power Pack" at bounding box center [153, 238] width 206 height 41
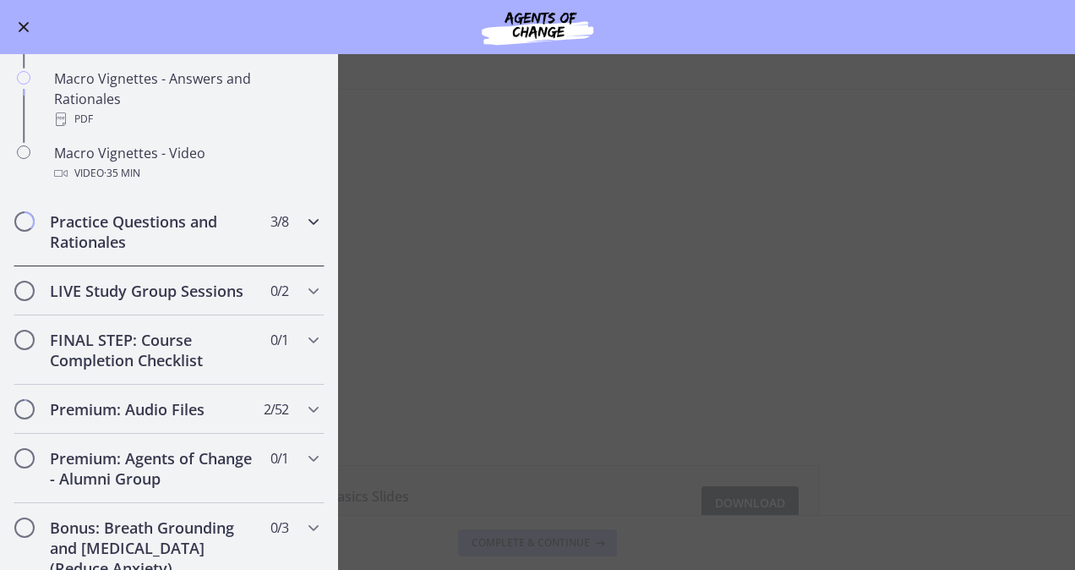
click at [108, 252] on h2 "Practice Questions and Rationales" at bounding box center [153, 231] width 206 height 41
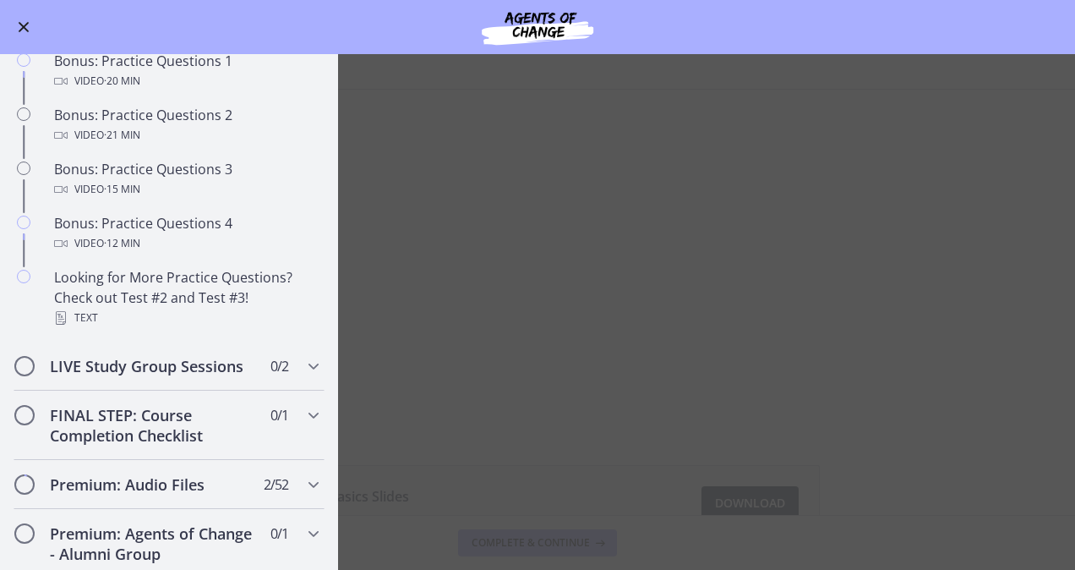
scroll to position [1053, 0]
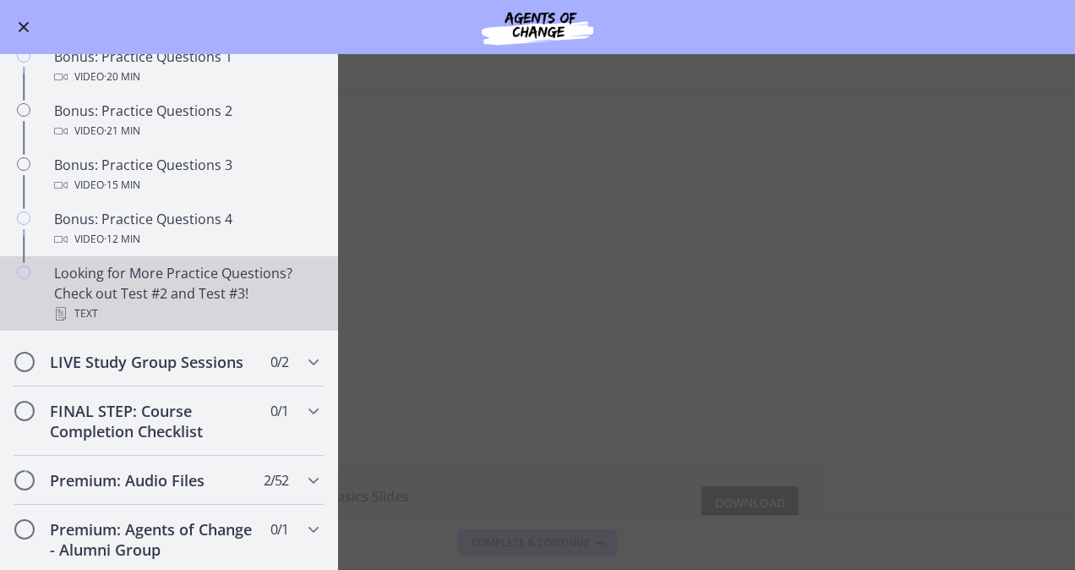
click at [101, 309] on div "Looking for More Practice Questions? Check out Test #2 and Test #3! Text" at bounding box center [186, 293] width 264 height 61
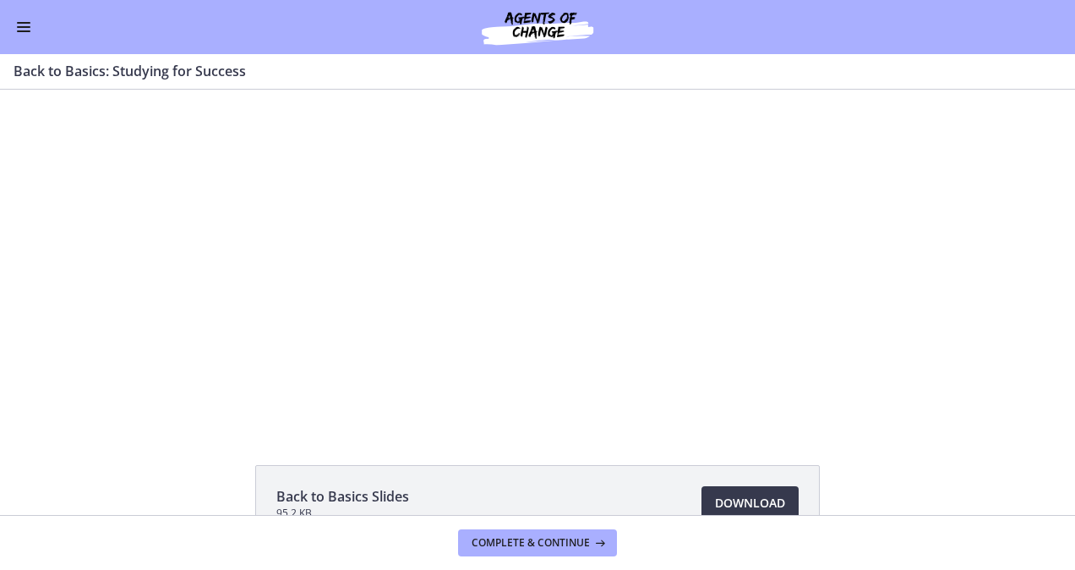
click at [22, 30] on span "Enable menu" at bounding box center [24, 31] width 14 height 2
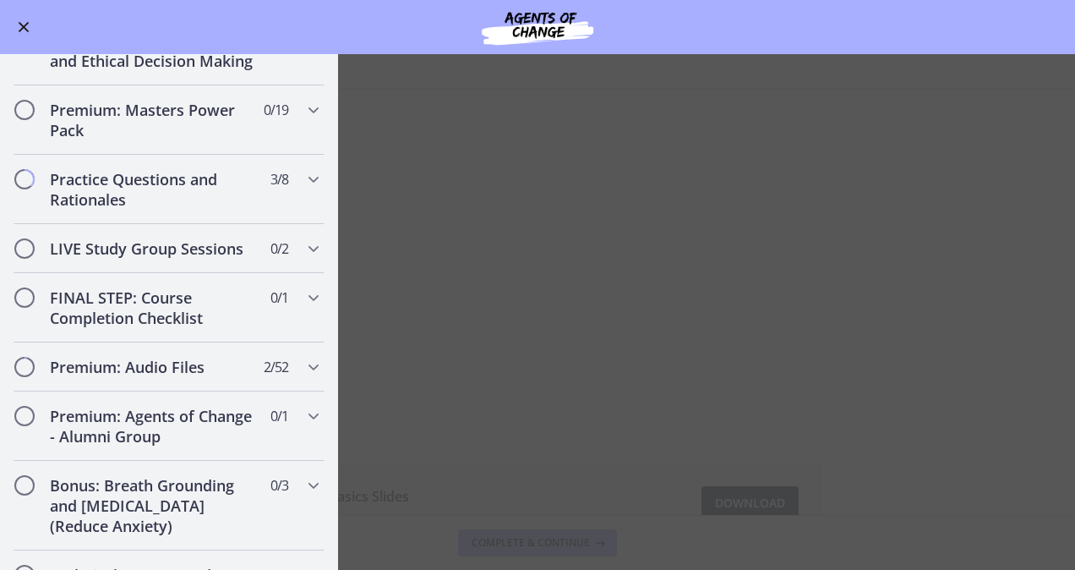
scroll to position [1339, 0]
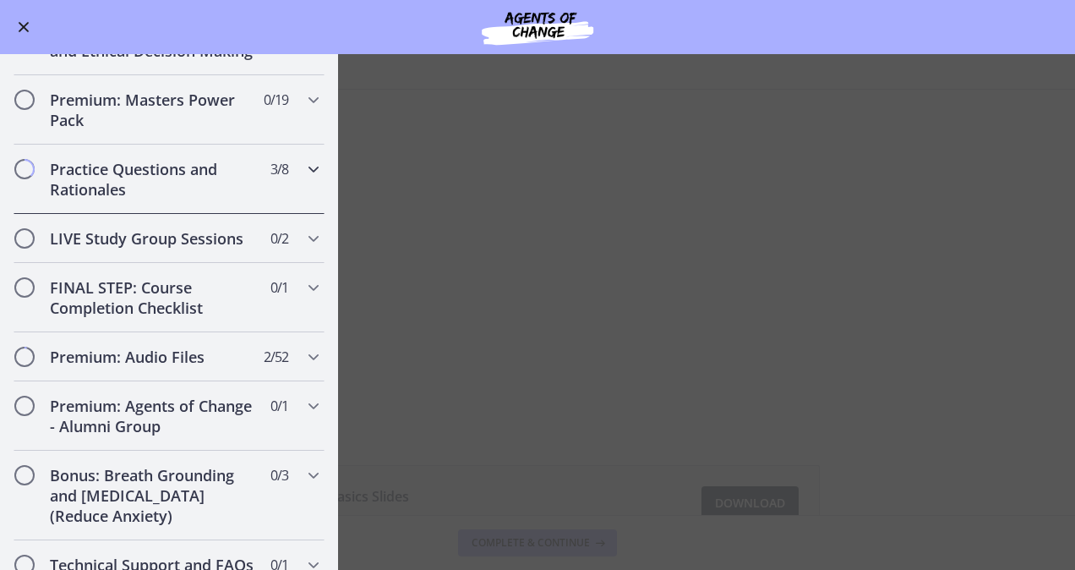
click at [173, 199] on h2 "Practice Questions and Rationales" at bounding box center [153, 179] width 206 height 41
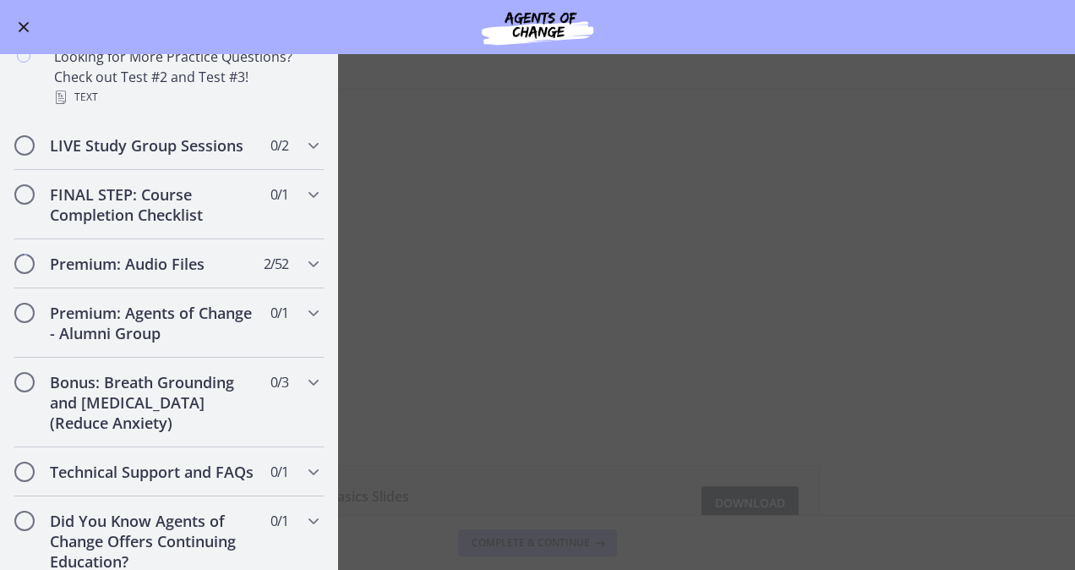
scroll to position [1296, 0]
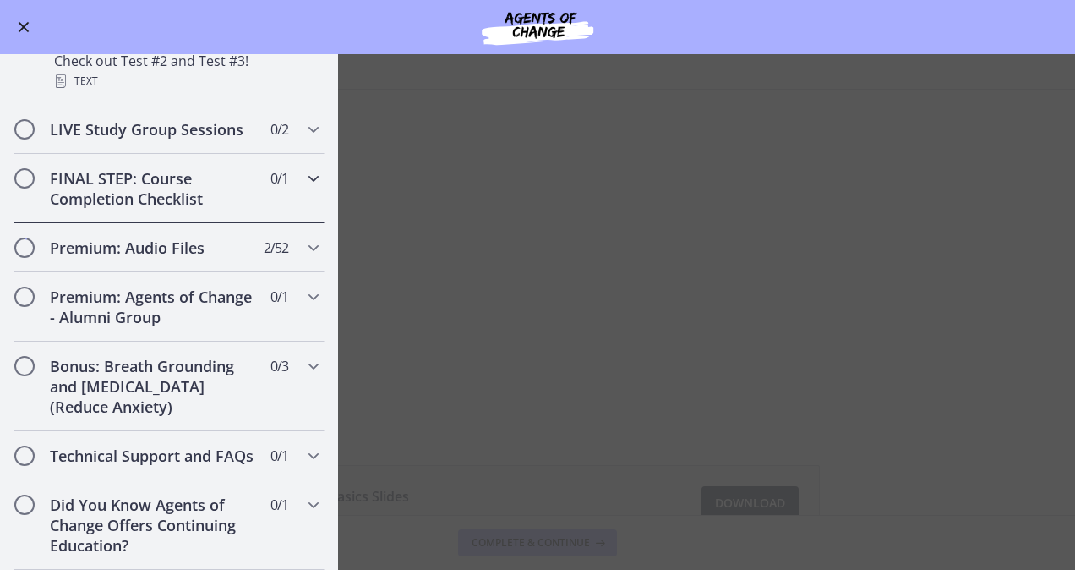
click at [74, 219] on div "FINAL STEP: Course Completion Checklist 0 / 1 Completed" at bounding box center [169, 188] width 311 height 69
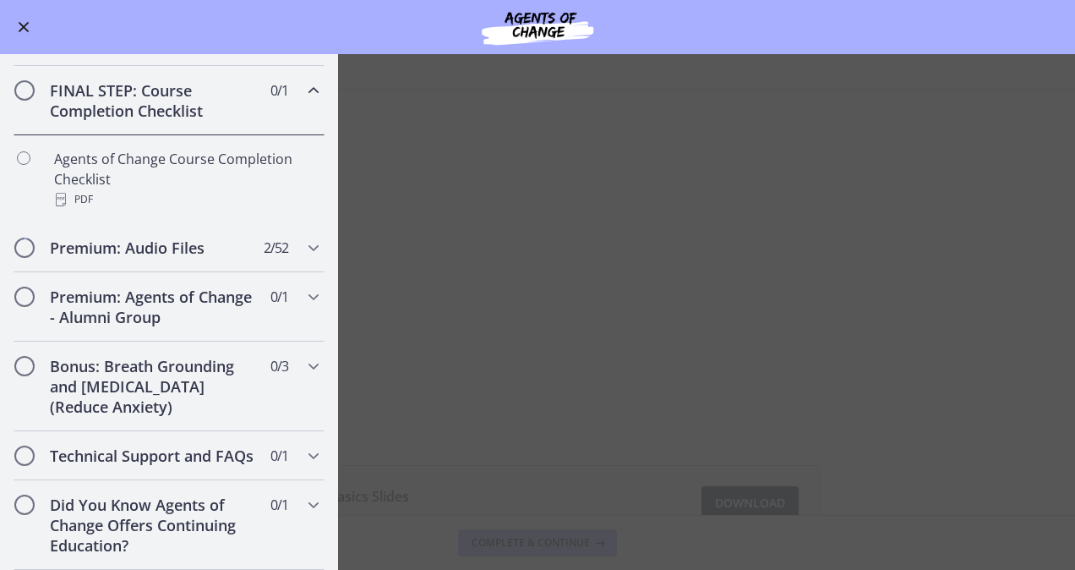
scroll to position [898, 0]
click at [24, 27] on span "Enable menu" at bounding box center [24, 27] width 11 height 11
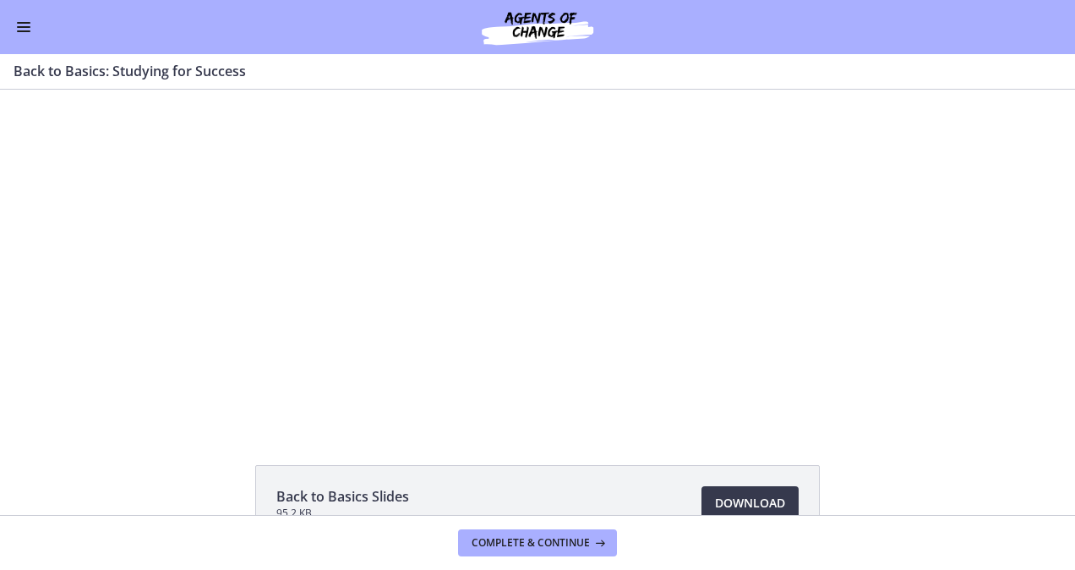
click at [22, 27] on span "Enable menu" at bounding box center [24, 27] width 14 height 2
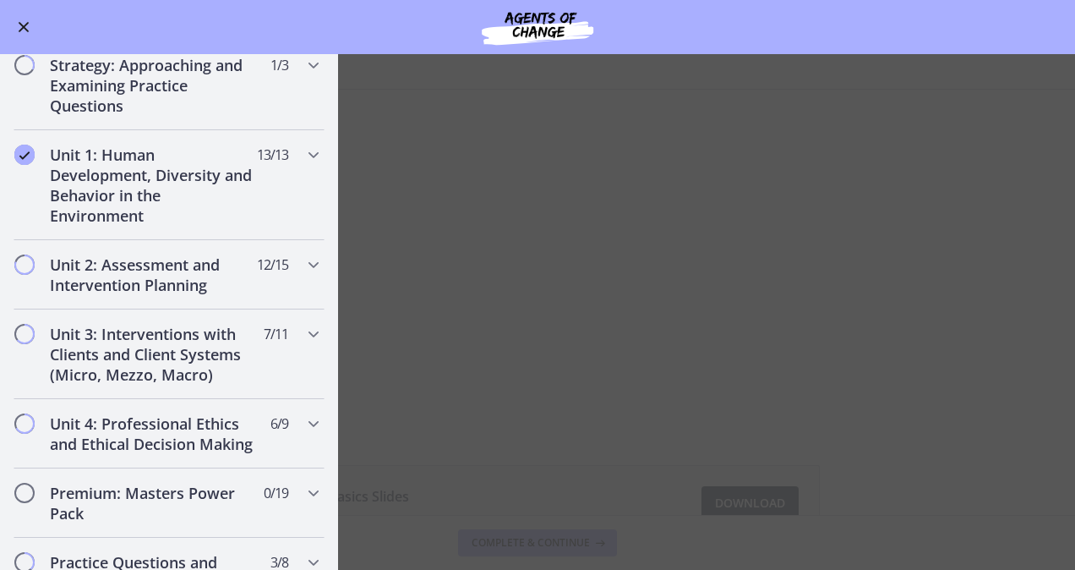
scroll to position [0, 0]
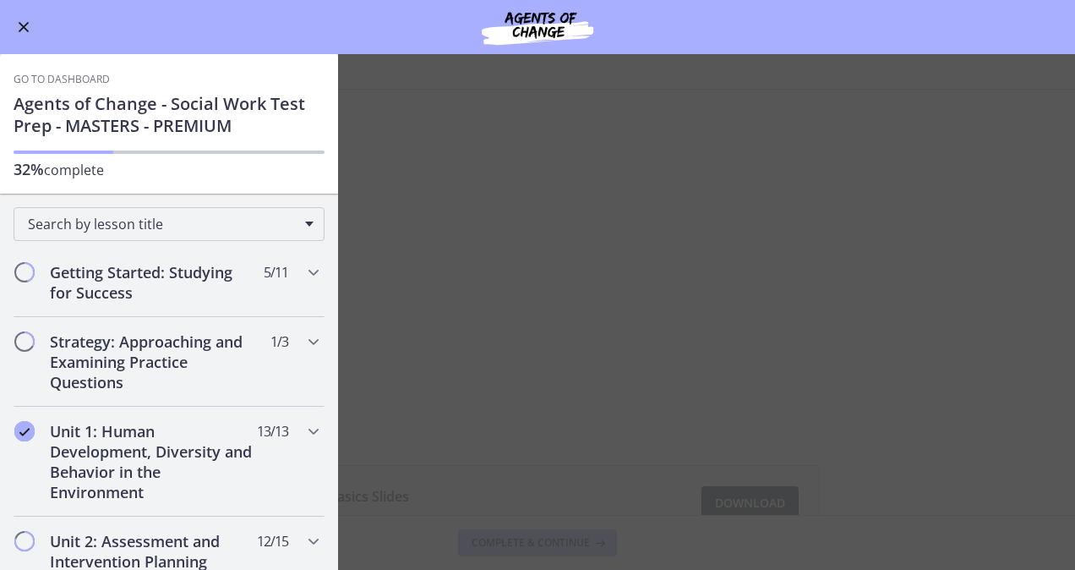
click at [40, 81] on link "Go to Dashboard" at bounding box center [62, 80] width 96 height 14
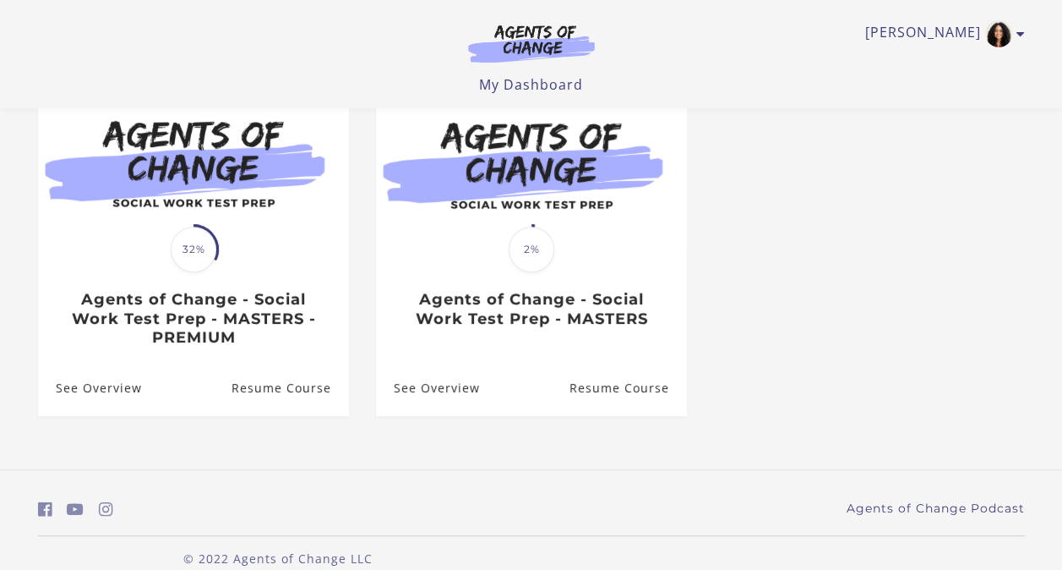
scroll to position [185, 0]
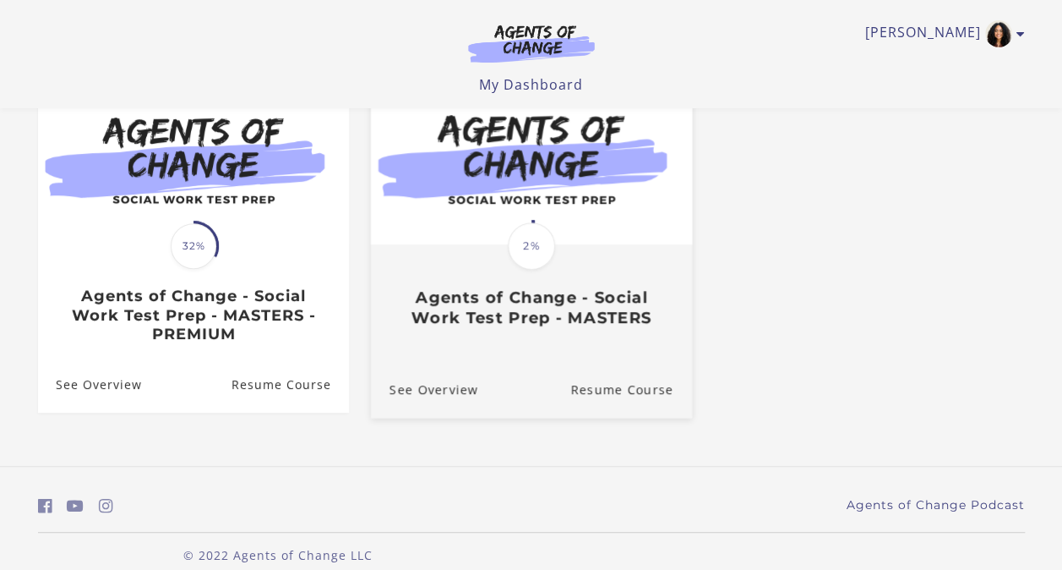
click at [434, 254] on div "Translation missing: en.liquid.partials.dashboard_course_card.progress_descript…" at bounding box center [530, 286] width 321 height 81
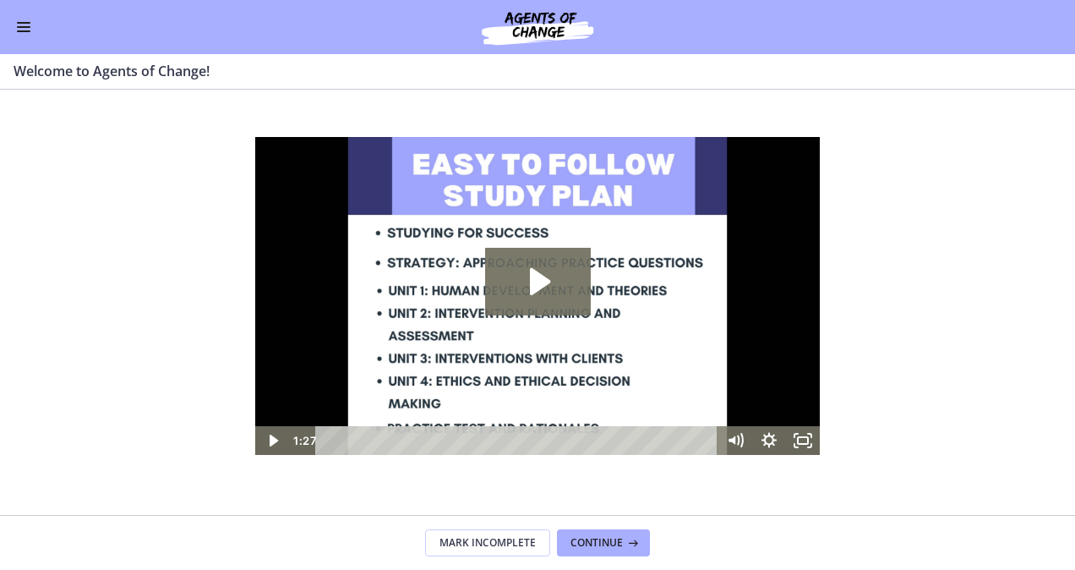
click at [24, 27] on span "Enable menu" at bounding box center [24, 27] width 14 height 2
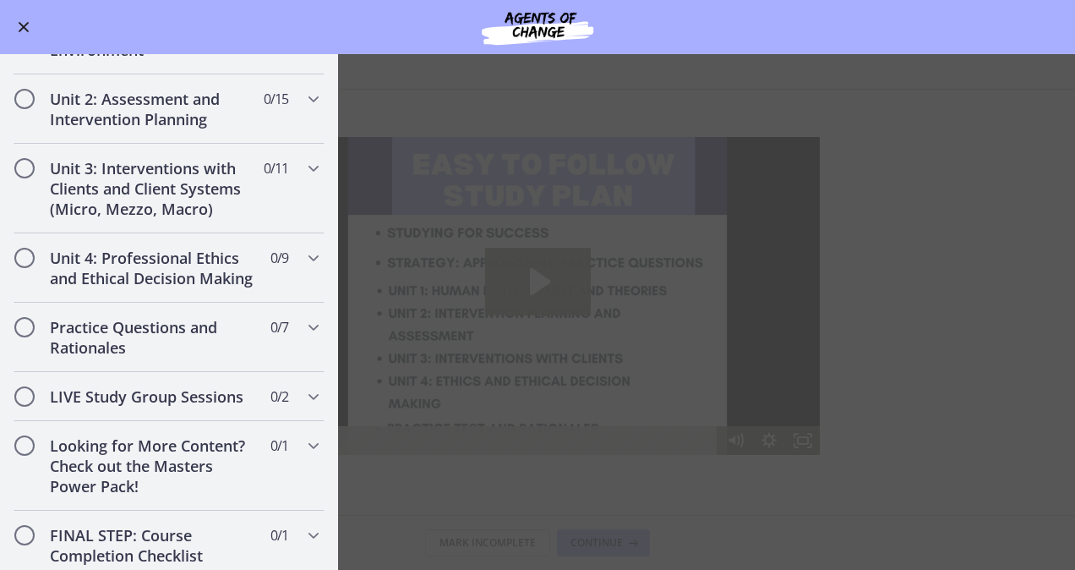
scroll to position [1114, 0]
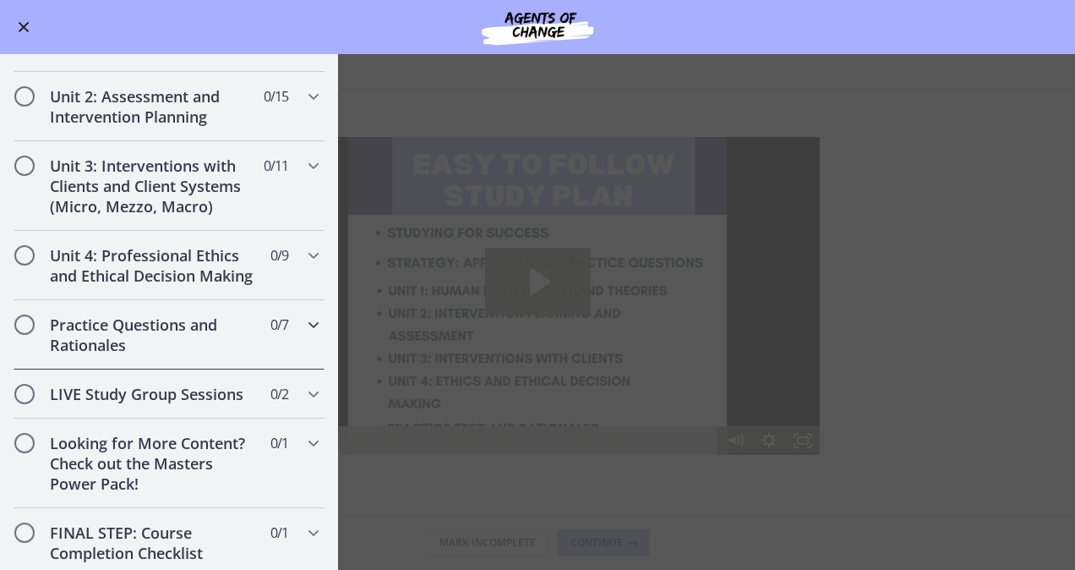
click at [90, 352] on h2 "Practice Questions and Rationales" at bounding box center [153, 334] width 206 height 41
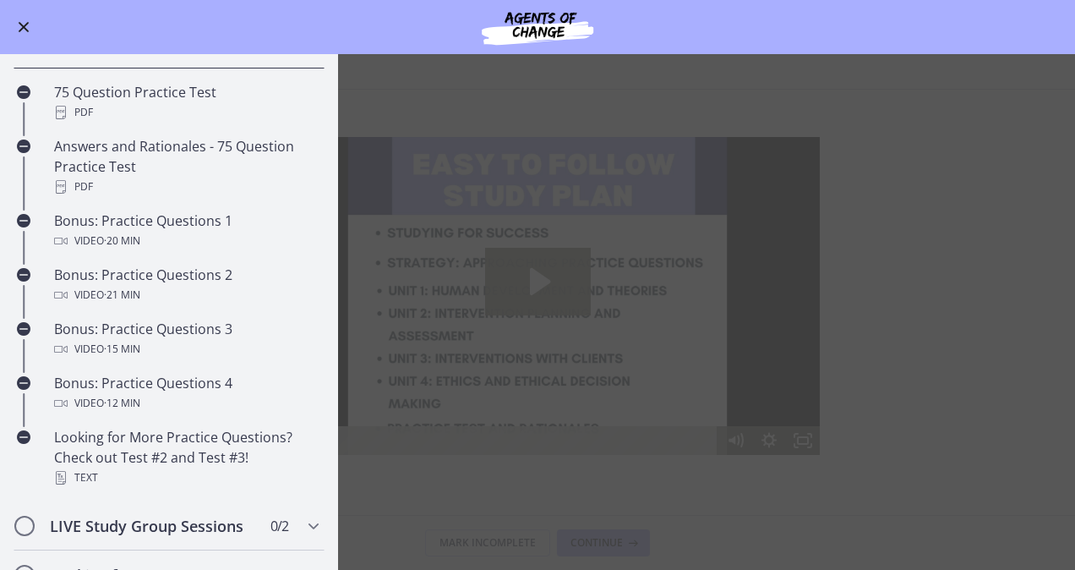
scroll to position [687, 0]
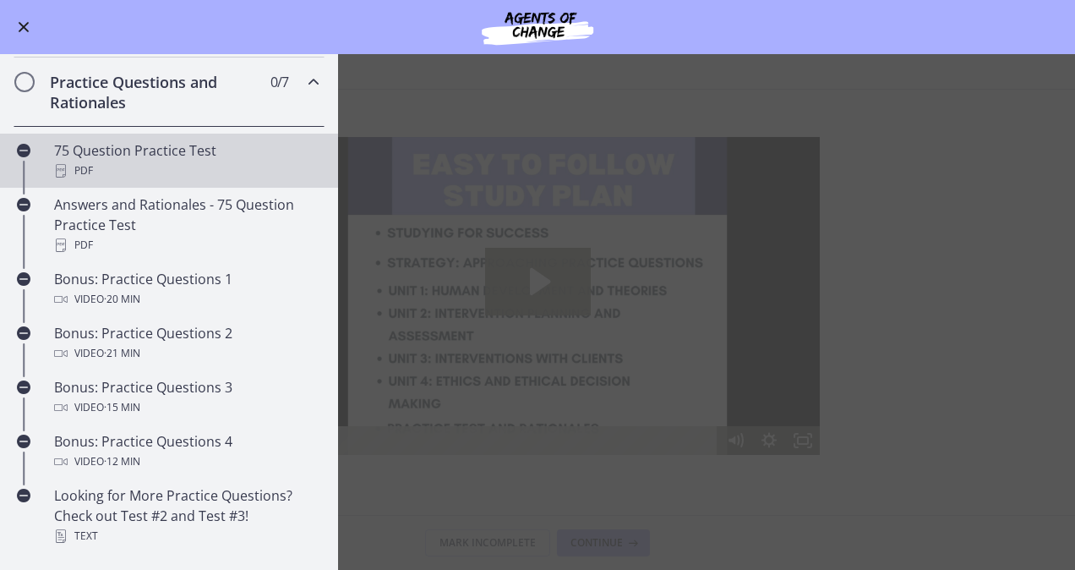
click at [81, 188] on link "75 Question Practice Test PDF" at bounding box center [169, 161] width 338 height 54
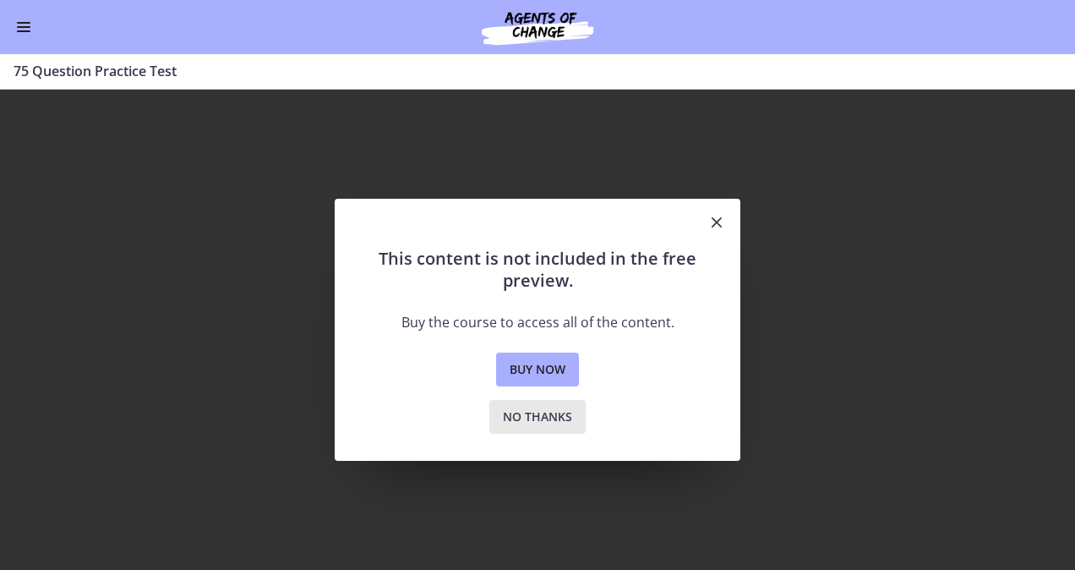
click at [542, 412] on span "No thanks" at bounding box center [537, 417] width 69 height 20
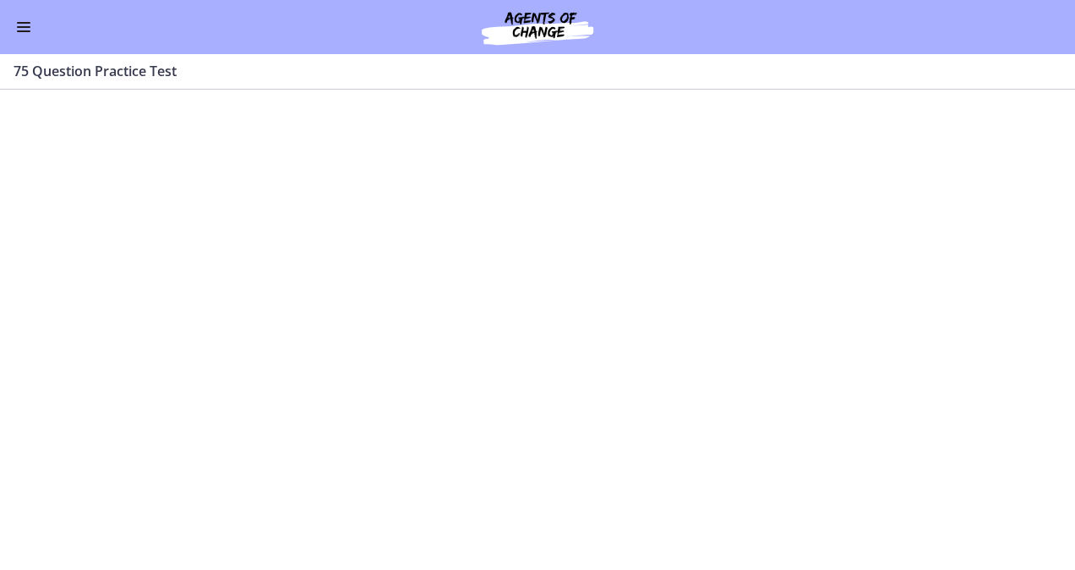
click at [24, 22] on span "Enable menu" at bounding box center [24, 23] width 14 height 2
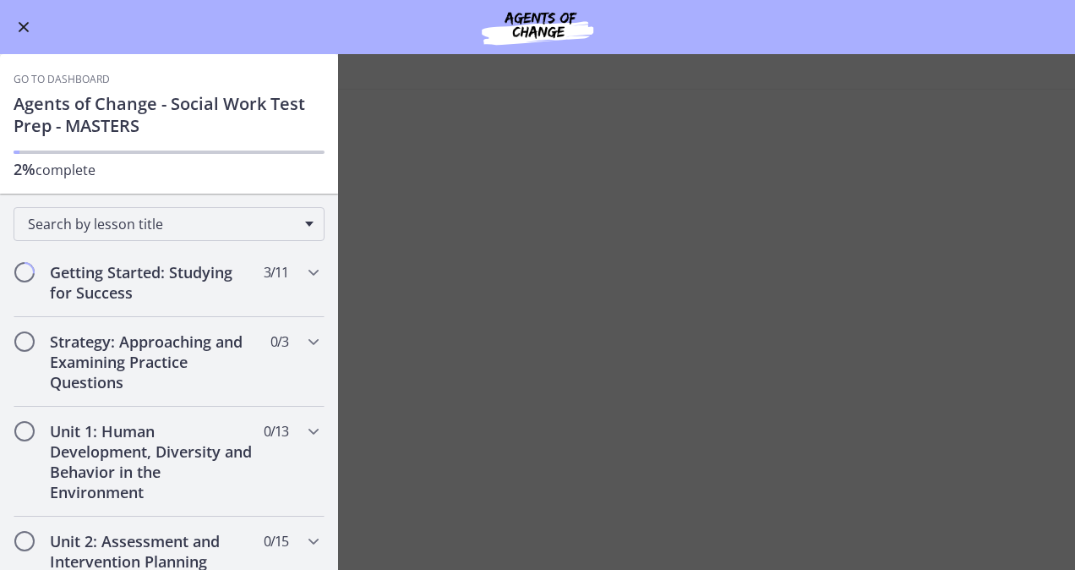
click at [17, 19] on button "Enable menu" at bounding box center [24, 27] width 20 height 20
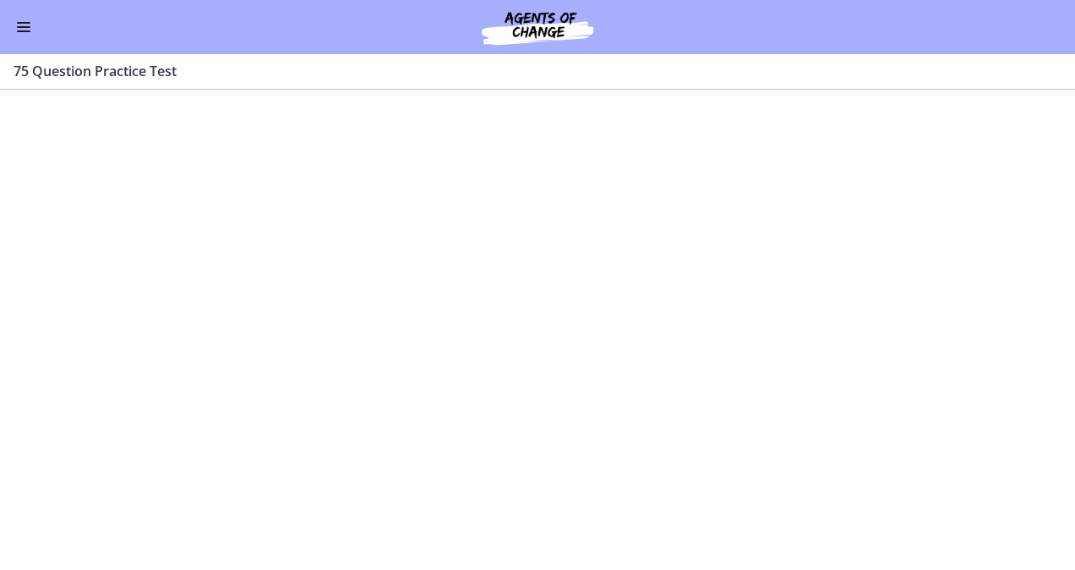
click at [16, 30] on button "Enable menu" at bounding box center [24, 27] width 20 height 20
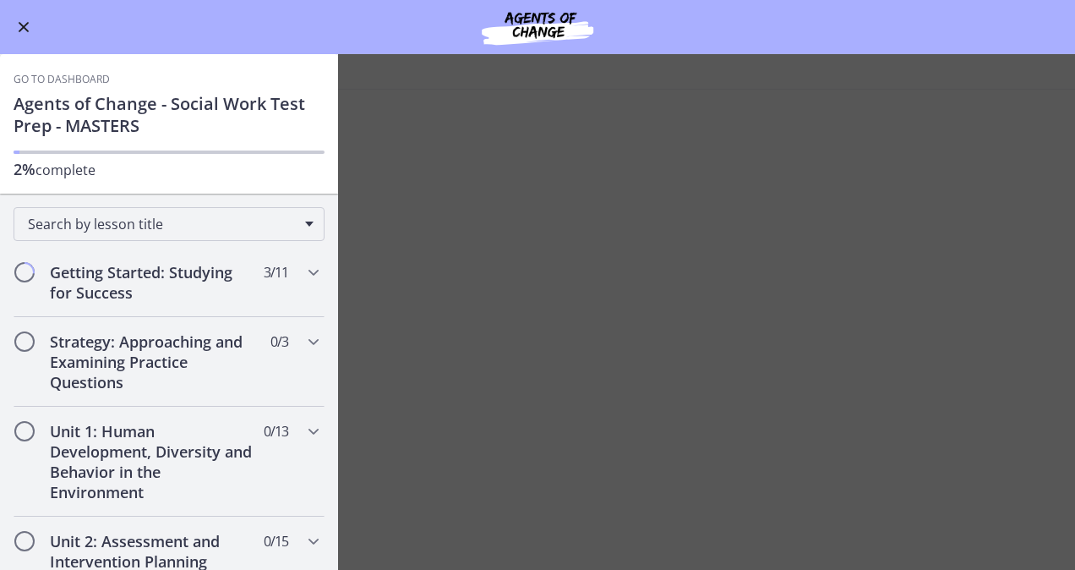
click at [25, 83] on link "Go to Dashboard" at bounding box center [62, 80] width 96 height 14
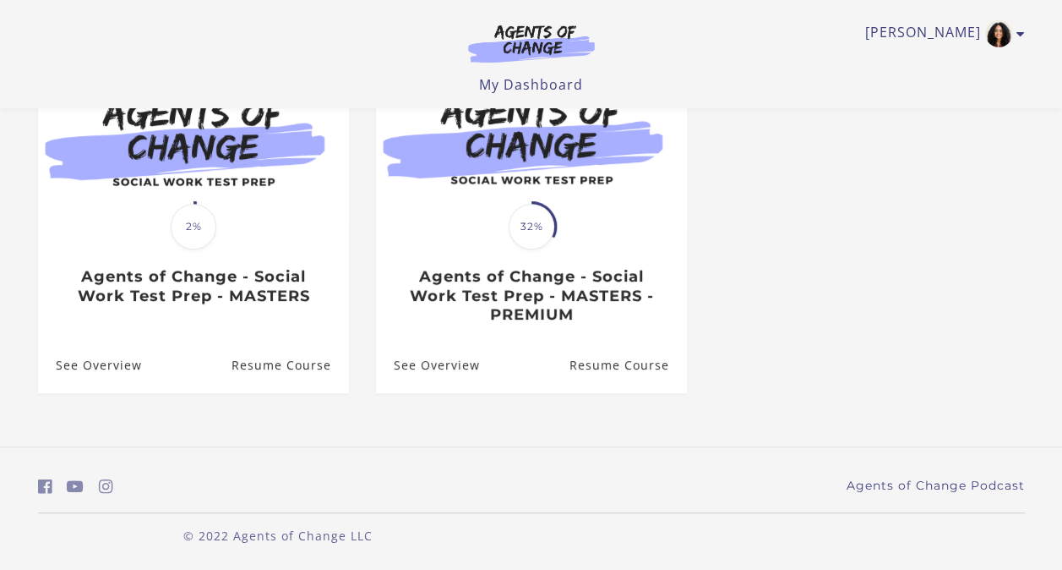
scroll to position [207, 0]
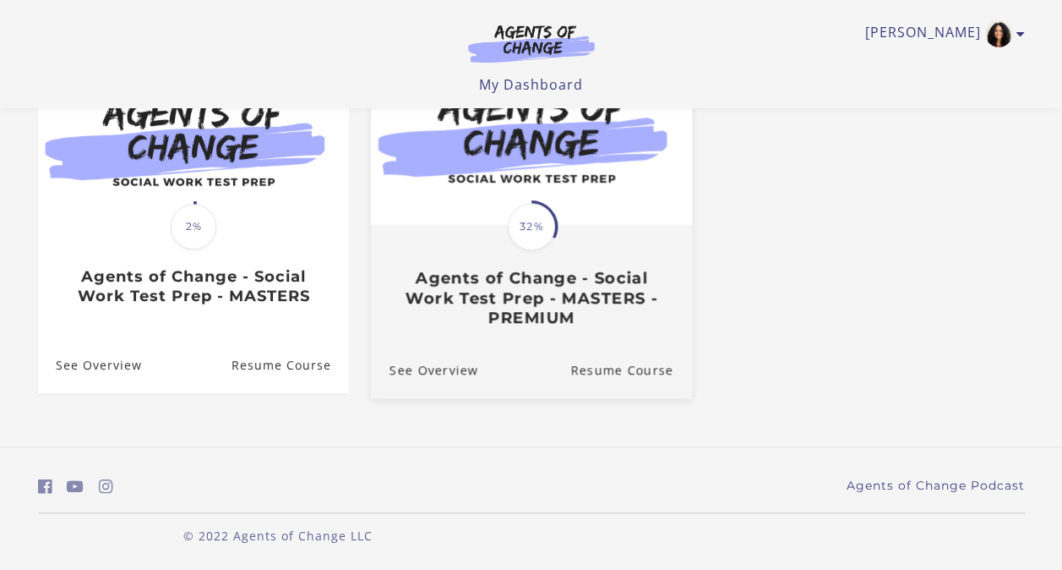
click at [489, 233] on div "Translation missing: en.liquid.partials.dashboard_course_card.progress_descript…" at bounding box center [530, 277] width 321 height 101
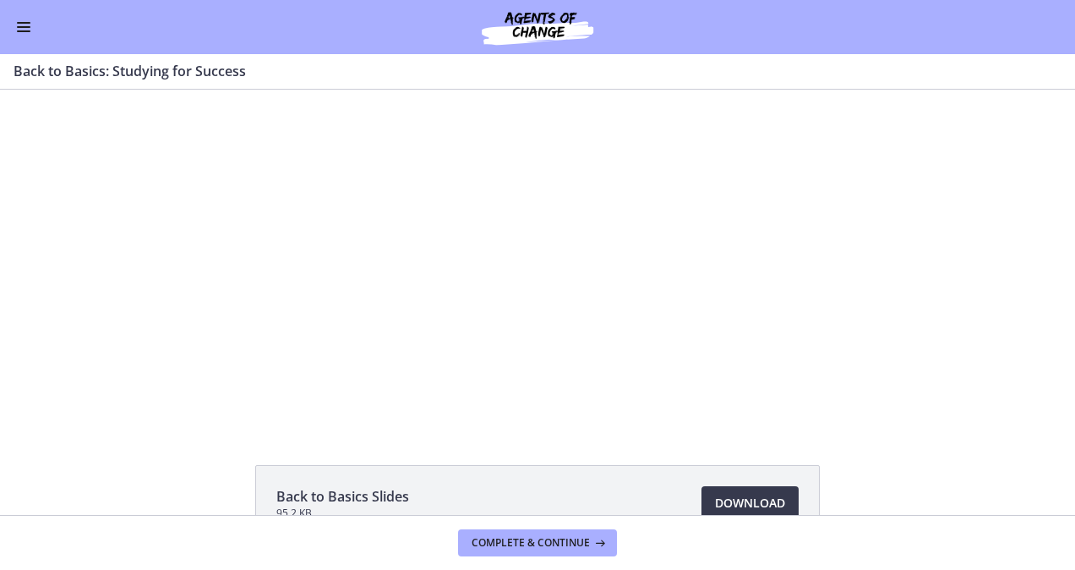
click at [24, 30] on span "Enable menu" at bounding box center [24, 31] width 14 height 2
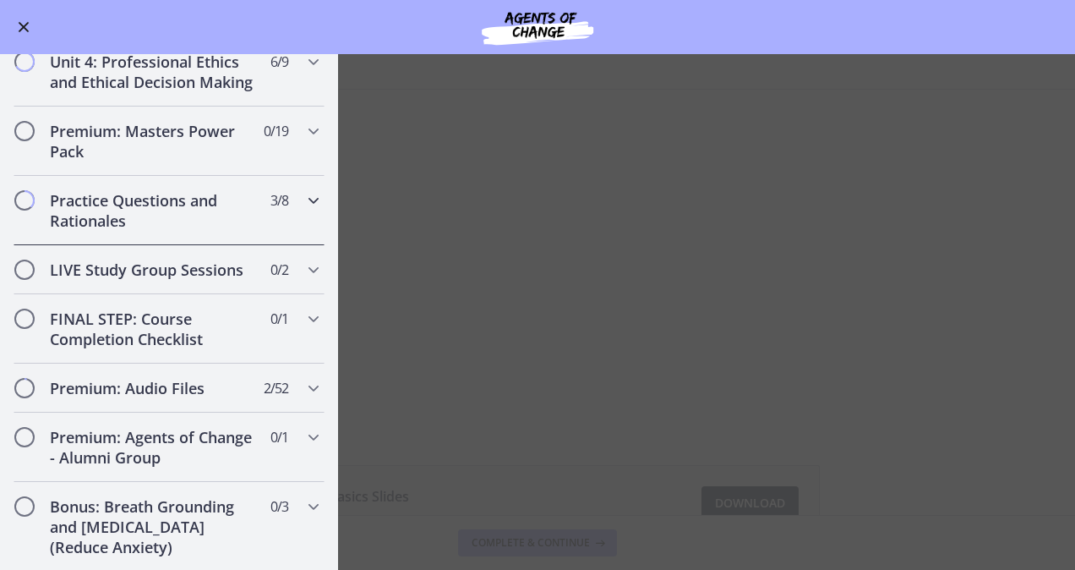
click at [79, 231] on h2 "Practice Questions and Rationales" at bounding box center [153, 210] width 206 height 41
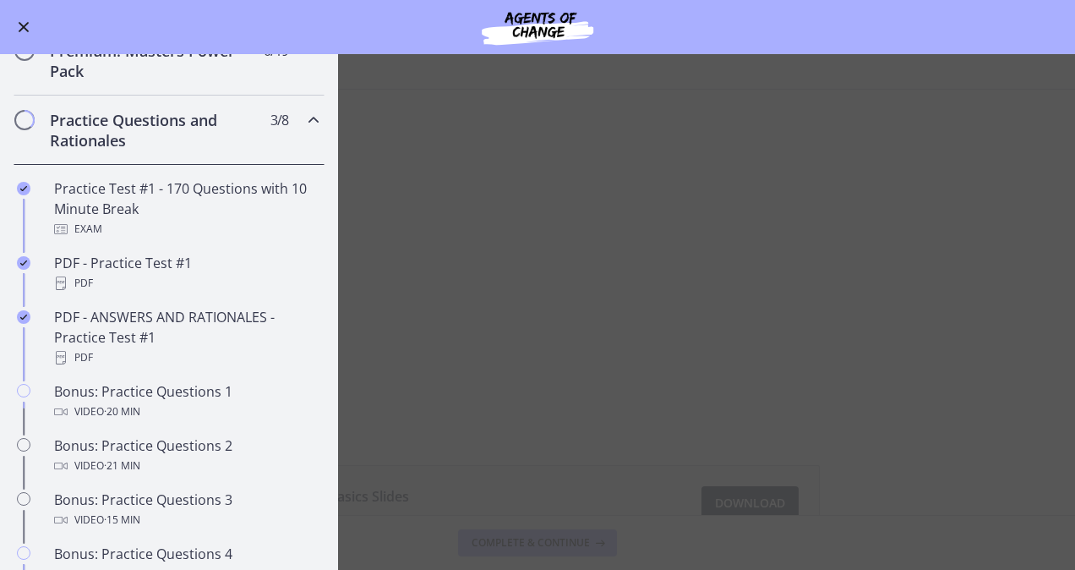
scroll to position [723, 0]
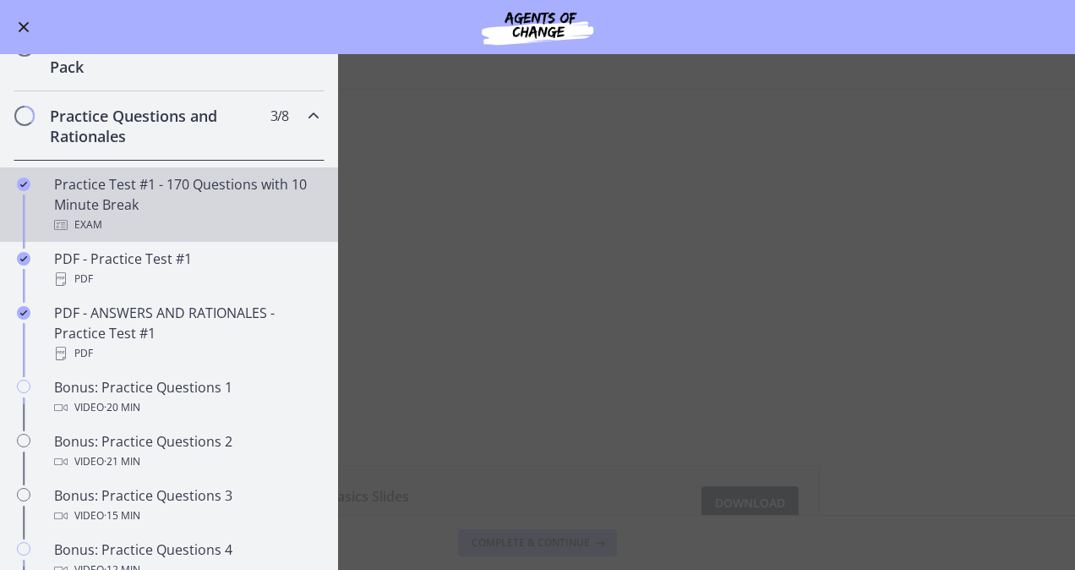
click at [89, 219] on div "Practice Test #1 - 170 Questions with 10 Minute Break Exam" at bounding box center [186, 204] width 264 height 61
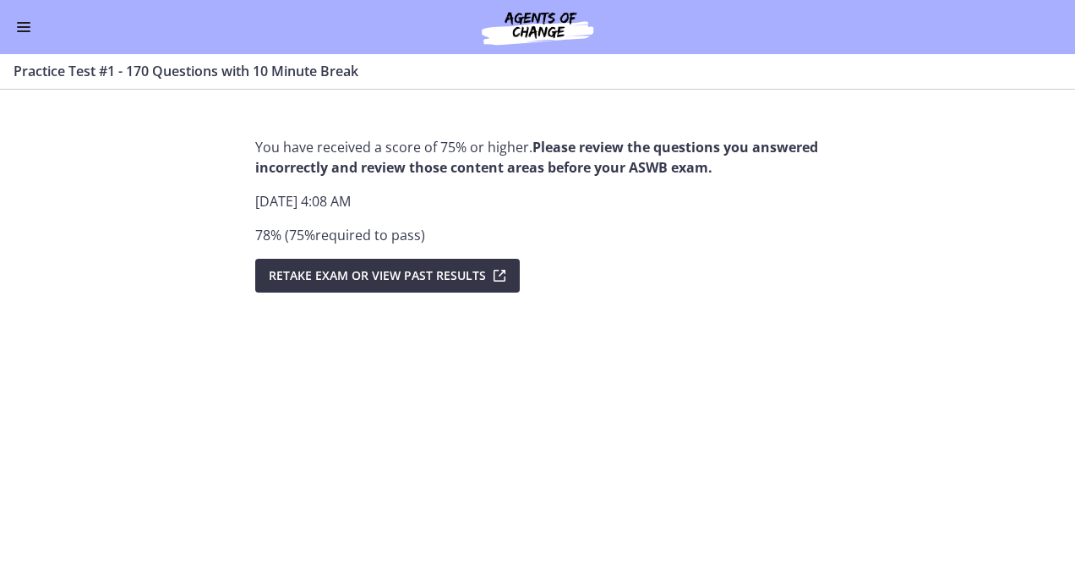
click at [396, 279] on span "Retake Exam OR View Past Results" at bounding box center [377, 275] width 217 height 20
